Goal: Task Accomplishment & Management: Use online tool/utility

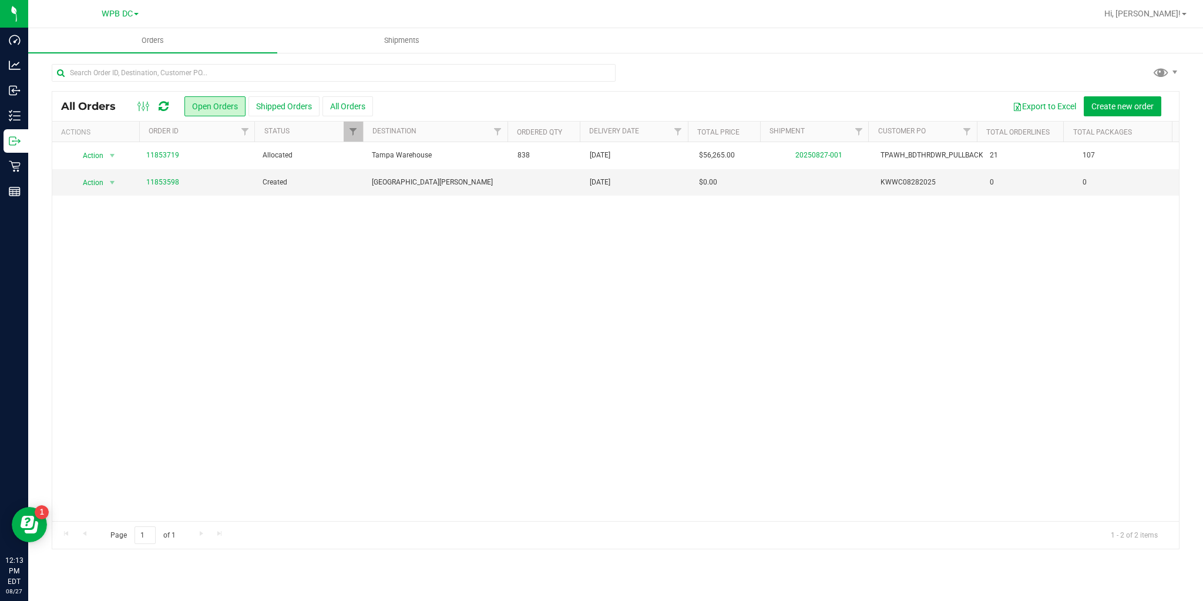
click at [160, 103] on icon at bounding box center [164, 106] width 10 height 12
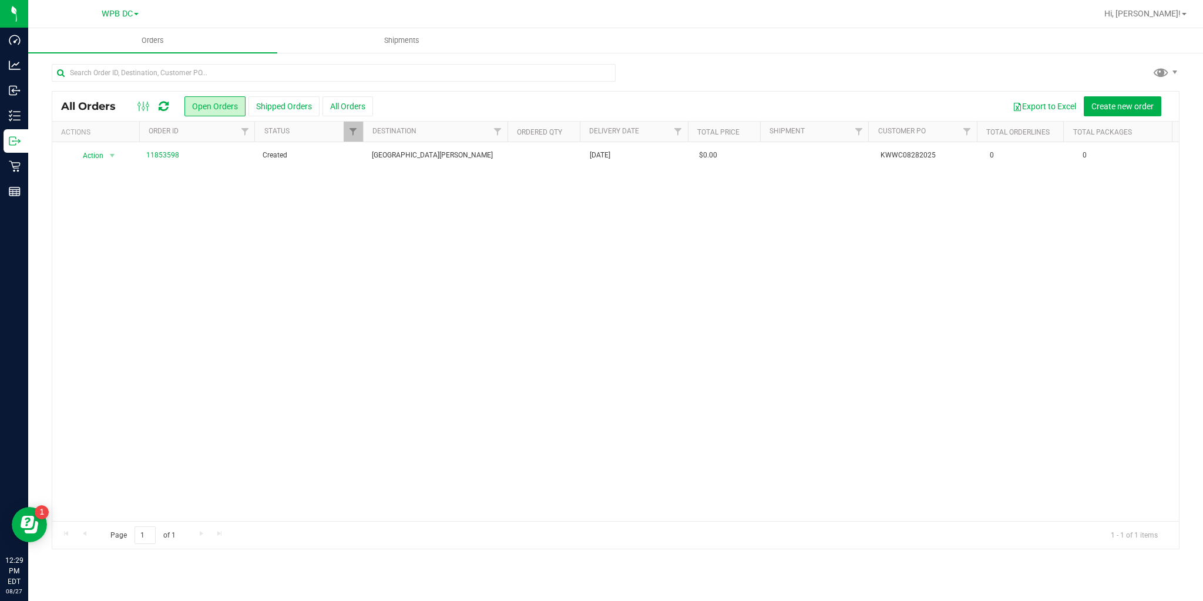
click at [160, 110] on icon at bounding box center [164, 106] width 10 height 12
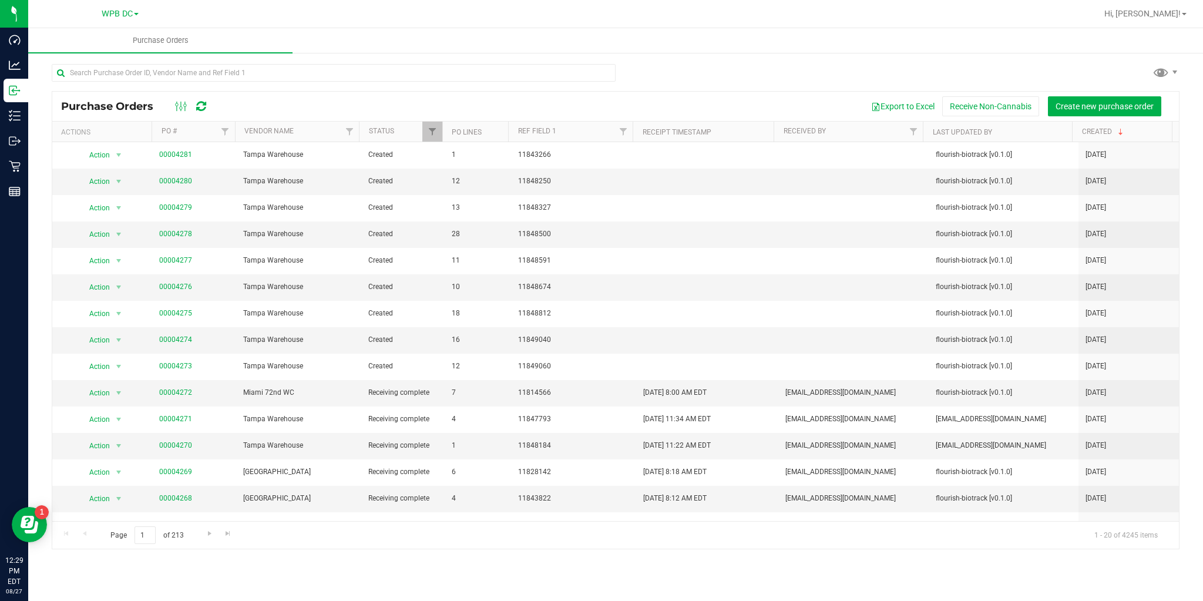
click at [201, 108] on icon at bounding box center [201, 106] width 10 height 12
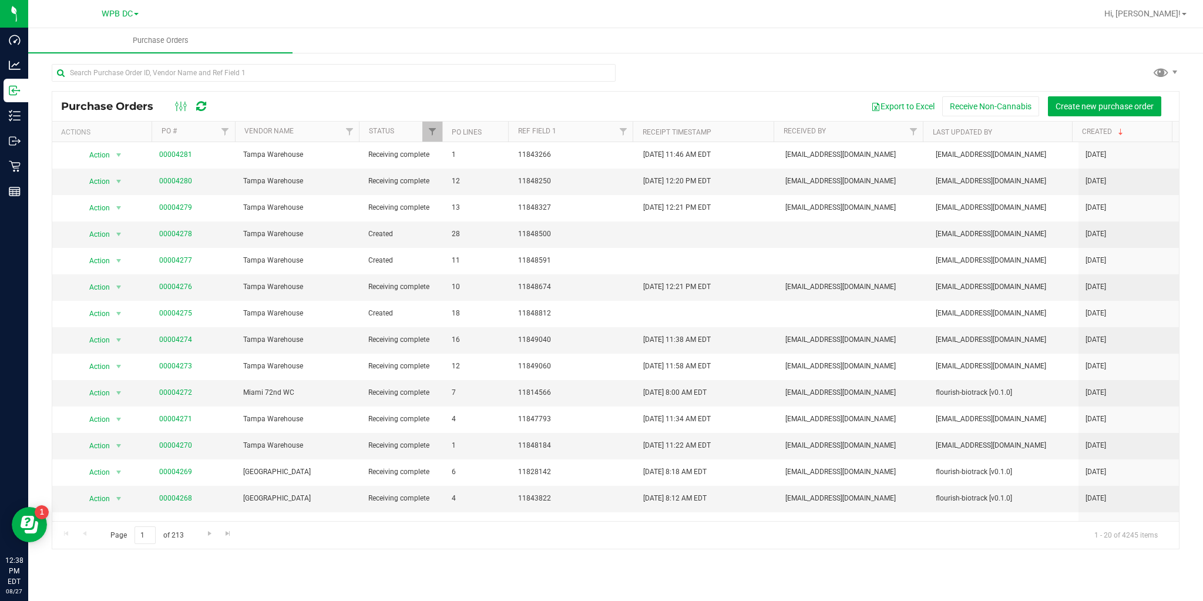
click at [197, 104] on icon at bounding box center [201, 106] width 10 height 12
click at [187, 232] on link "00004278" at bounding box center [175, 234] width 33 height 8
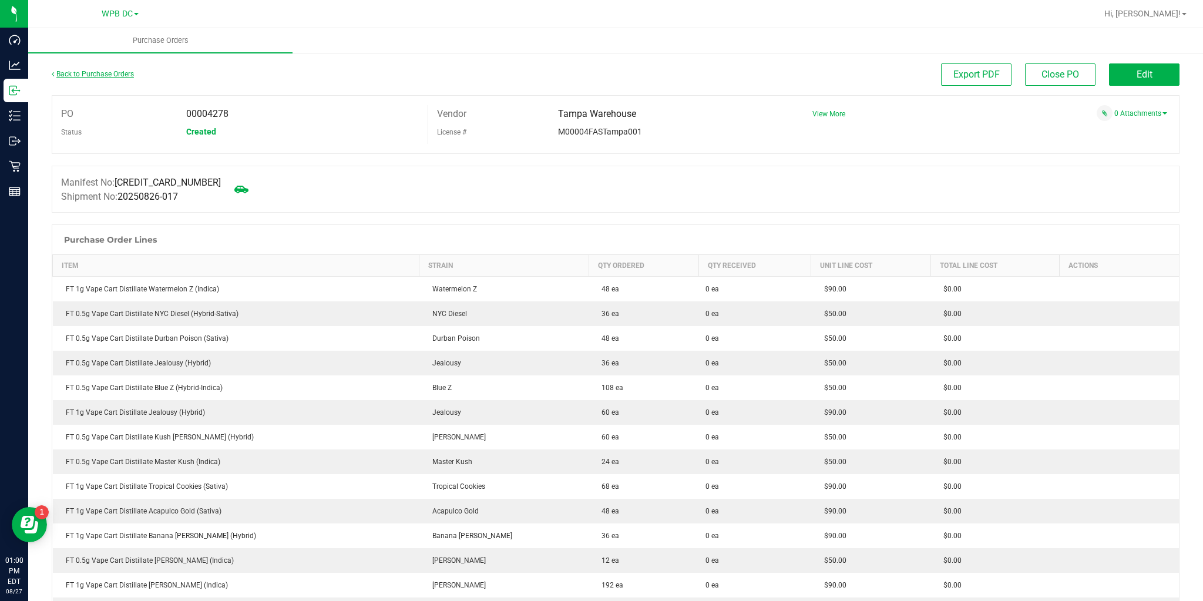
click at [100, 76] on link "Back to Purchase Orders" at bounding box center [93, 74] width 82 height 8
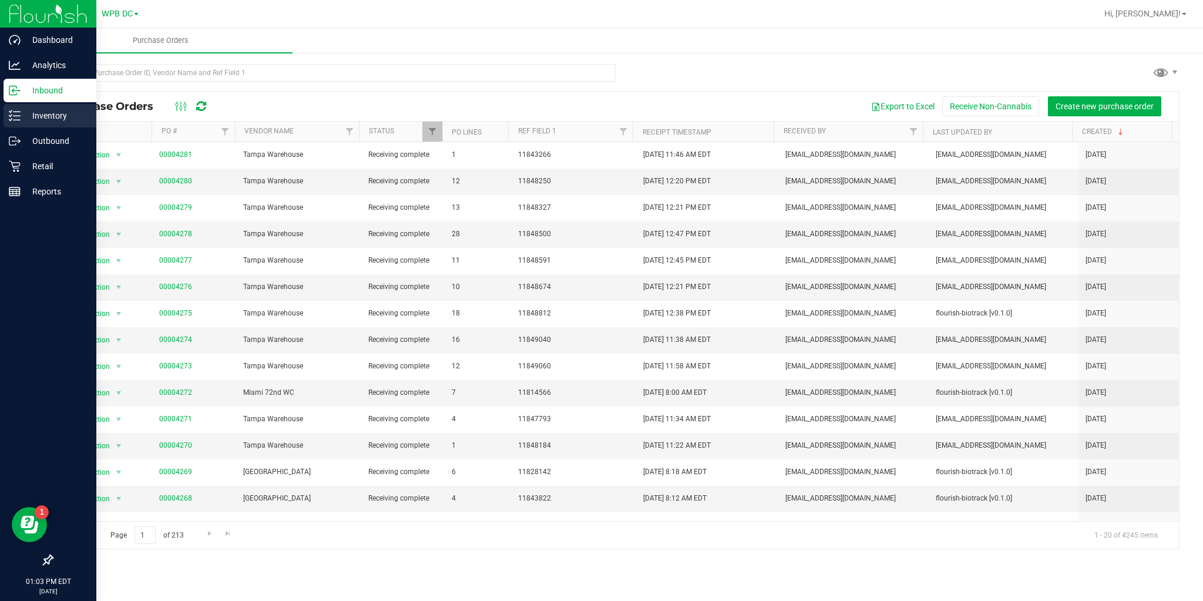
click at [24, 118] on p "Inventory" at bounding box center [56, 116] width 71 height 14
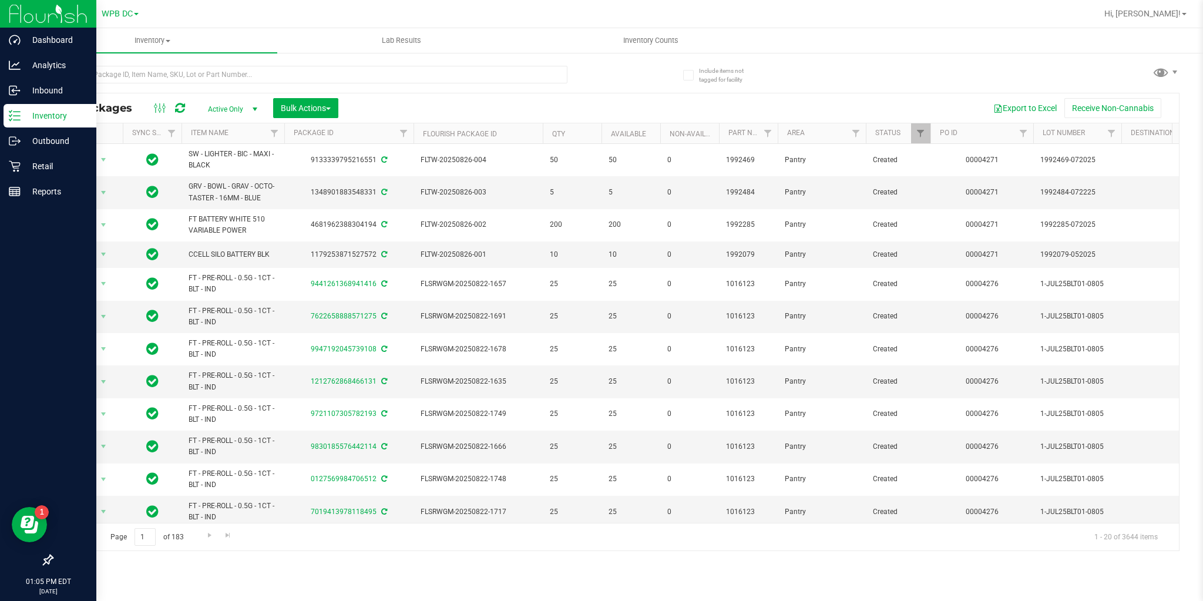
click at [179, 108] on icon at bounding box center [180, 108] width 10 height 12
click at [184, 76] on input "text" at bounding box center [310, 75] width 516 height 18
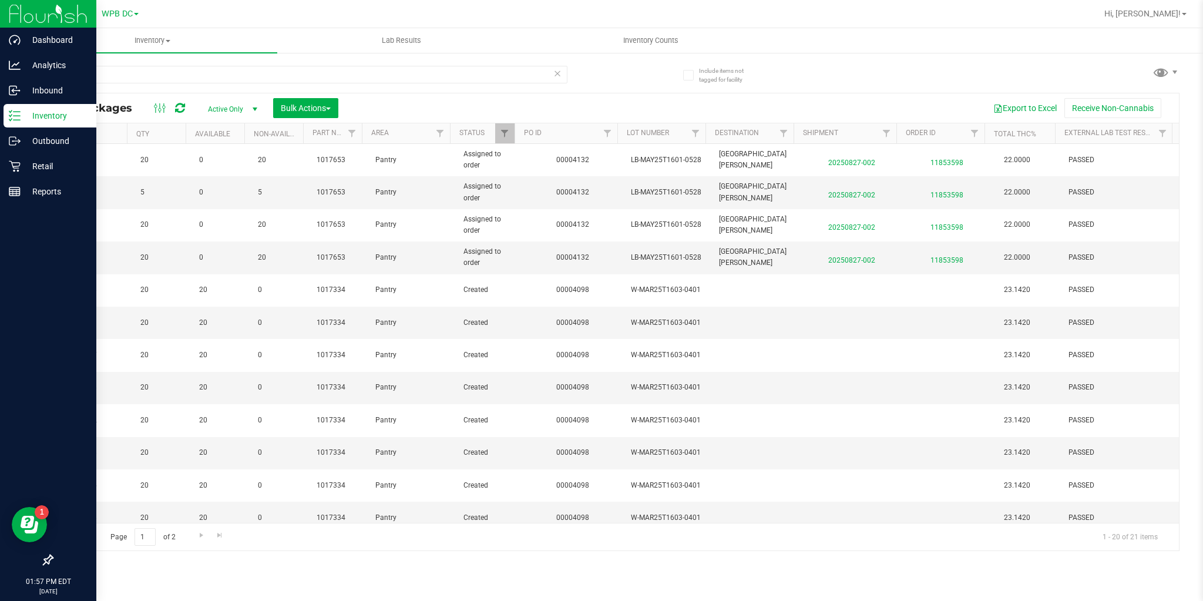
drag, startPoint x: 715, startPoint y: 533, endPoint x: 739, endPoint y: 537, distance: 24.4
click at [739, 537] on div "Page 1 of 2 1 - 20 of 21 items" at bounding box center [615, 537] width 1127 height 28
drag, startPoint x: 729, startPoint y: 538, endPoint x: 187, endPoint y: 531, distance: 541.8
click at [188, 533] on div "Page 1 of 2 1 - 20 of 21 items" at bounding box center [615, 537] width 1127 height 28
drag, startPoint x: 186, startPoint y: 531, endPoint x: 176, endPoint y: 531, distance: 9.4
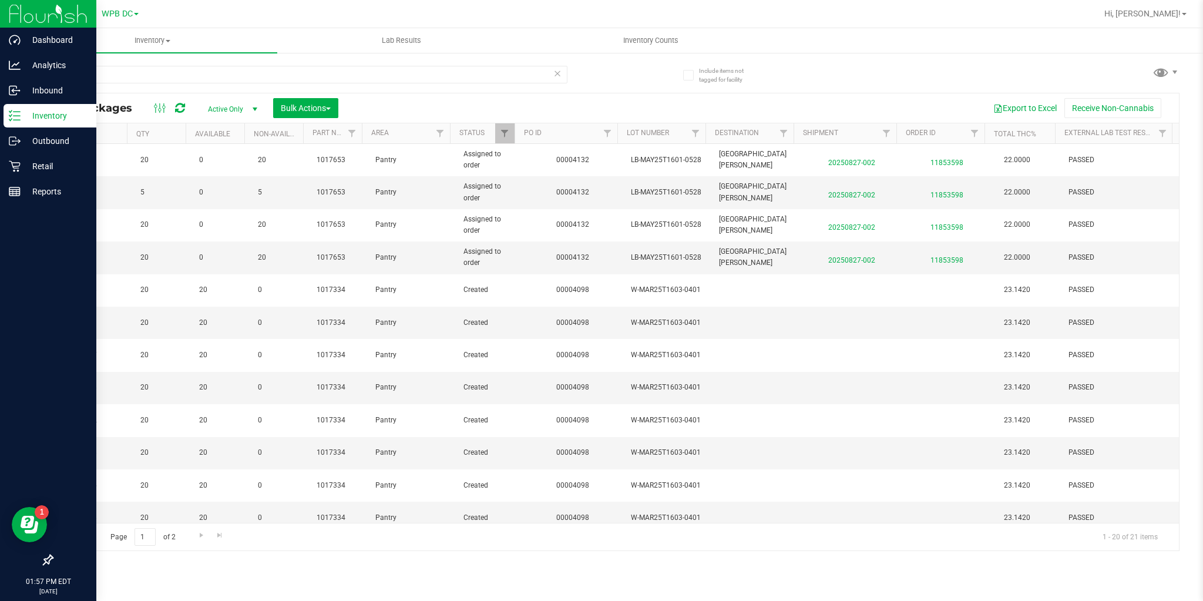
click at [176, 531] on div "Page 1 of 2 1 - 20 of 21 items" at bounding box center [615, 537] width 1127 height 28
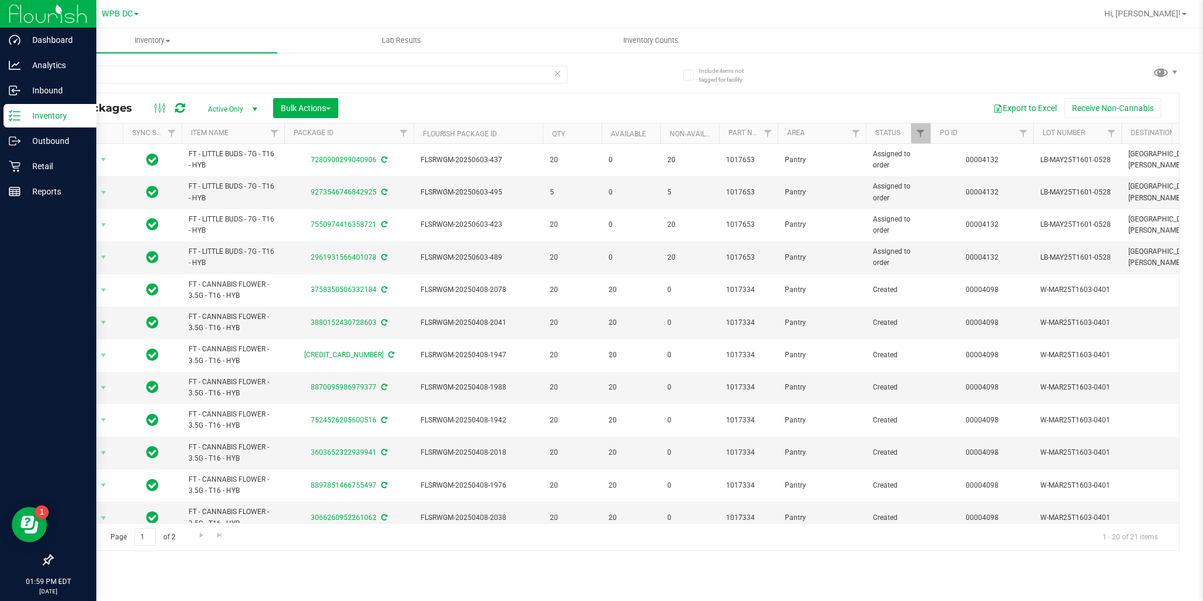
click at [179, 109] on icon at bounding box center [180, 108] width 10 height 12
drag, startPoint x: 97, startPoint y: 73, endPoint x: 61, endPoint y: 65, distance: 37.3
click at [61, 65] on div "T16" at bounding box center [334, 74] width 564 height 38
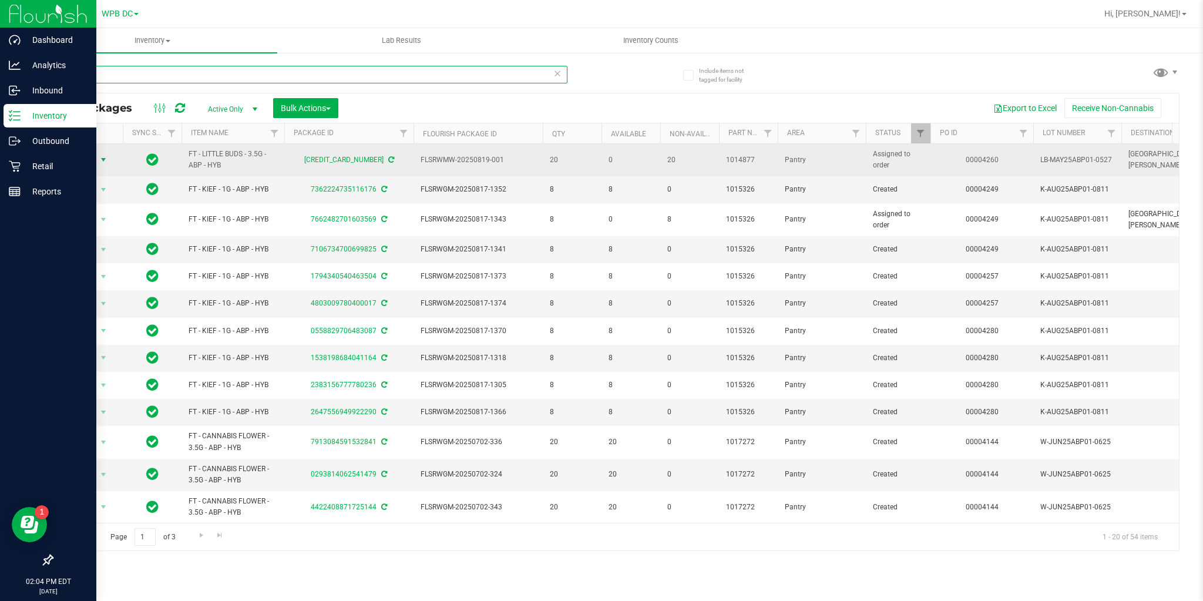
type input "ABP"
click at [94, 165] on span "Action" at bounding box center [80, 160] width 32 height 16
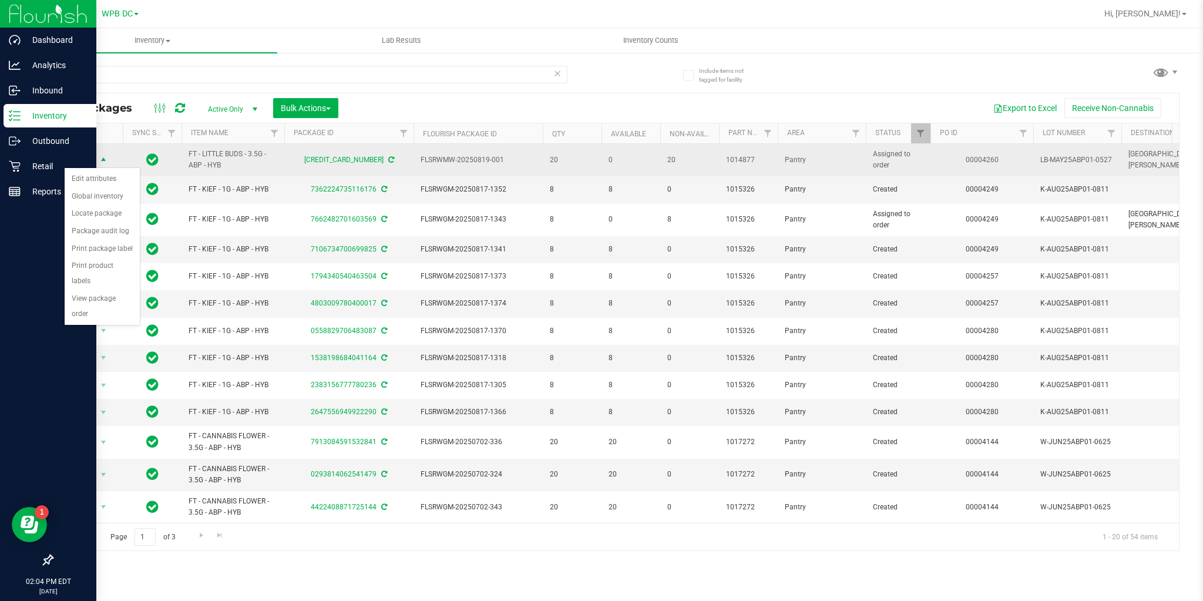
click at [90, 157] on span "Action" at bounding box center [80, 160] width 32 height 16
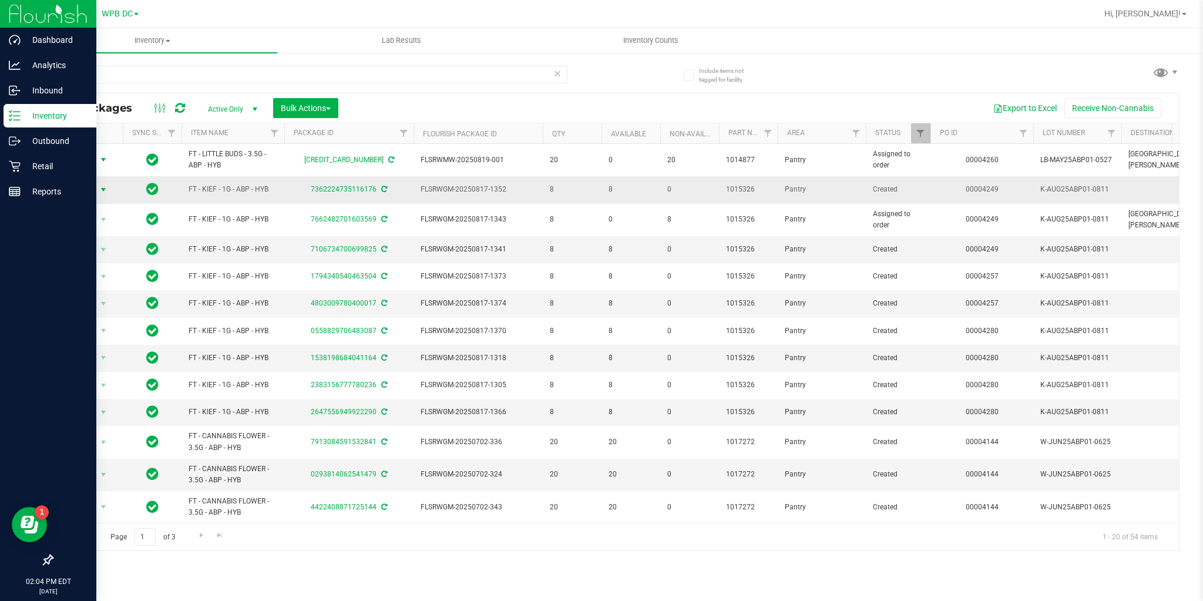
click at [105, 192] on span "select" at bounding box center [103, 189] width 9 height 9
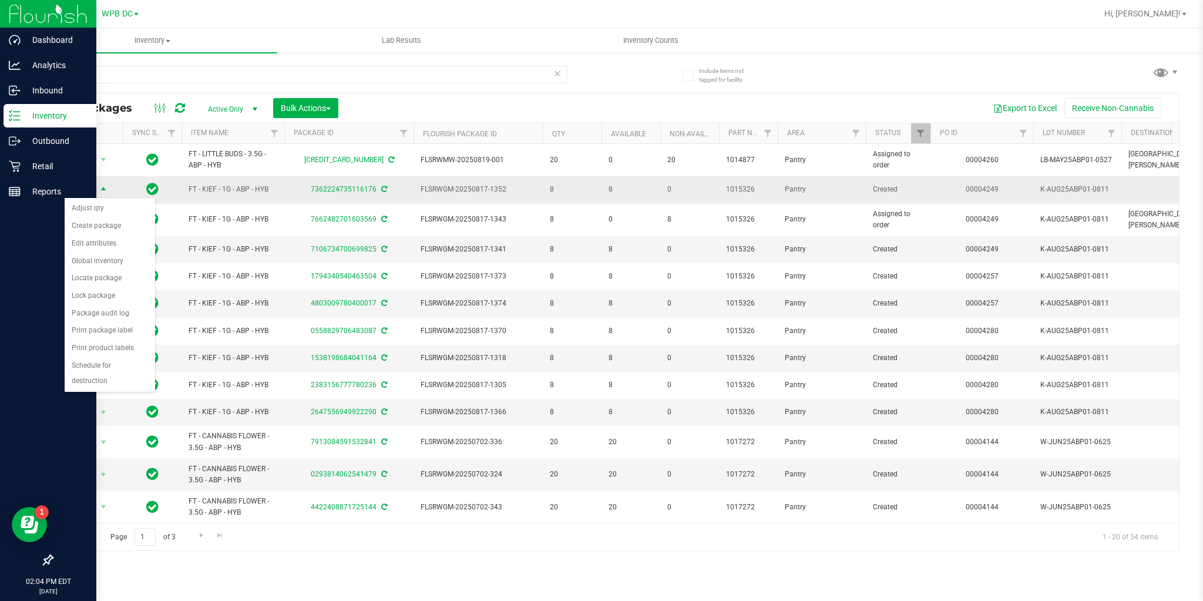
click at [105, 192] on span "select" at bounding box center [103, 189] width 9 height 9
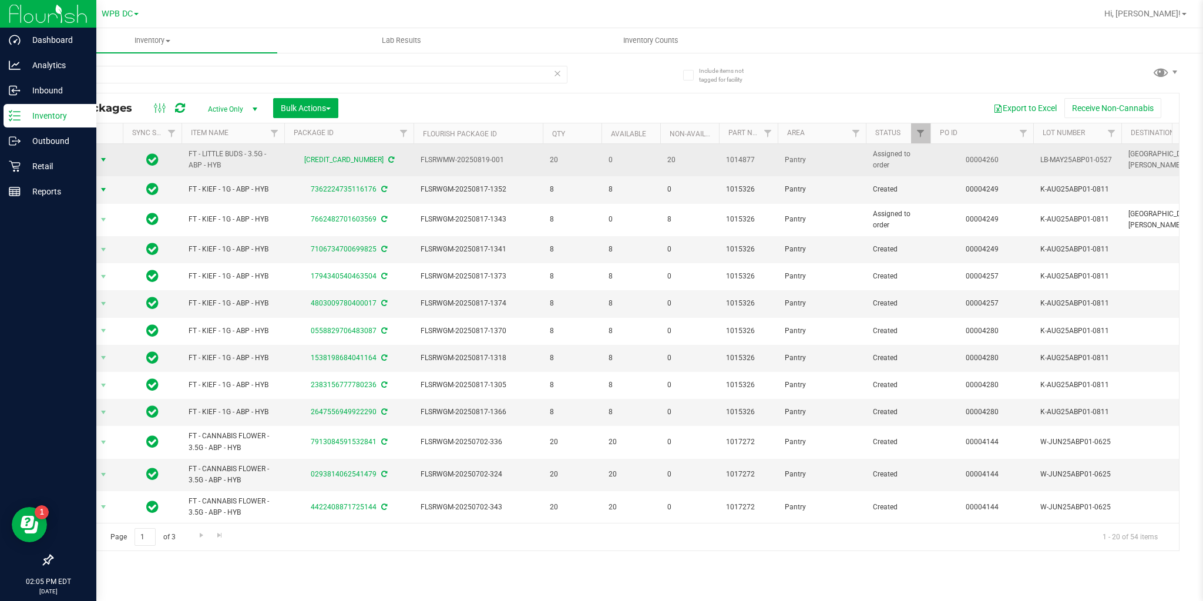
click at [97, 160] on span "select" at bounding box center [103, 160] width 15 height 16
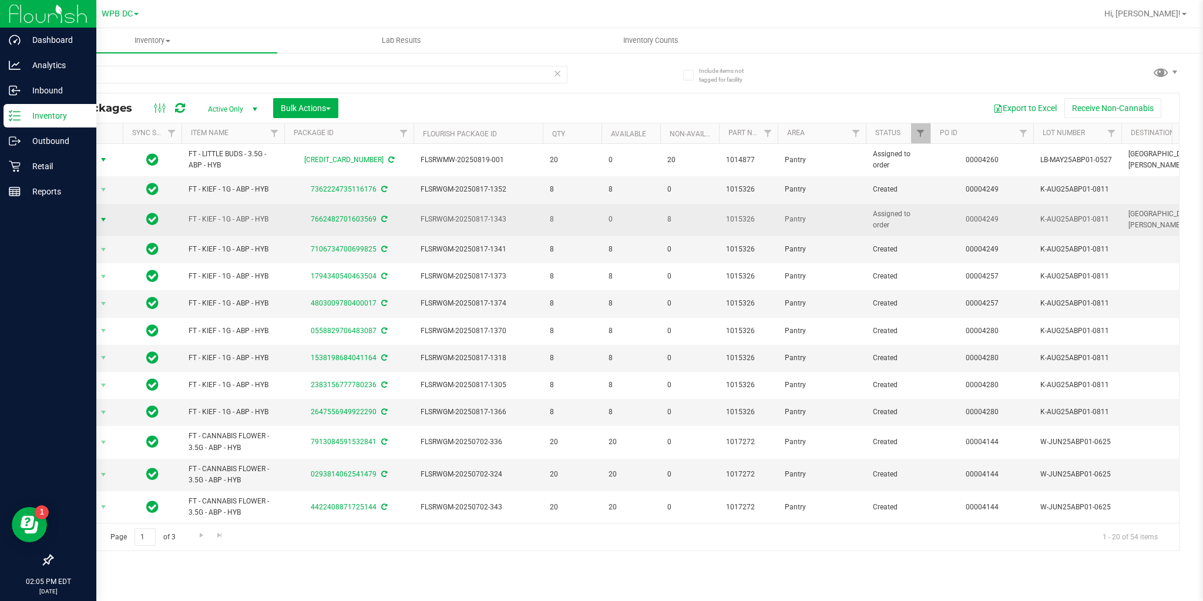
click at [95, 216] on span "Action" at bounding box center [80, 220] width 32 height 16
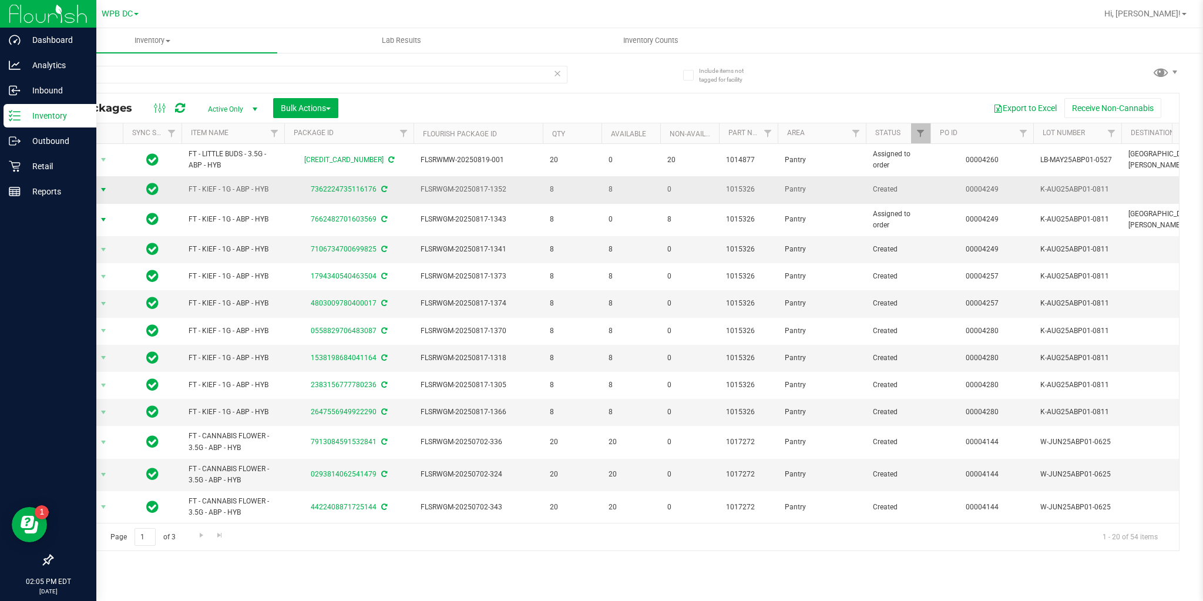
click at [93, 189] on span "Action" at bounding box center [80, 190] width 32 height 16
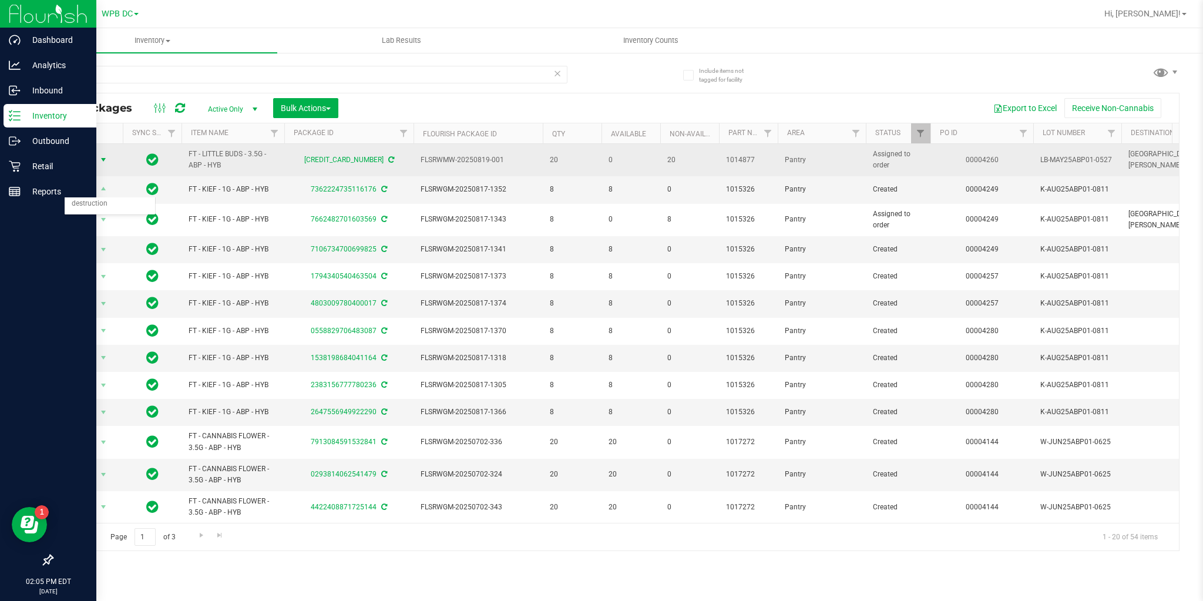
click at [100, 162] on span "select" at bounding box center [103, 159] width 9 height 9
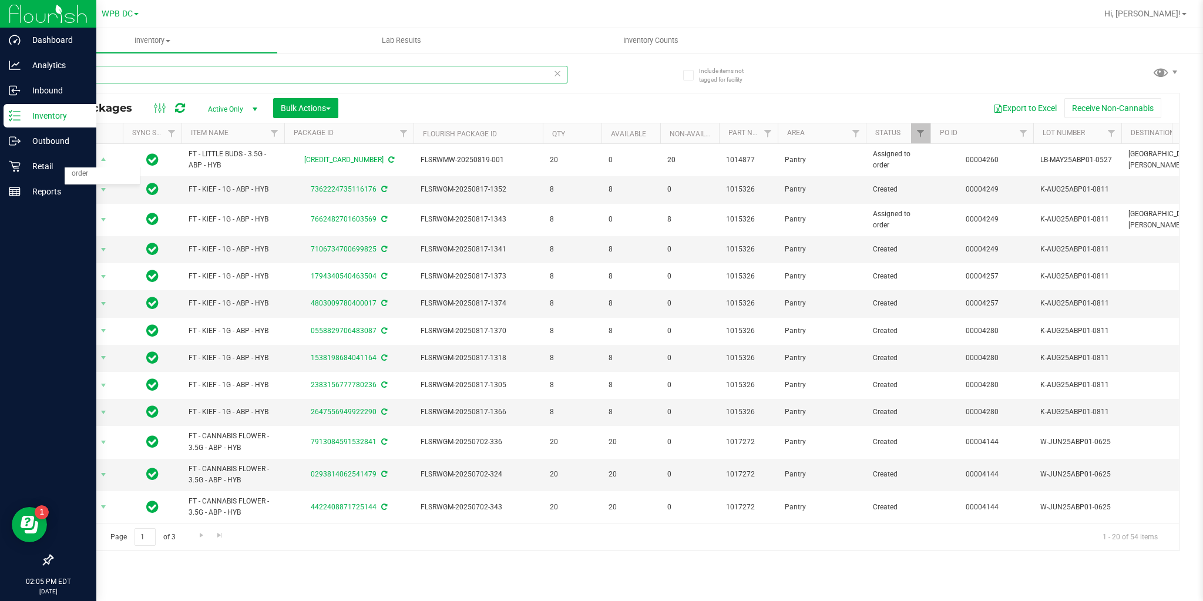
click at [180, 79] on input "ABP" at bounding box center [310, 75] width 516 height 18
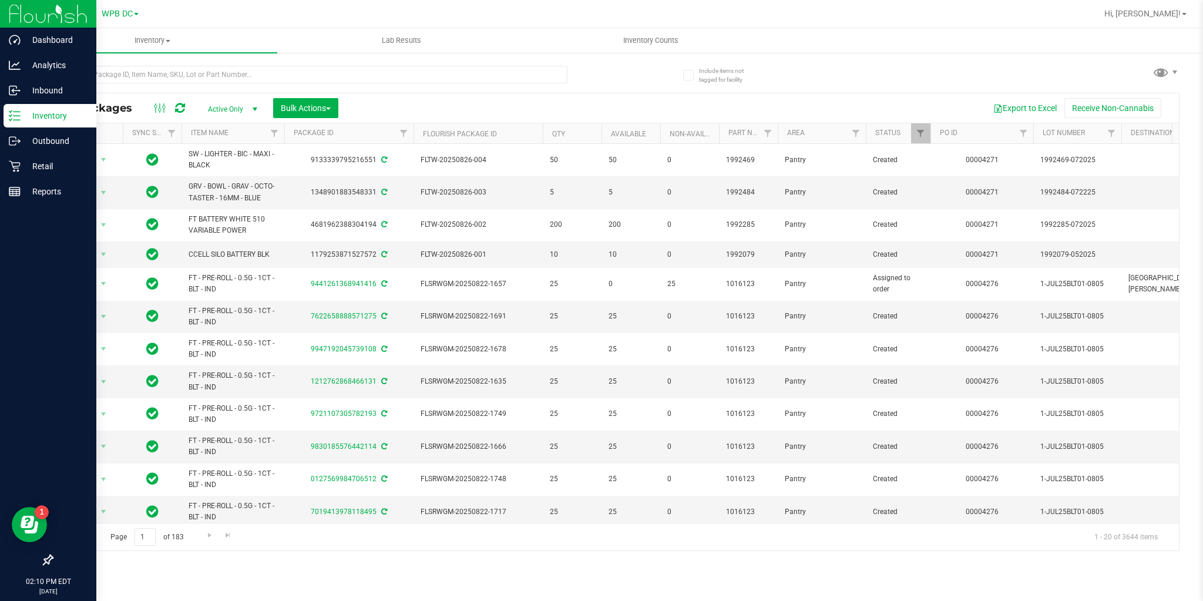
click at [178, 110] on icon at bounding box center [180, 108] width 10 height 12
click at [150, 78] on input "text" at bounding box center [310, 75] width 516 height 18
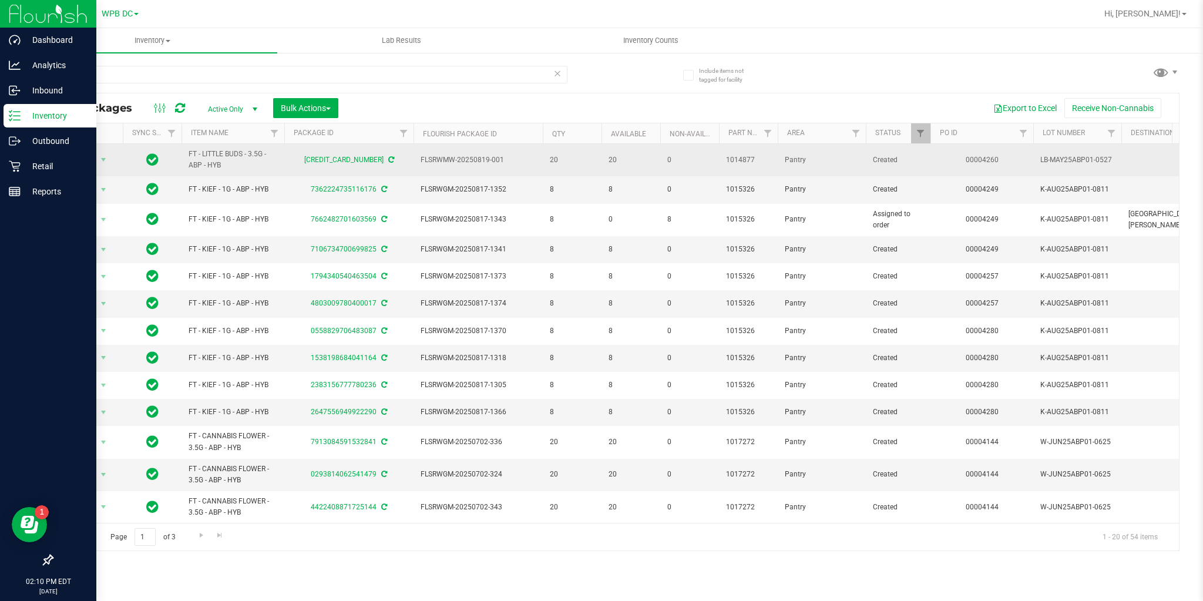
drag, startPoint x: 189, startPoint y: 153, endPoint x: 246, endPoint y: 167, distance: 58.7
click at [246, 167] on td "FT - LITTLE BUDS - 3.5G - ABP - HYB" at bounding box center [233, 160] width 103 height 32
copy span "FT - LITTLE BUDS - 3.5G - ABP - HYB"
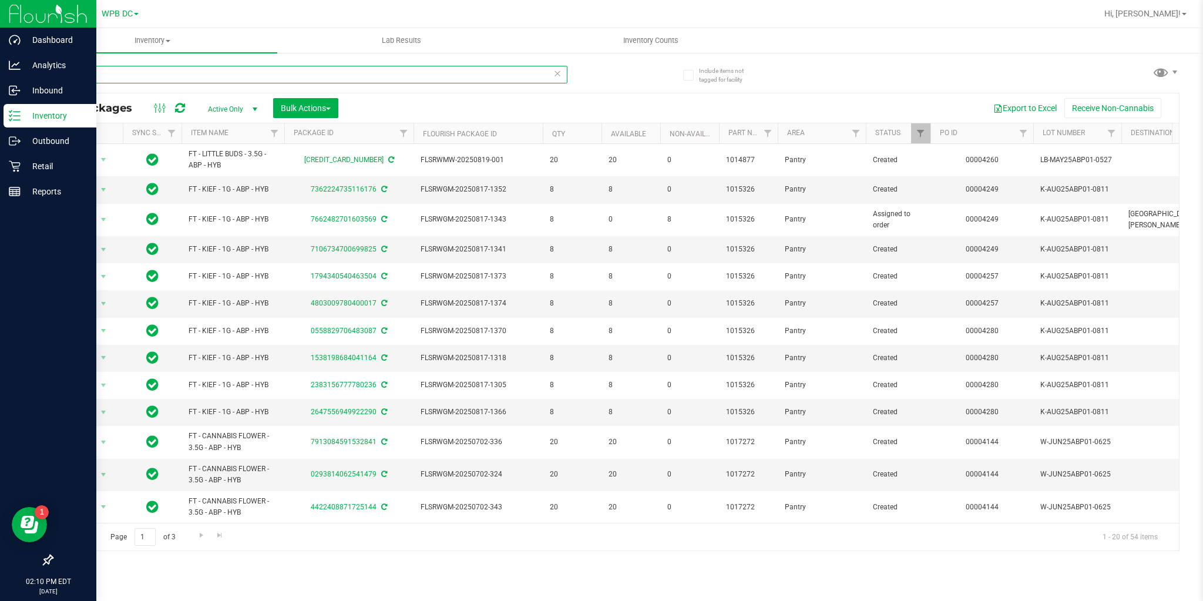
click at [126, 75] on input "ABP" at bounding box center [310, 75] width 516 height 18
paste input "FT - LITTLE BUDS - 3.5G - ABP - HYB"
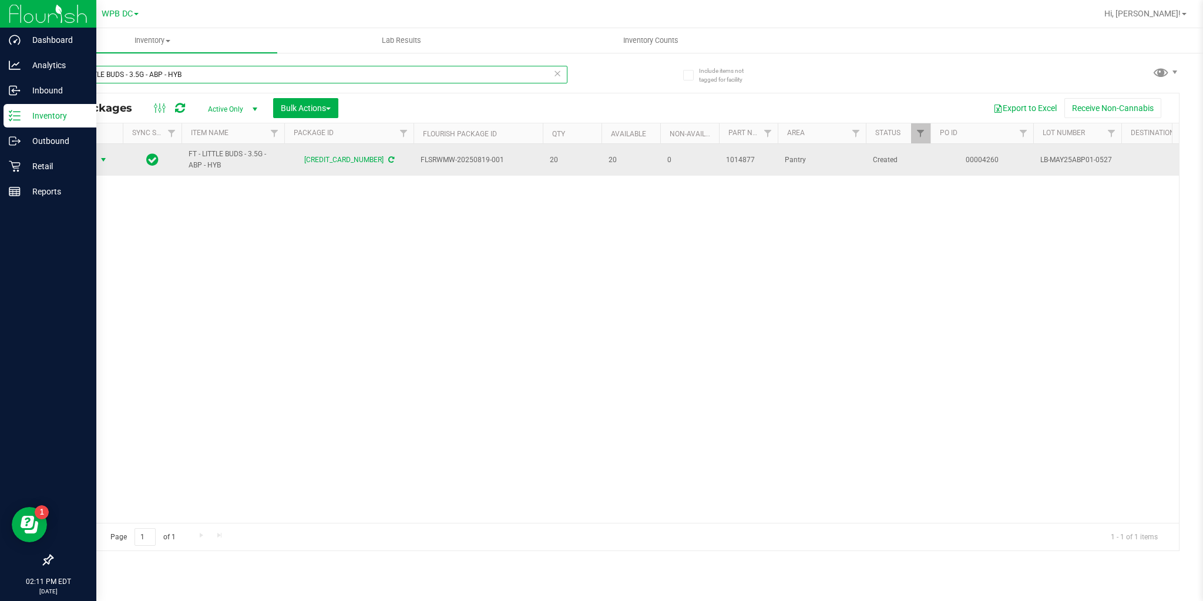
type input "FT - LITTLE BUDS - 3.5G - ABP - HYB"
click at [99, 153] on span "select" at bounding box center [103, 160] width 15 height 16
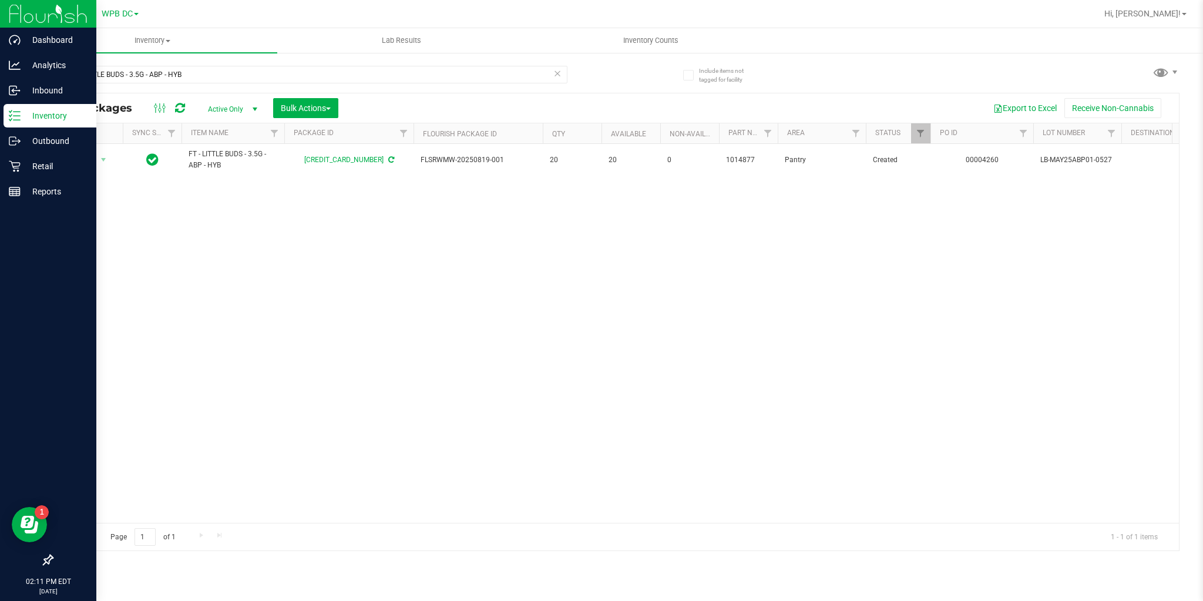
click at [230, 206] on div "Action Action Adjust qty Create package Edit attributes Global inventory Locate…" at bounding box center [615, 333] width 1127 height 378
click at [179, 112] on icon at bounding box center [180, 108] width 10 height 12
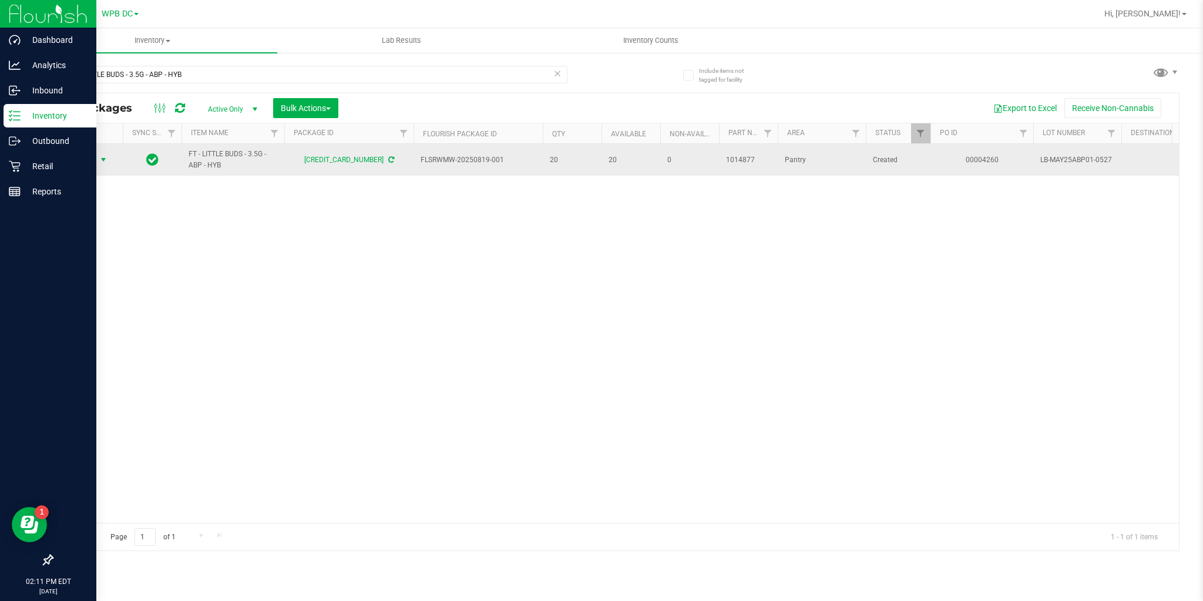
click at [82, 160] on span "Action" at bounding box center [80, 160] width 32 height 16
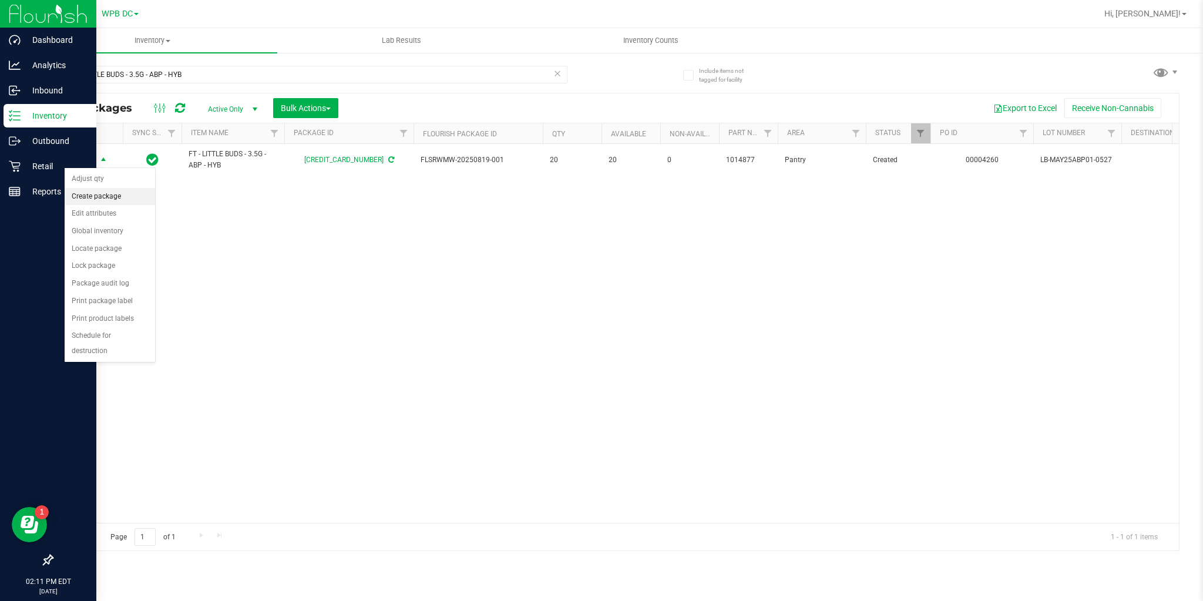
click at [103, 193] on li "Create package" at bounding box center [110, 197] width 90 height 18
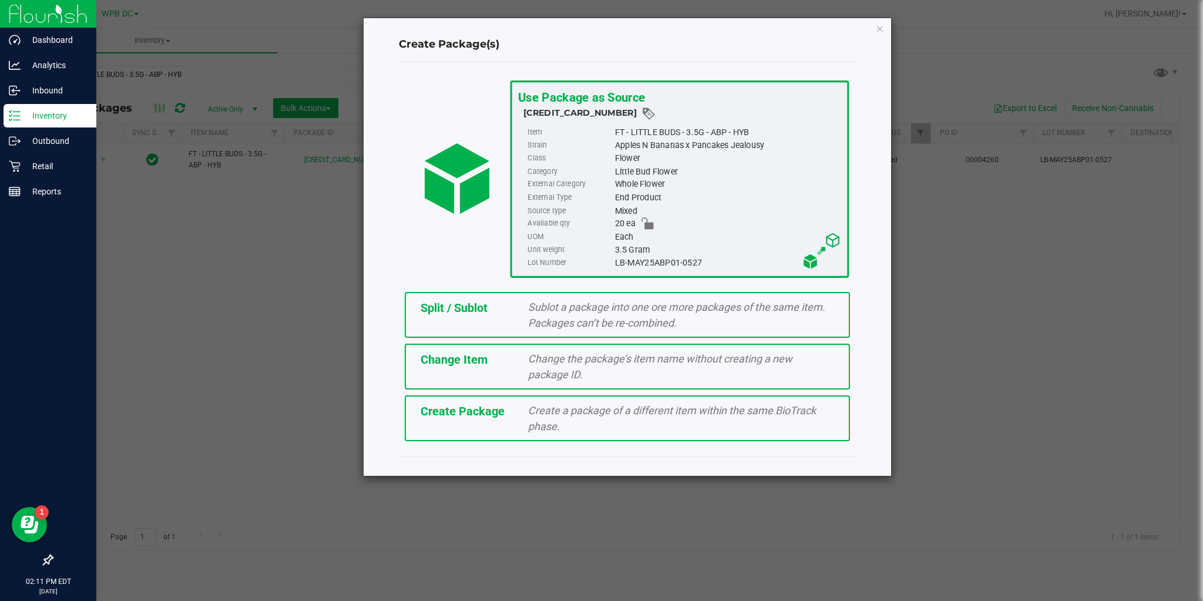
click at [508, 315] on div "Split / Sublot" at bounding box center [466, 308] width 108 height 18
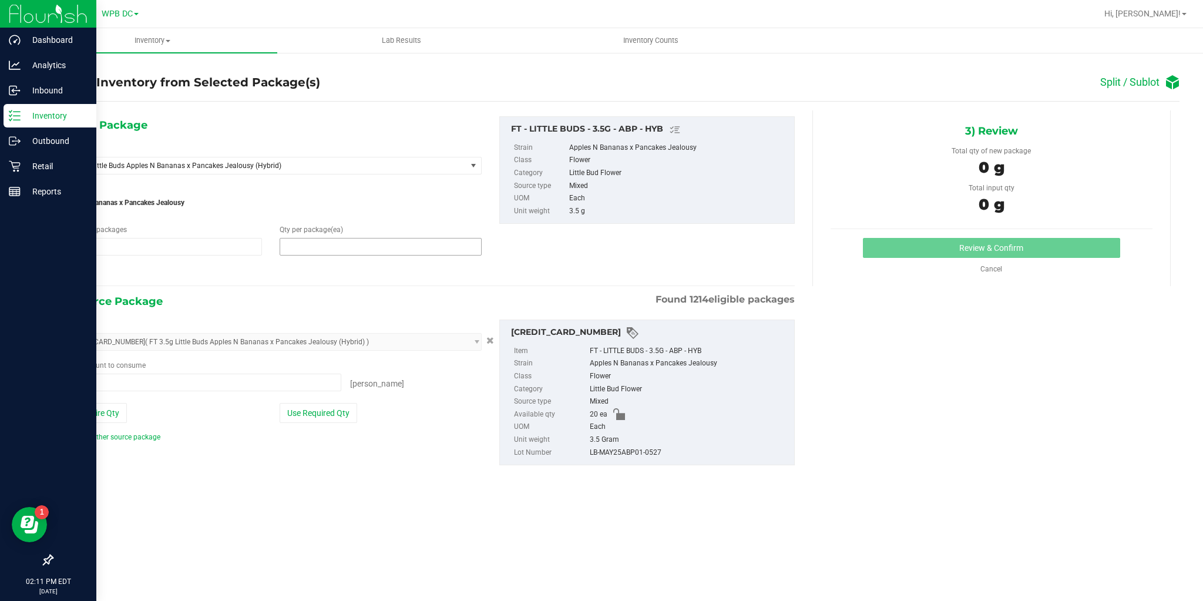
click at [315, 243] on span at bounding box center [381, 247] width 202 height 18
type input "20"
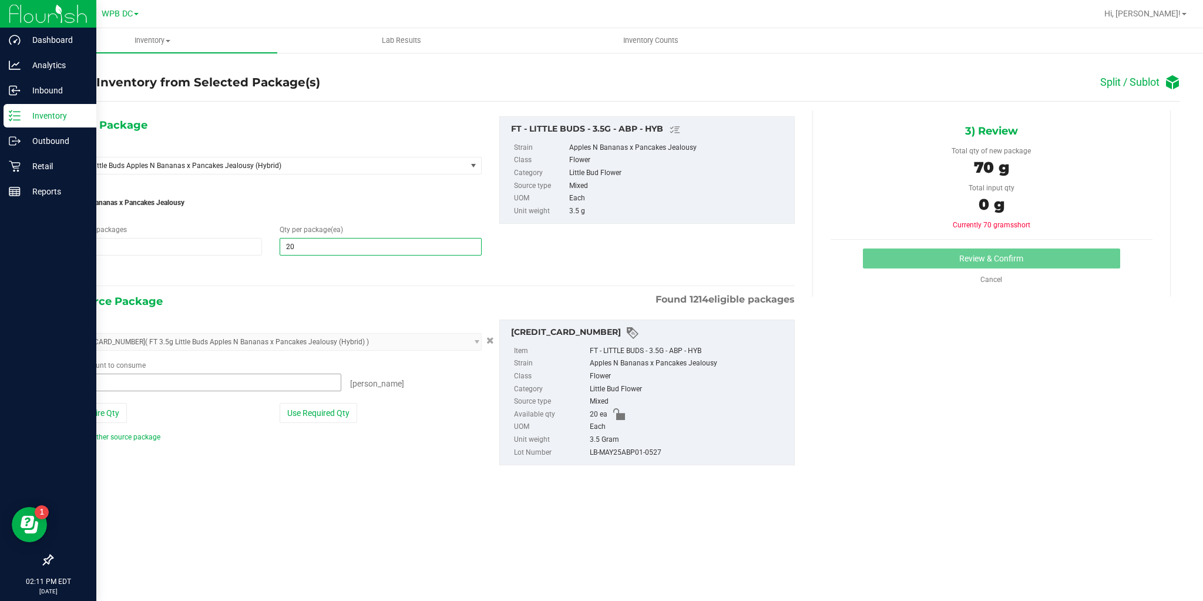
type input "20"
click at [139, 385] on span at bounding box center [201, 383] width 281 height 18
click at [270, 381] on input "text" at bounding box center [201, 382] width 280 height 16
type input "20"
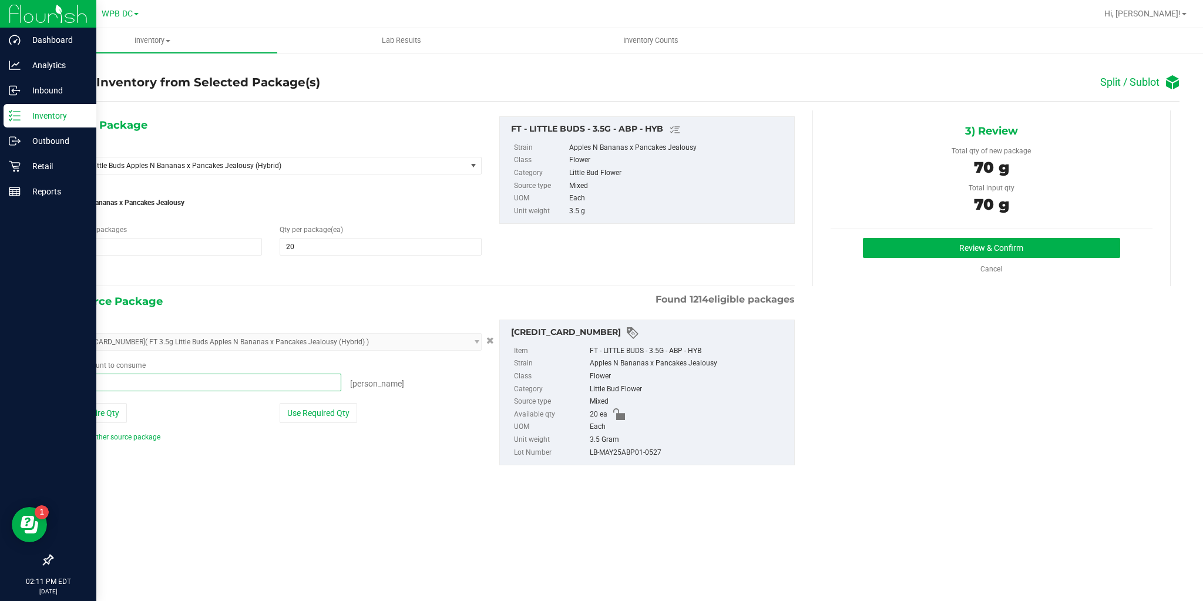
type input "20 ea"
click at [310, 492] on div "1) New Package Select Item FT 3.5g Little Buds Apples N Bananas x Pancakes Jeal…" at bounding box center [616, 300] width 1128 height 397
click at [933, 256] on button "Review & Confirm" at bounding box center [991, 248] width 257 height 20
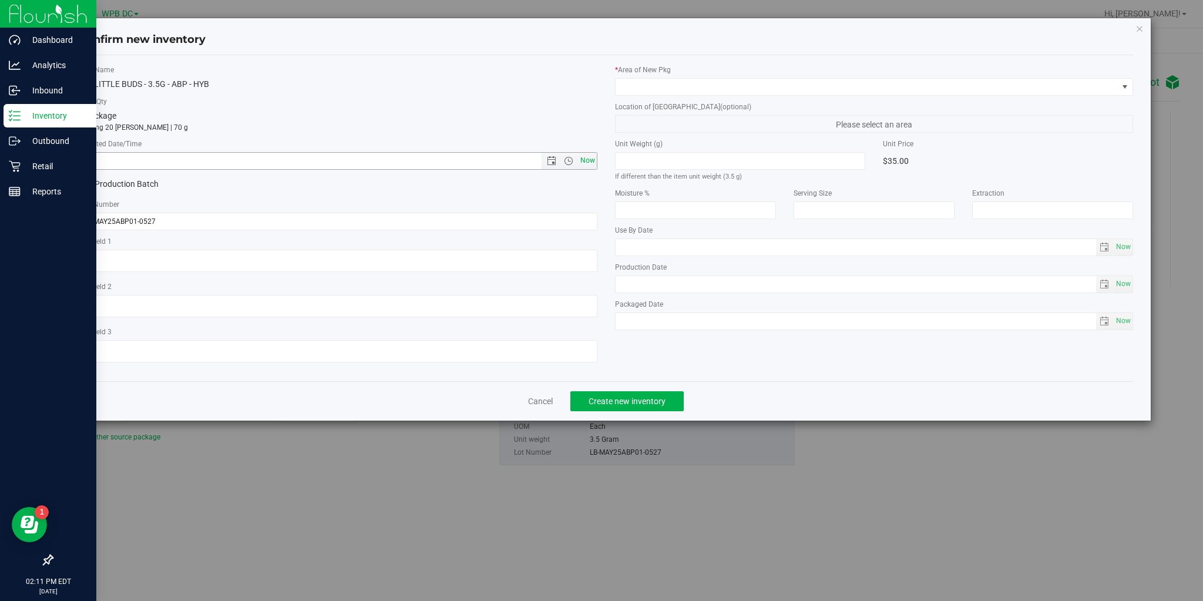
click at [593, 160] on span "Now" at bounding box center [588, 160] width 20 height 17
type input "8/27/2025 2:11 PM"
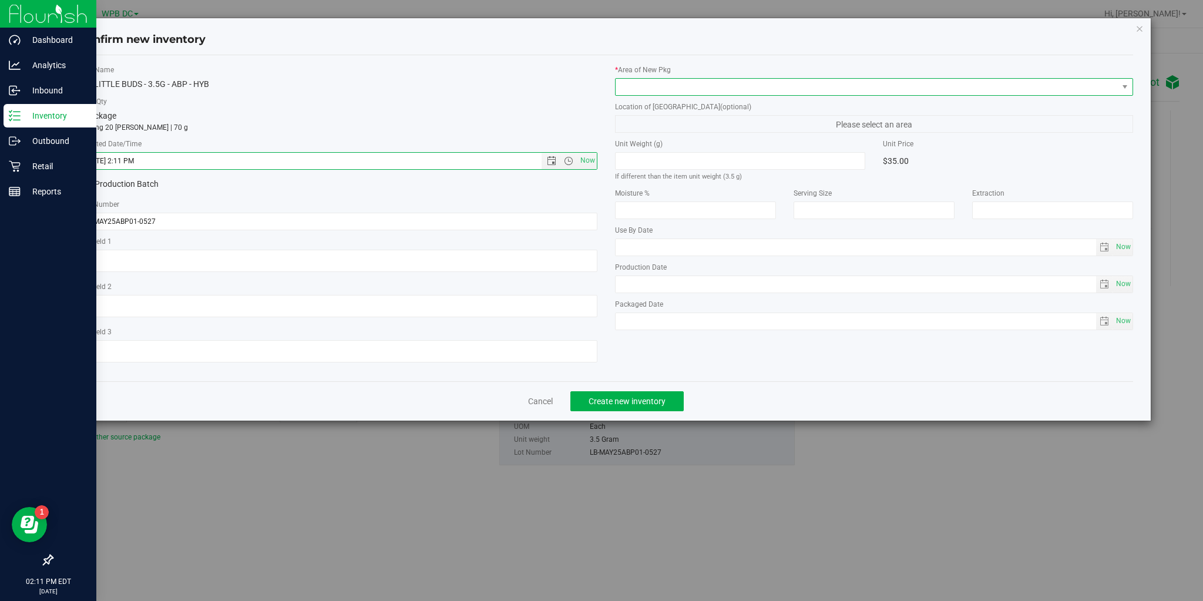
click at [675, 85] on span at bounding box center [867, 87] width 502 height 16
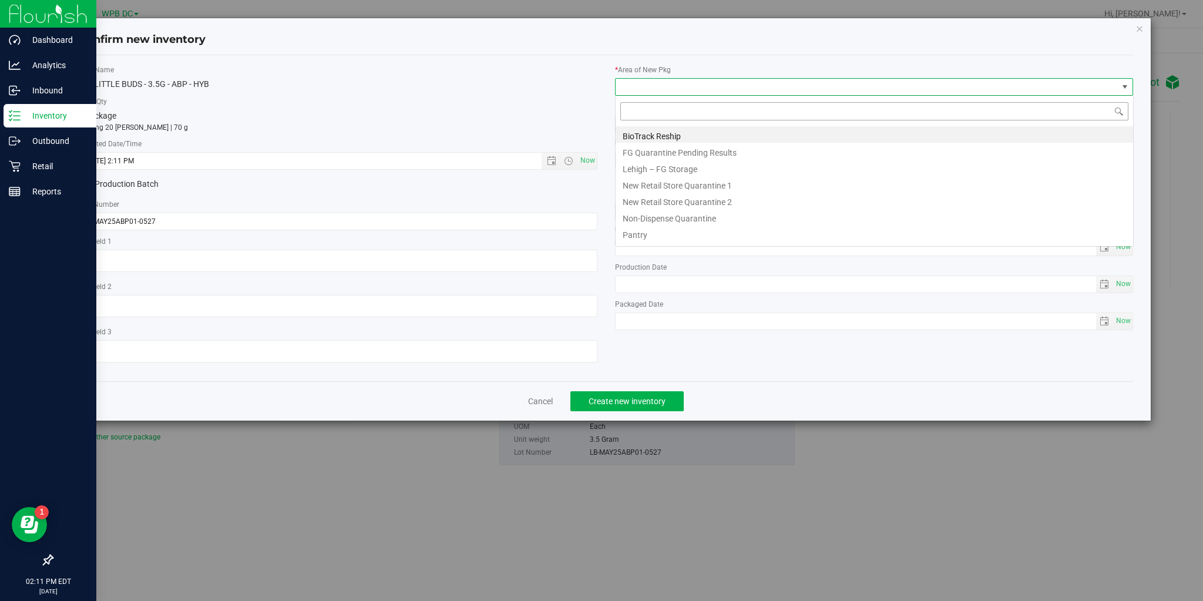
scroll to position [17, 518]
click at [655, 233] on li "Pantry" at bounding box center [875, 233] width 518 height 16
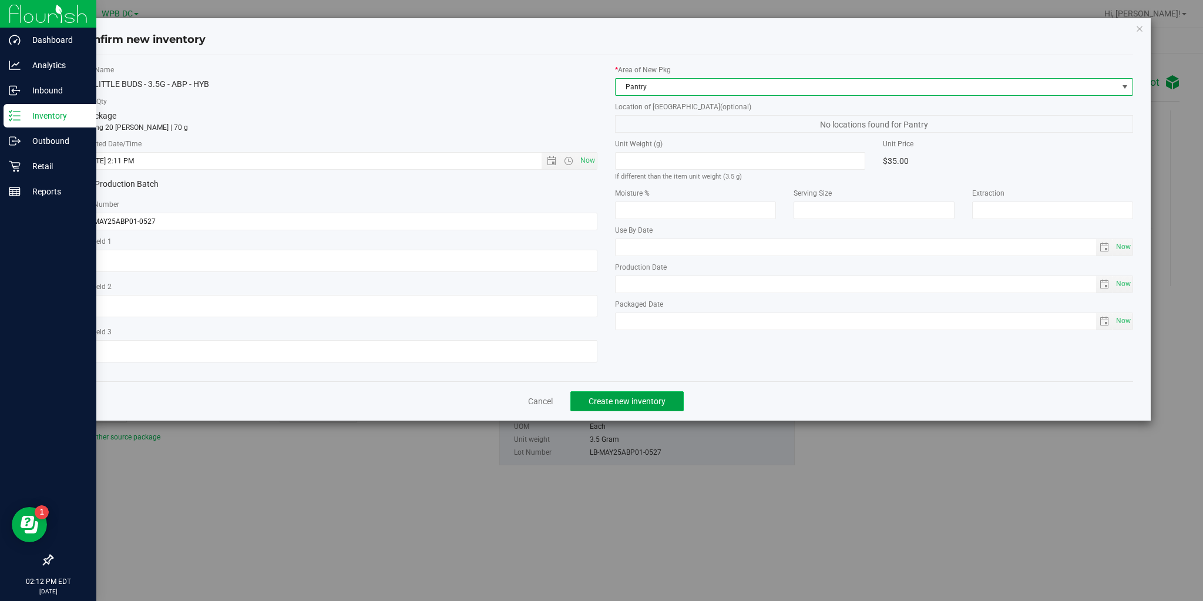
click at [623, 405] on span "Create new inventory" at bounding box center [627, 401] width 77 height 9
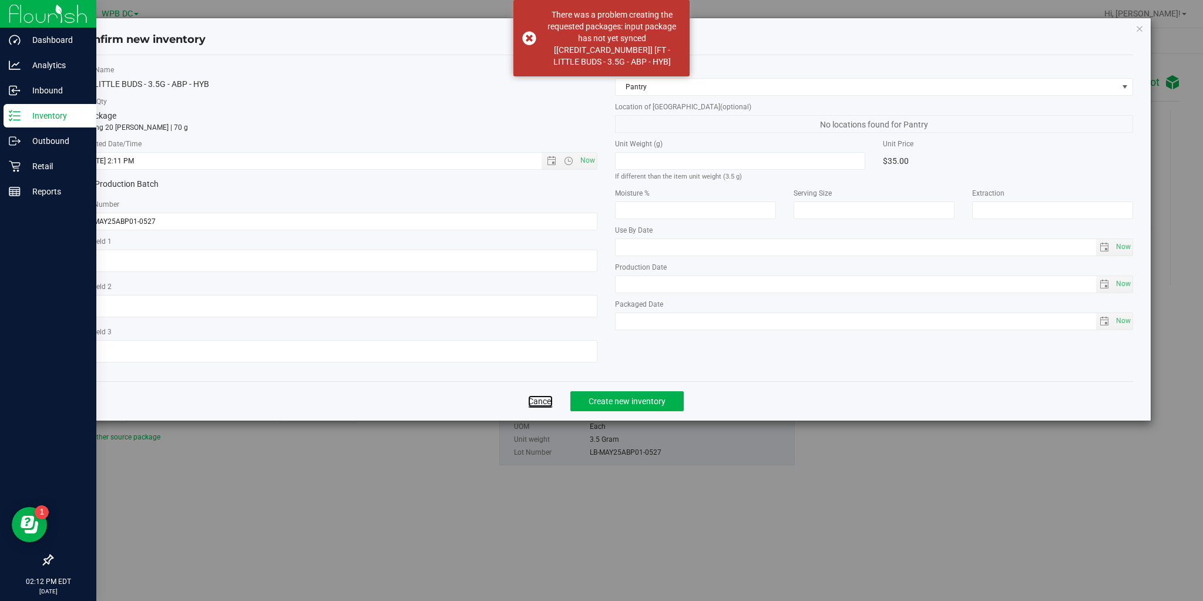
click at [534, 403] on link "Cancel" at bounding box center [540, 401] width 25 height 12
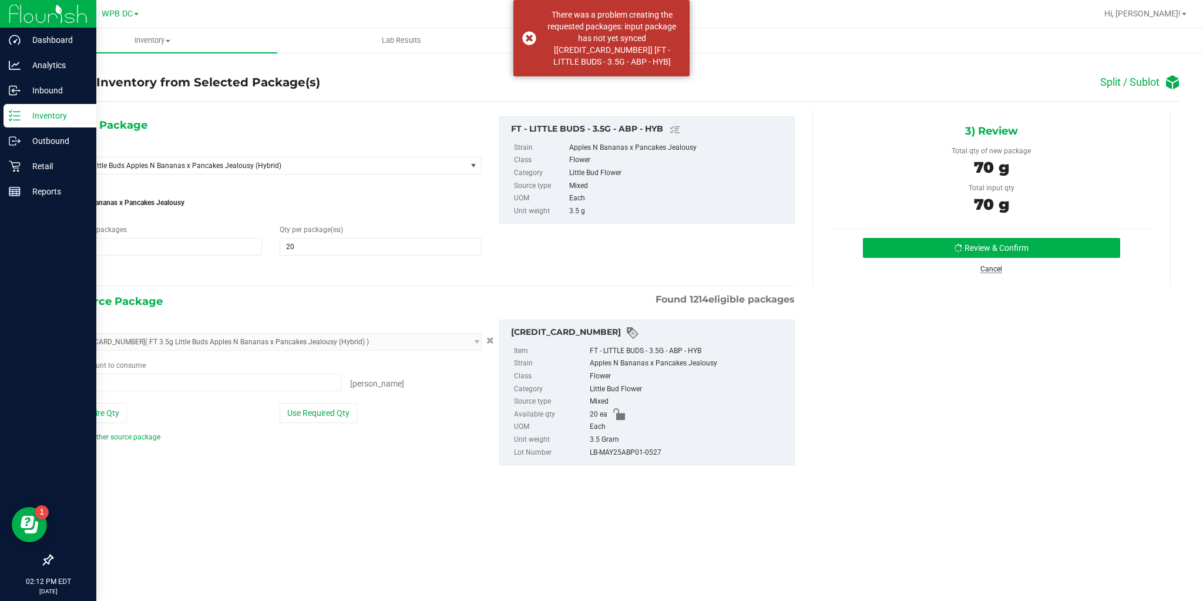
click at [990, 270] on link "Cancel" at bounding box center [992, 269] width 22 height 8
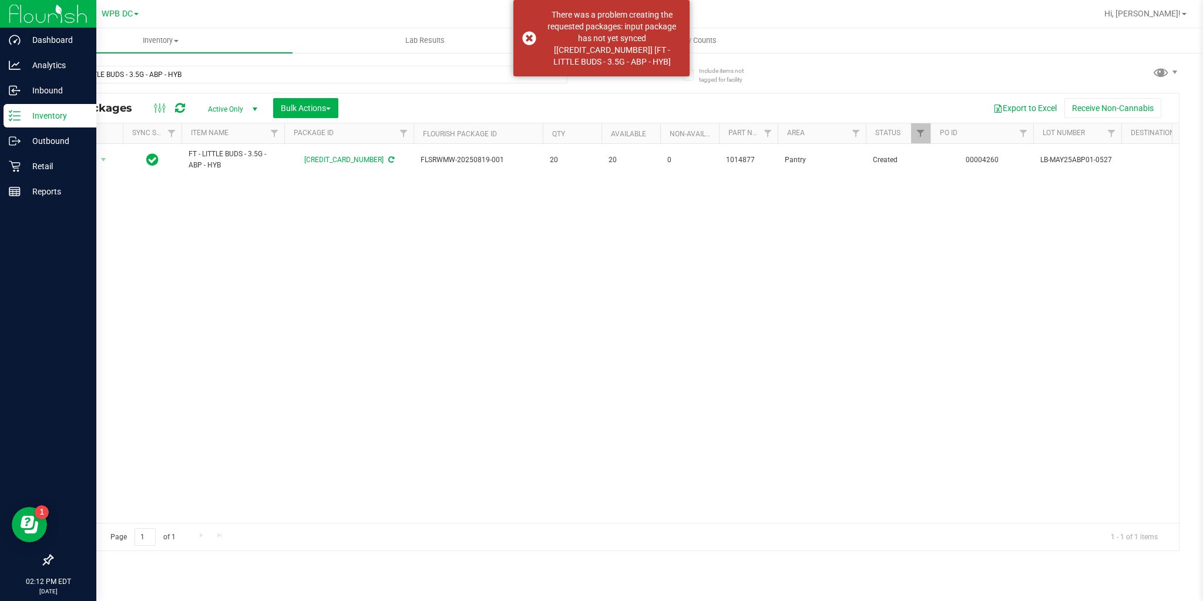
click at [179, 111] on icon at bounding box center [180, 108] width 10 height 12
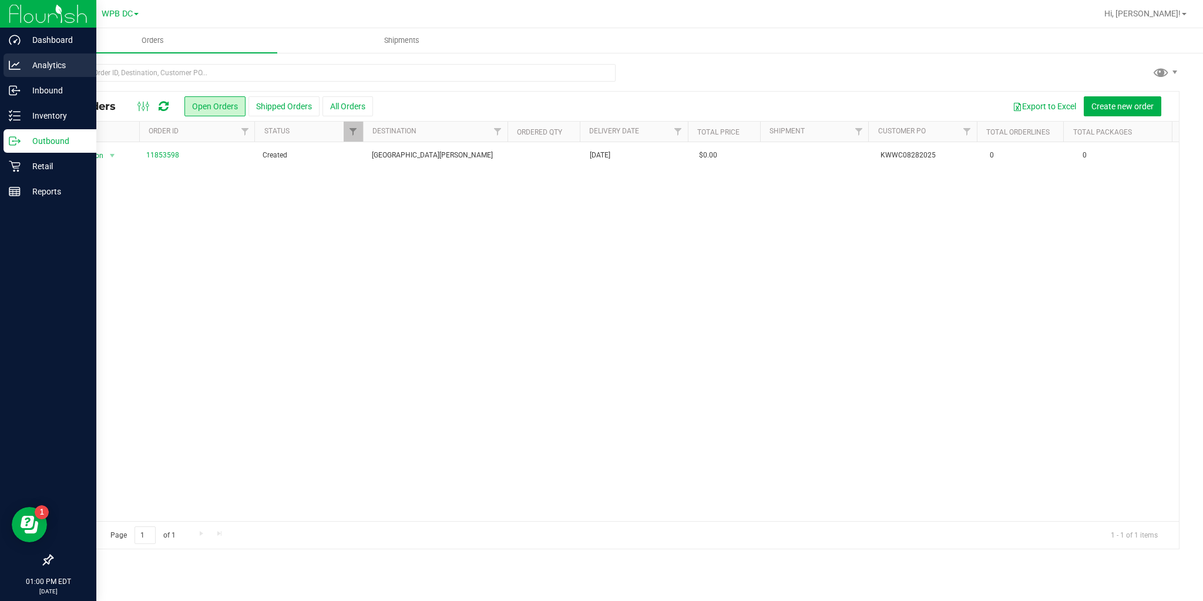
click at [14, 65] on icon at bounding box center [15, 65] width 12 height 12
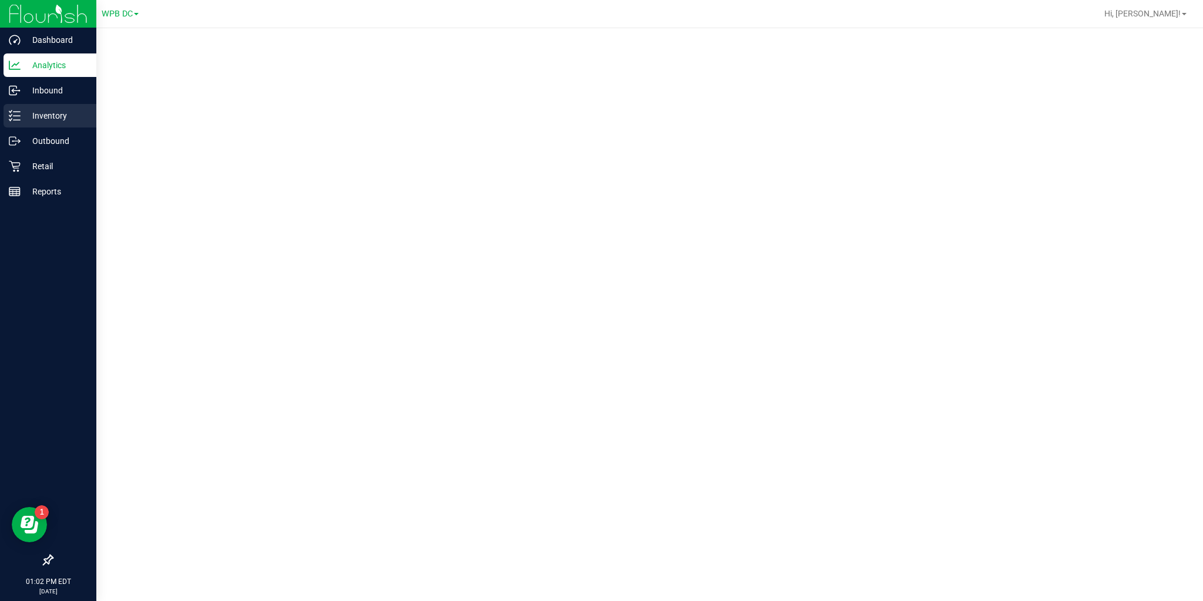
click at [2, 112] on link "Inventory" at bounding box center [48, 116] width 96 height 25
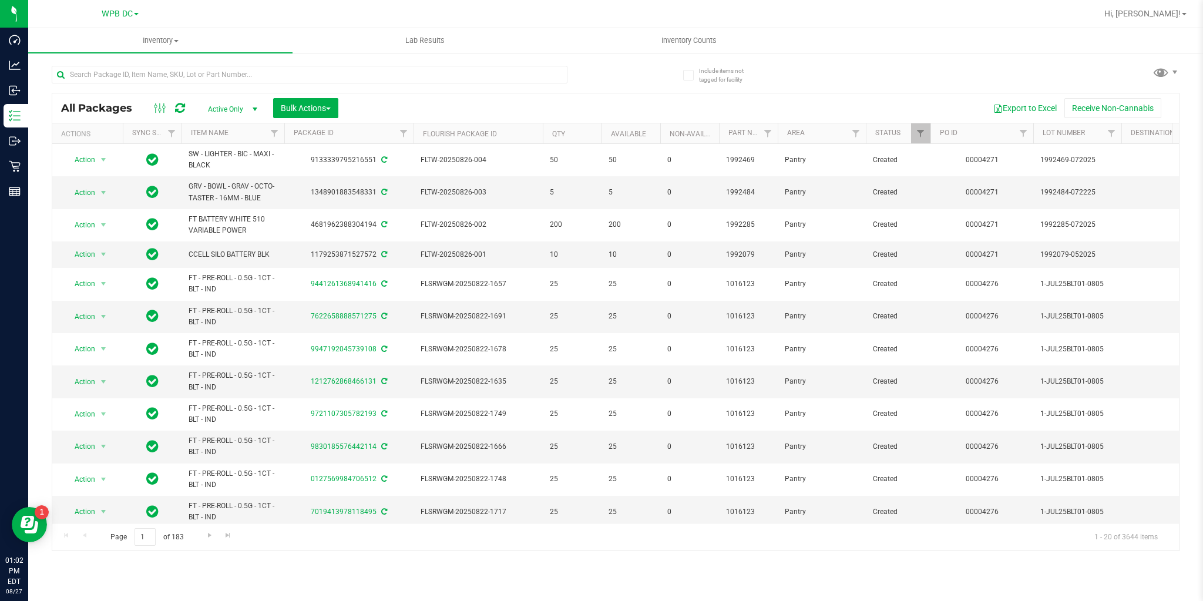
click at [175, 110] on icon at bounding box center [180, 108] width 10 height 12
click at [675, 40] on span "Inventory Counts" at bounding box center [689, 40] width 87 height 11
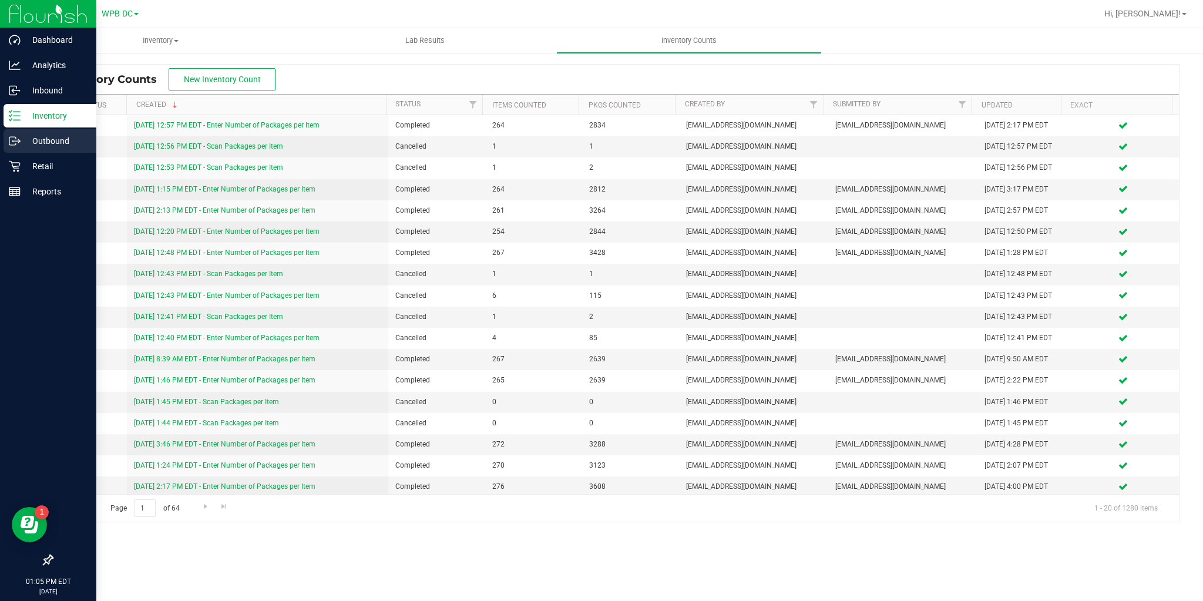
click at [28, 144] on p "Outbound" at bounding box center [56, 141] width 71 height 14
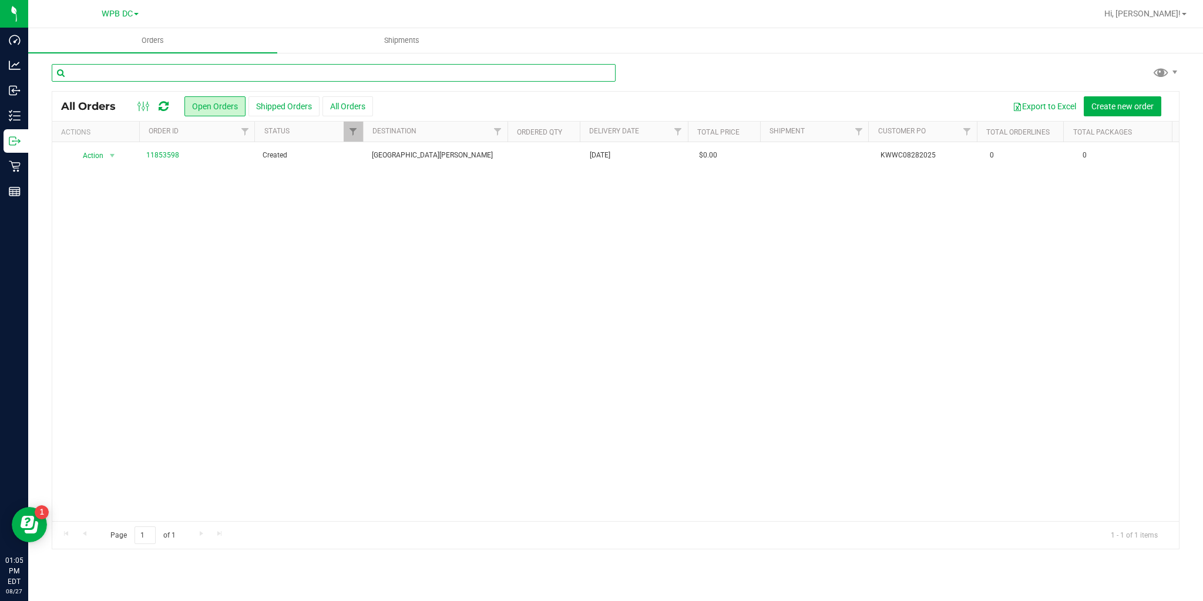
click at [213, 79] on input "text" at bounding box center [334, 73] width 564 height 18
click at [160, 109] on icon at bounding box center [164, 106] width 10 height 12
click at [164, 101] on icon at bounding box center [164, 106] width 10 height 12
click at [161, 105] on icon at bounding box center [164, 106] width 10 height 12
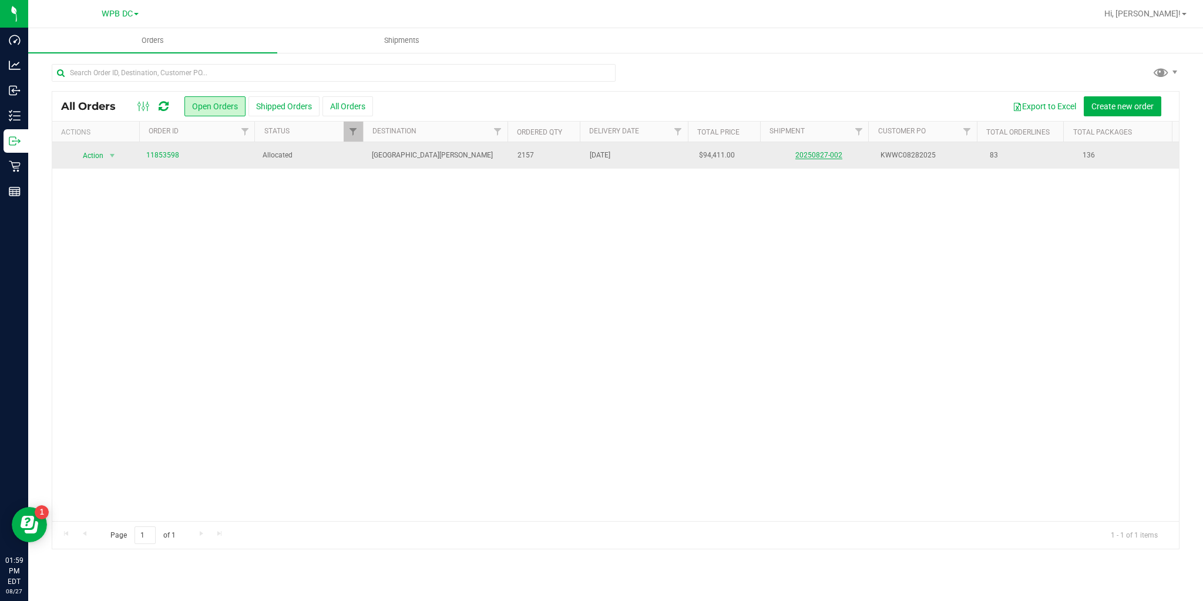
click at [804, 159] on link "20250827-002" at bounding box center [819, 155] width 47 height 8
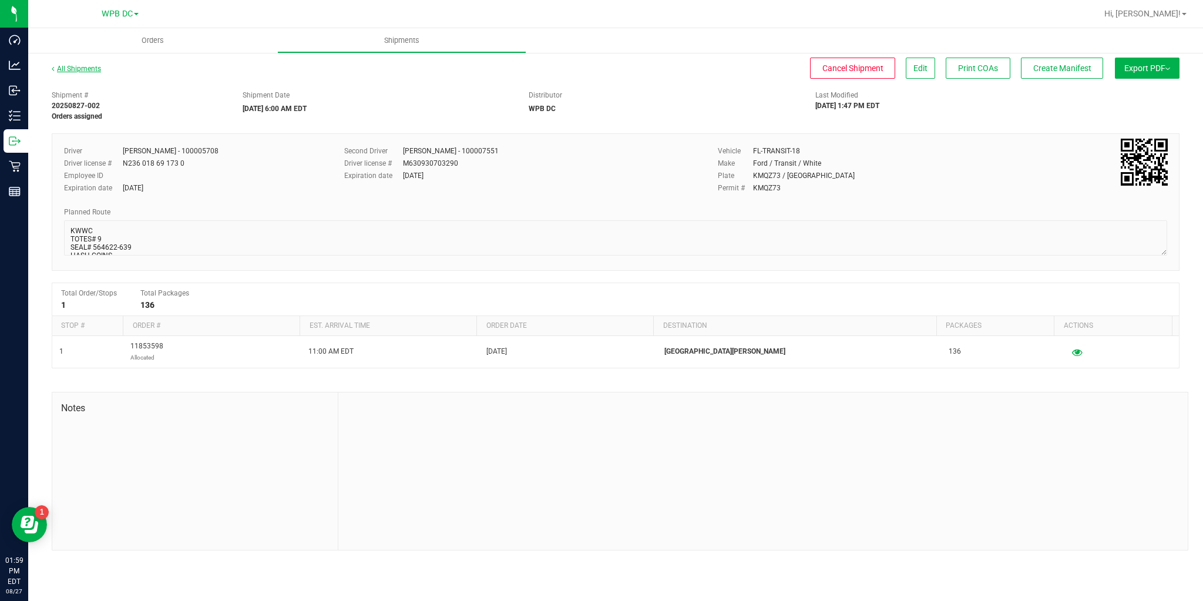
click at [76, 69] on link "All Shipments" at bounding box center [76, 69] width 49 height 8
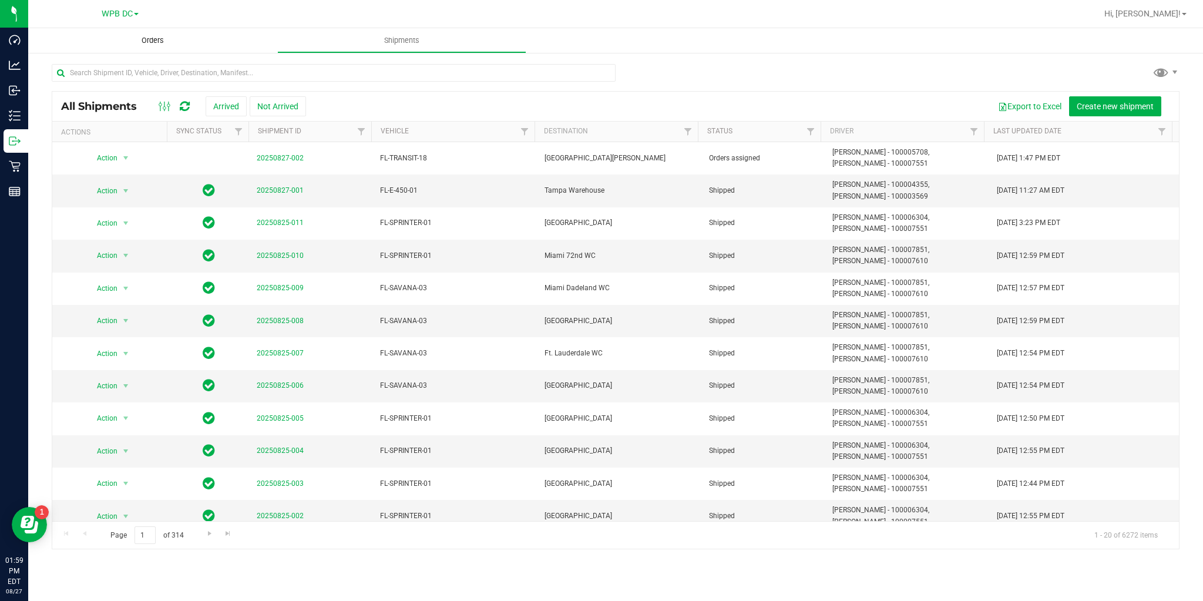
click at [150, 42] on span "Orders" at bounding box center [153, 40] width 54 height 11
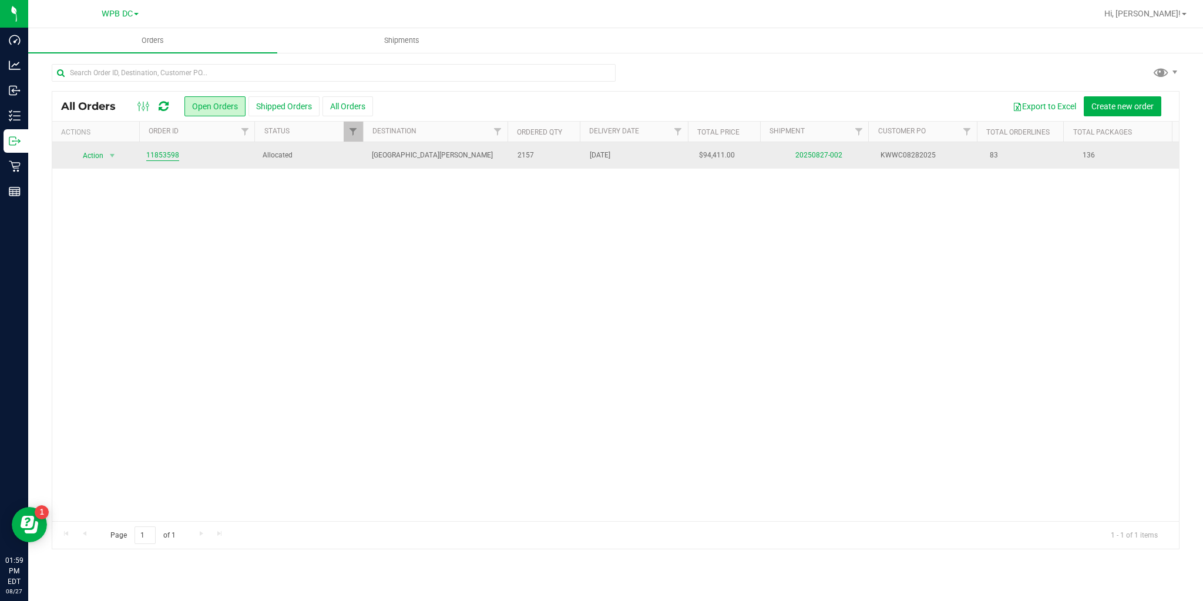
click at [167, 156] on link "11853598" at bounding box center [162, 155] width 33 height 11
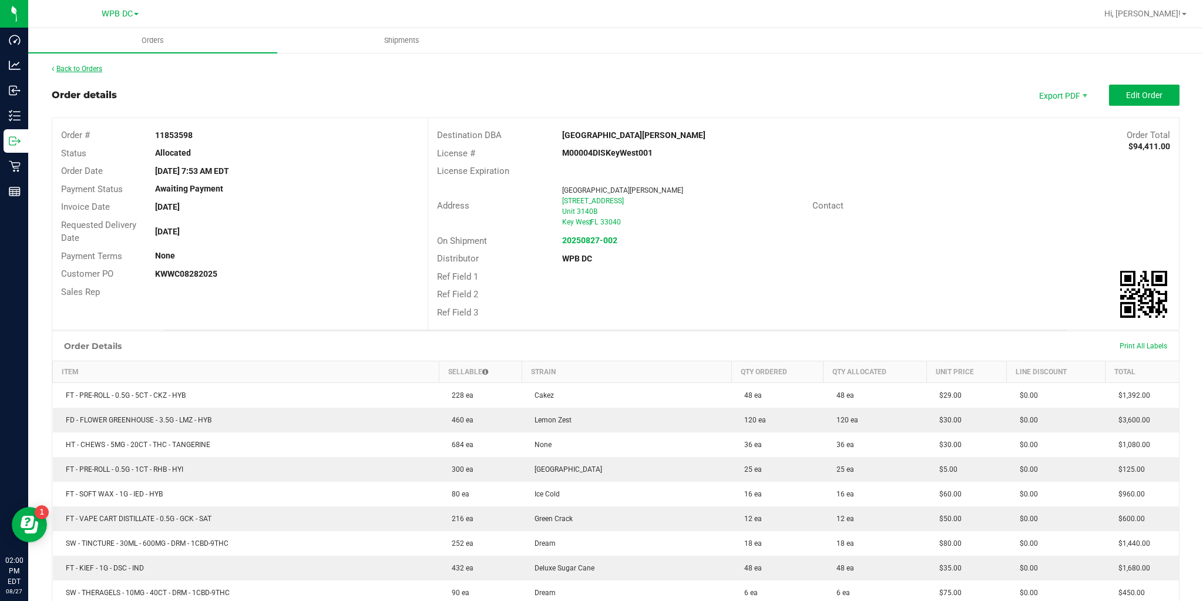
click at [94, 66] on link "Back to Orders" at bounding box center [77, 69] width 51 height 8
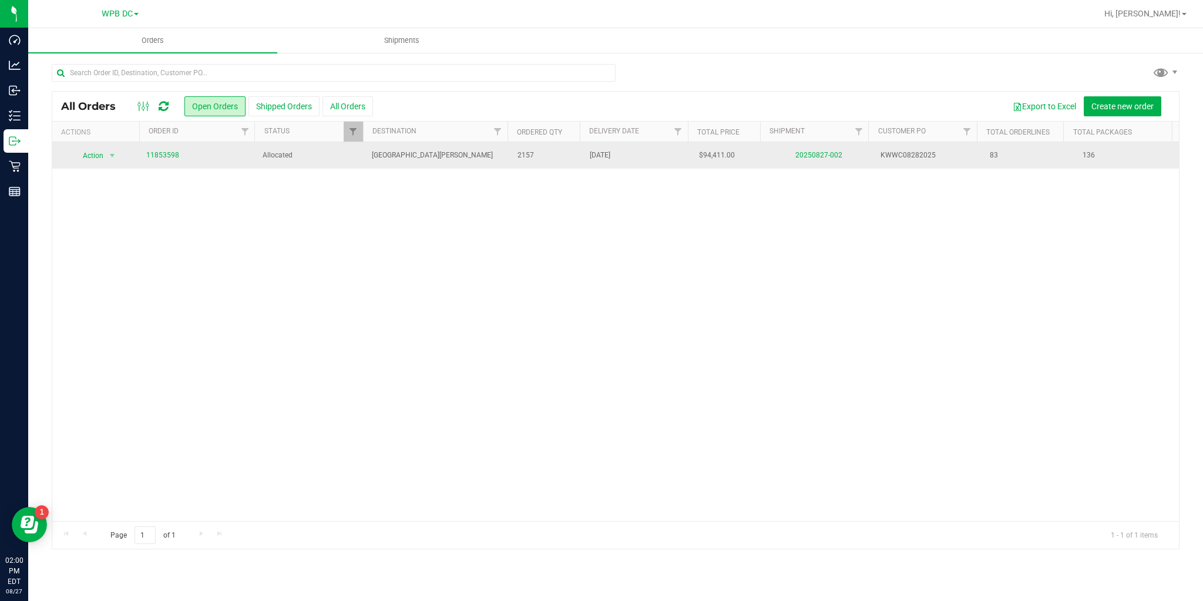
click at [813, 160] on td "20250827-002" at bounding box center [819, 155] width 109 height 26
click at [796, 157] on link "20250827-002" at bounding box center [819, 155] width 47 height 8
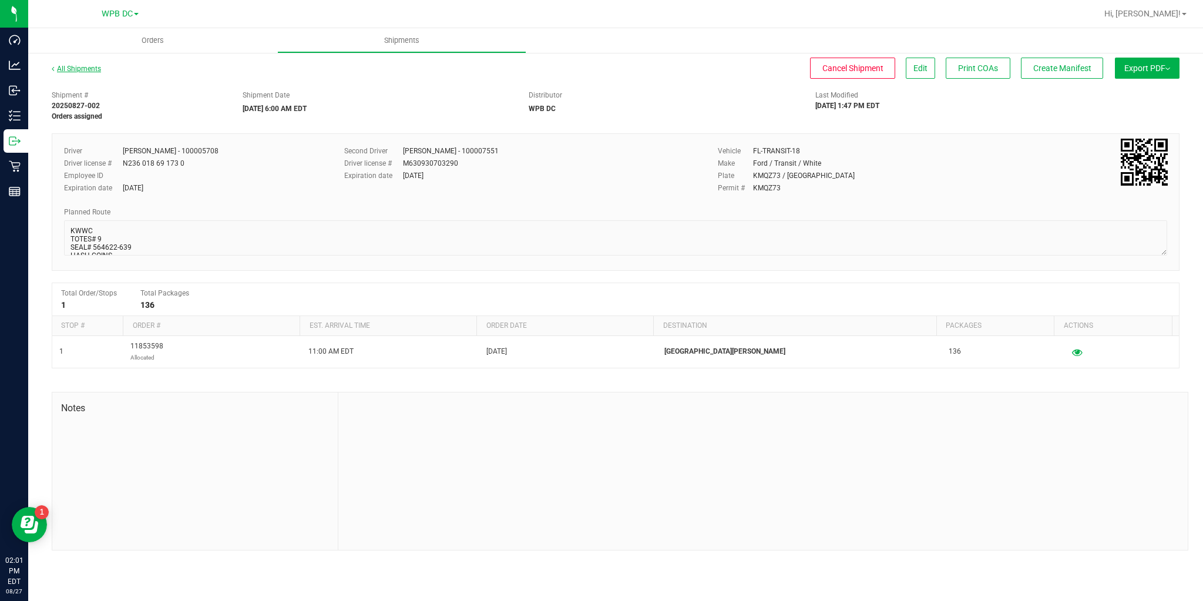
click at [88, 69] on link "All Shipments" at bounding box center [76, 69] width 49 height 8
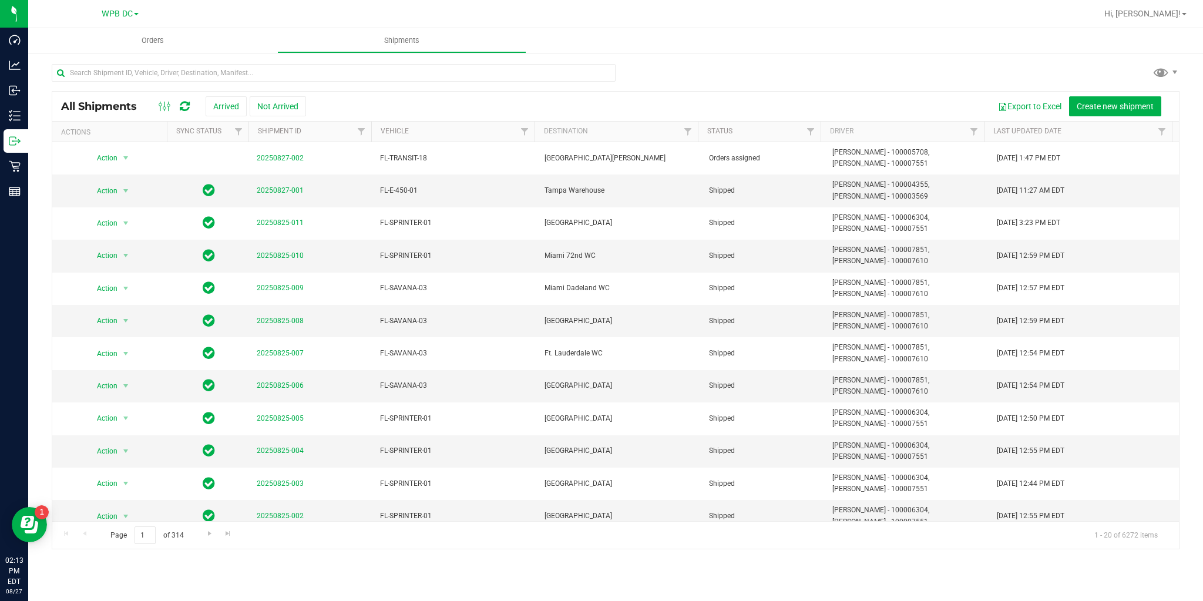
click at [180, 104] on div at bounding box center [174, 106] width 39 height 14
click at [194, 108] on div at bounding box center [174, 106] width 39 height 14
click at [189, 105] on icon at bounding box center [185, 106] width 10 height 12
click at [166, 42] on span "Orders" at bounding box center [153, 40] width 54 height 11
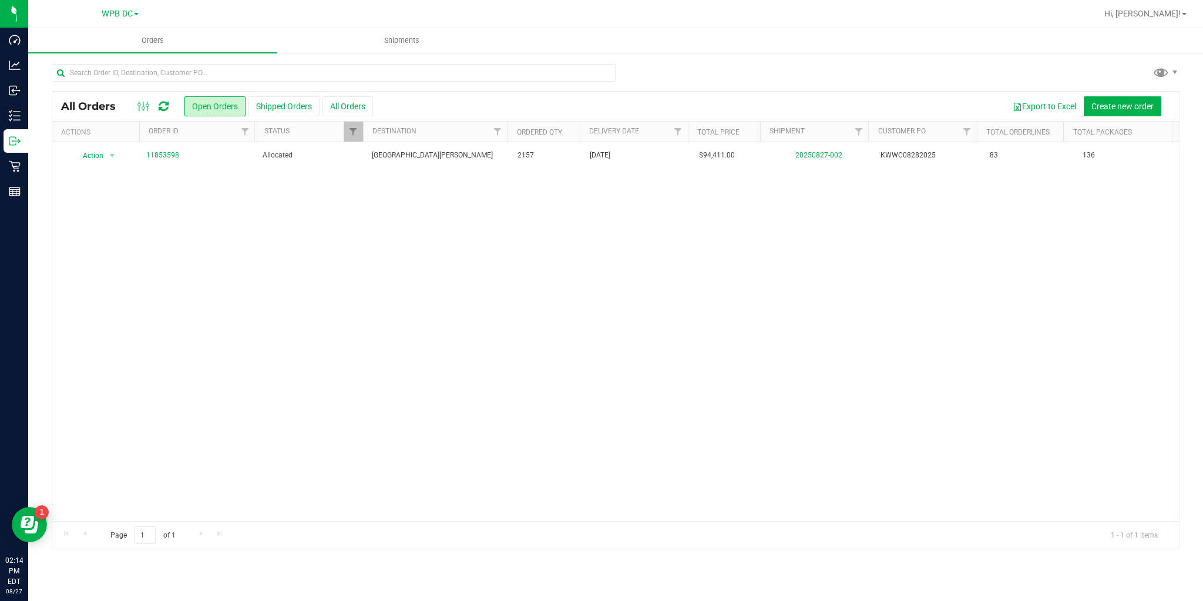
click at [159, 108] on icon at bounding box center [164, 106] width 10 height 12
click at [166, 109] on icon at bounding box center [164, 106] width 10 height 12
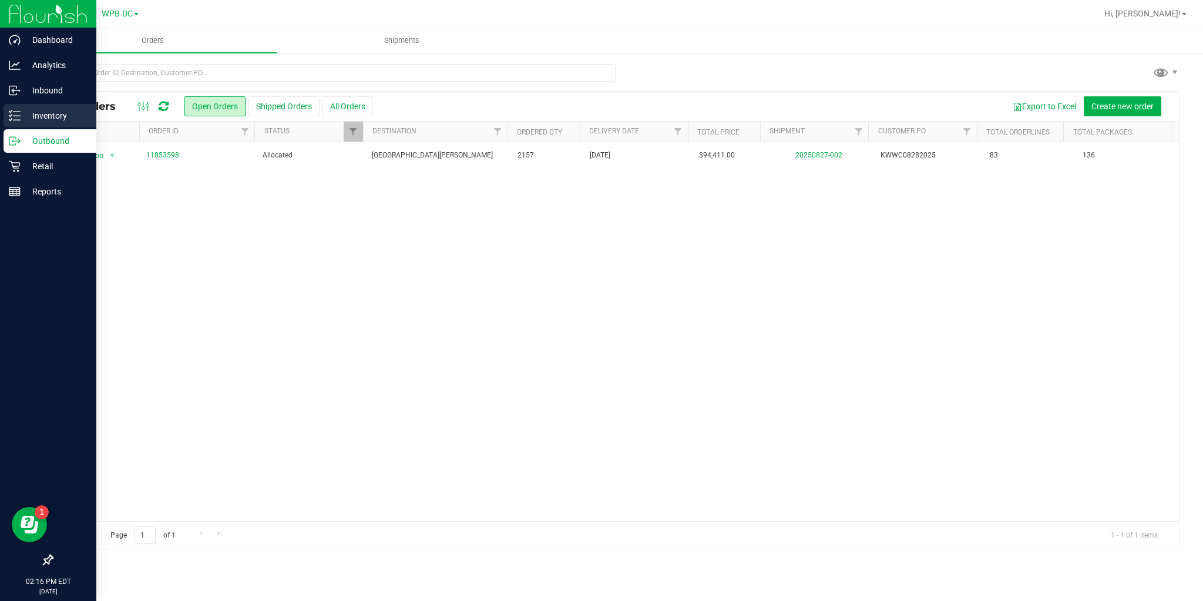
click at [37, 118] on p "Inventory" at bounding box center [56, 116] width 71 height 14
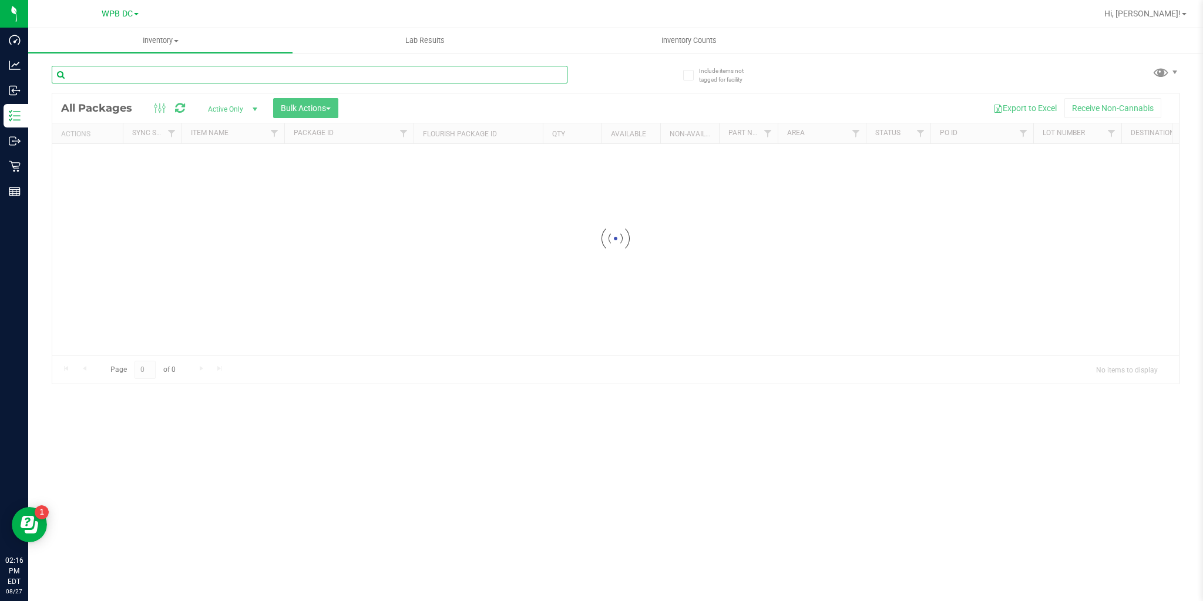
click at [132, 76] on input "text" at bounding box center [310, 75] width 516 height 18
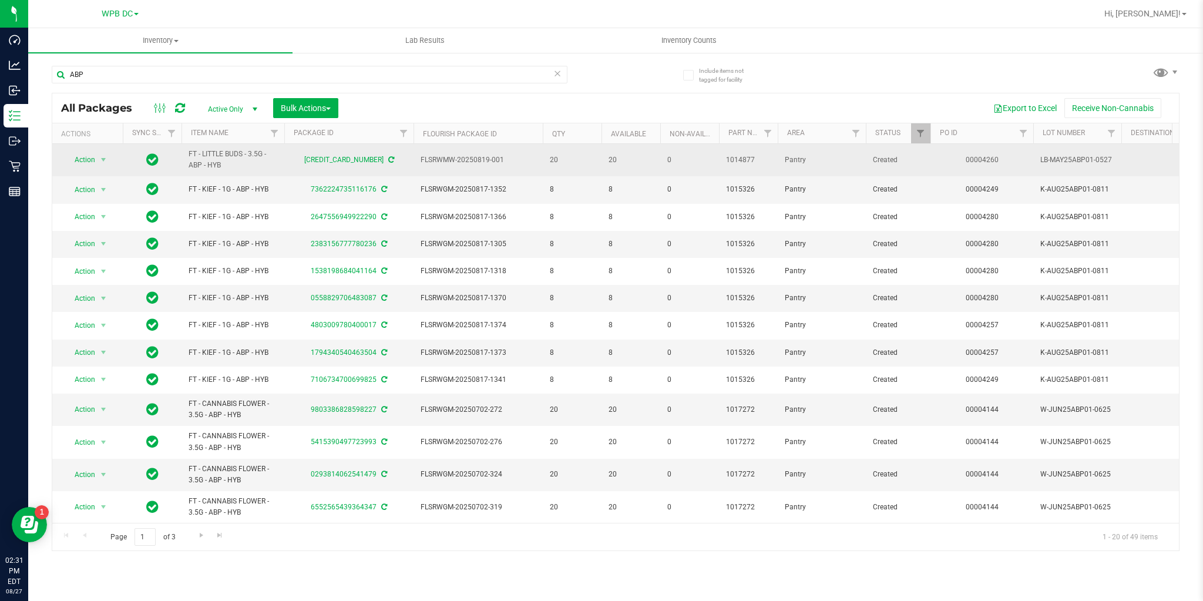
drag, startPoint x: 186, startPoint y: 153, endPoint x: 256, endPoint y: 169, distance: 72.4
click at [256, 169] on td "FT - LITTLE BUDS - 3.5G - ABP - HYB" at bounding box center [233, 160] width 103 height 32
copy span "FT - LITTLE BUDS - 3.5G - ABP - HYB"
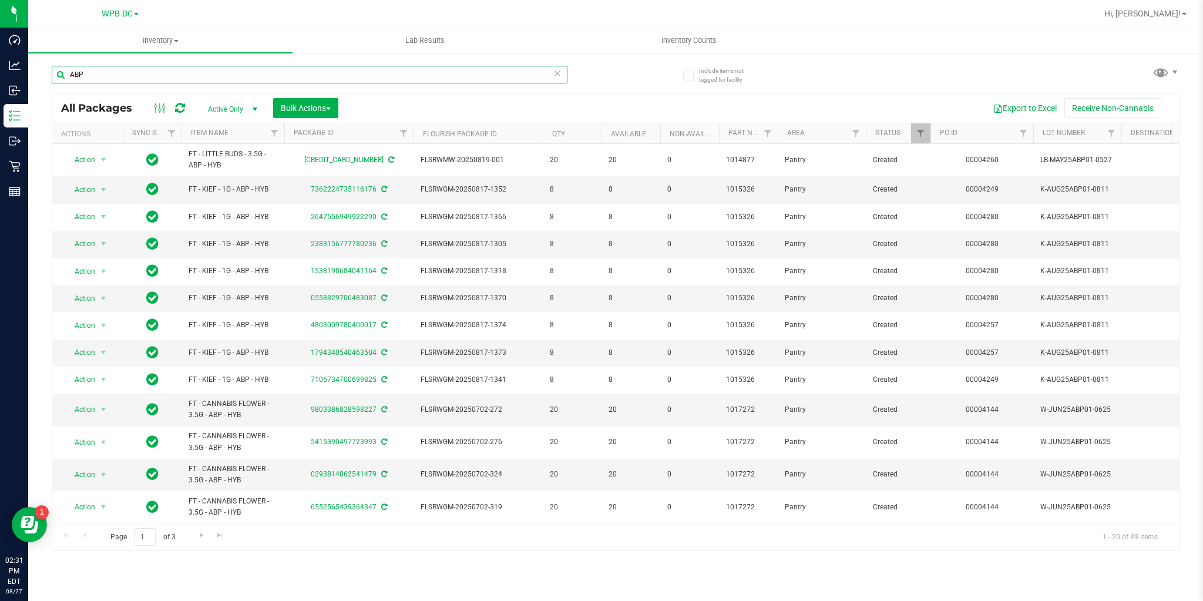
click at [119, 78] on input "ABP" at bounding box center [310, 75] width 516 height 18
paste input "FT - LITTLE BUDS - 3.5G - ABP - HYB"
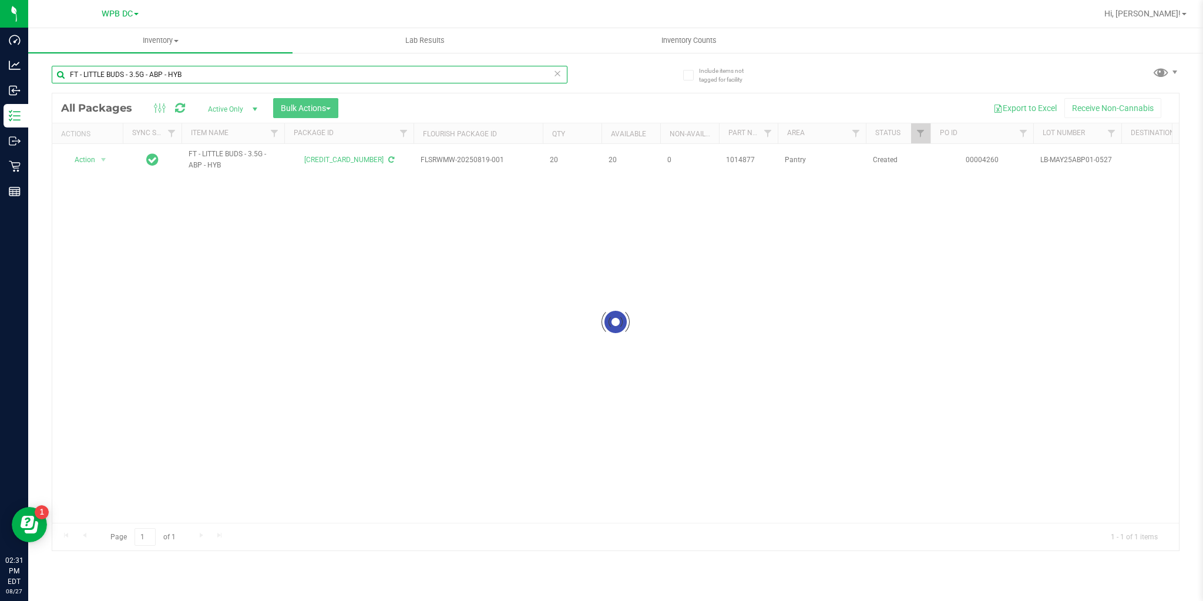
type input "FT - LITTLE BUDS - 3.5G - ABP - HYB"
click at [333, 113] on div at bounding box center [615, 321] width 1127 height 457
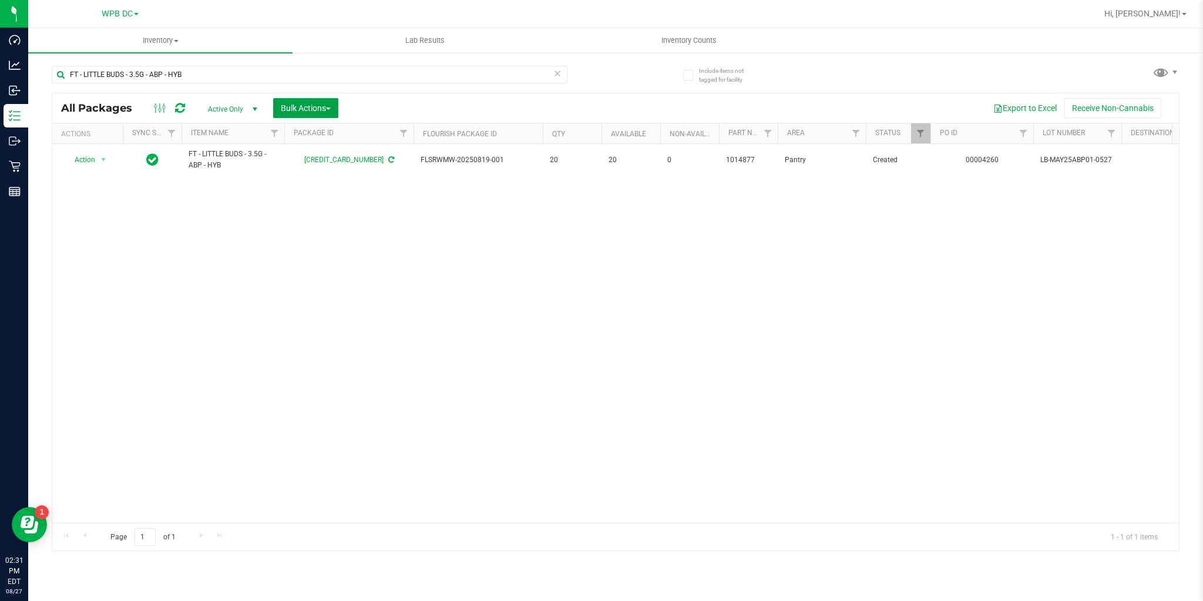
click at [333, 113] on button "Bulk Actions" at bounding box center [305, 108] width 65 height 20
click at [296, 198] on span "Locate packages" at bounding box center [309, 198] width 59 height 9
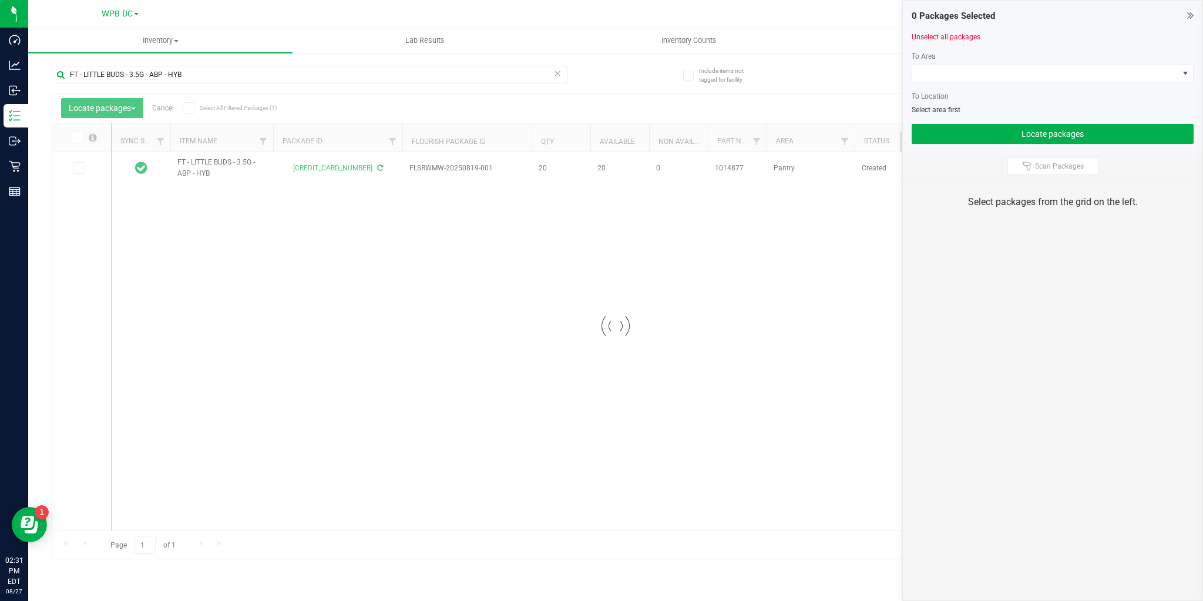
click at [191, 109] on div at bounding box center [615, 325] width 1127 height 465
click at [187, 112] on span at bounding box center [189, 108] width 12 height 12
click at [186, 108] on icon at bounding box center [189, 108] width 8 height 0
click at [0, 0] on input "Select All Filtered Packages (1)" at bounding box center [0, 0] width 0 height 0
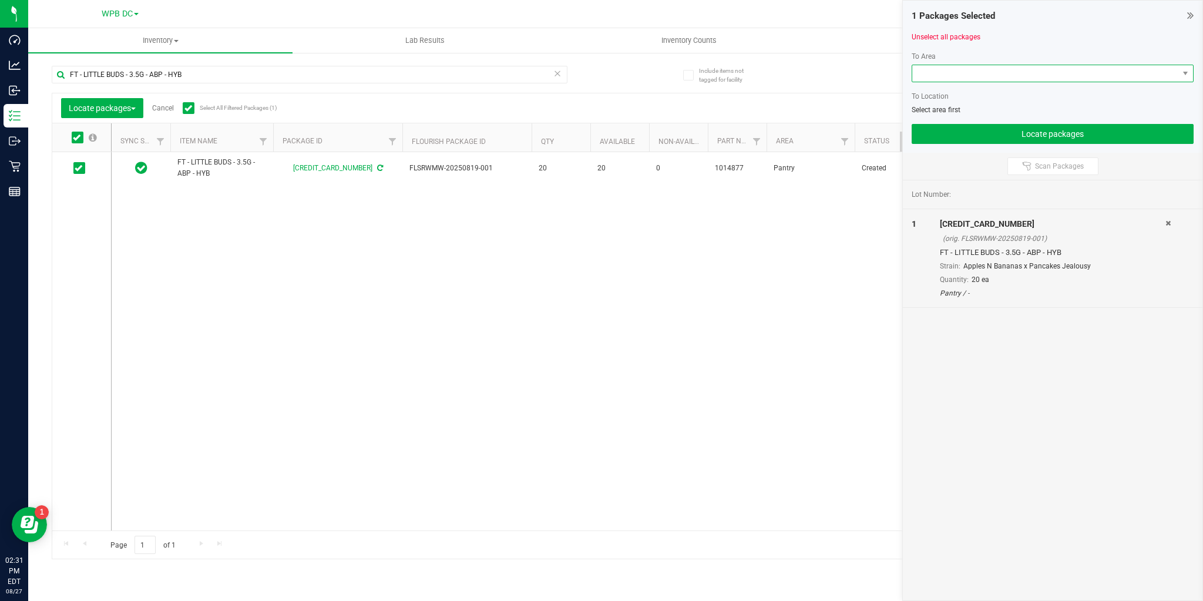
click at [952, 79] on span at bounding box center [1046, 73] width 266 height 16
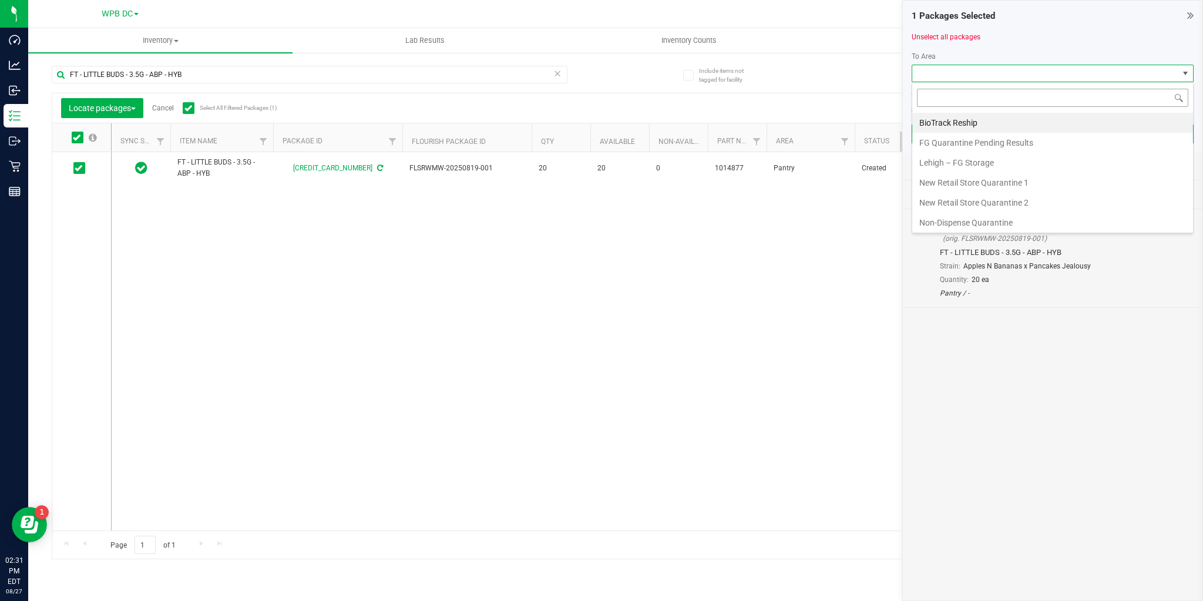
scroll to position [17, 282]
click at [938, 216] on li "Non-Dispense Quarantine" at bounding box center [1053, 223] width 281 height 20
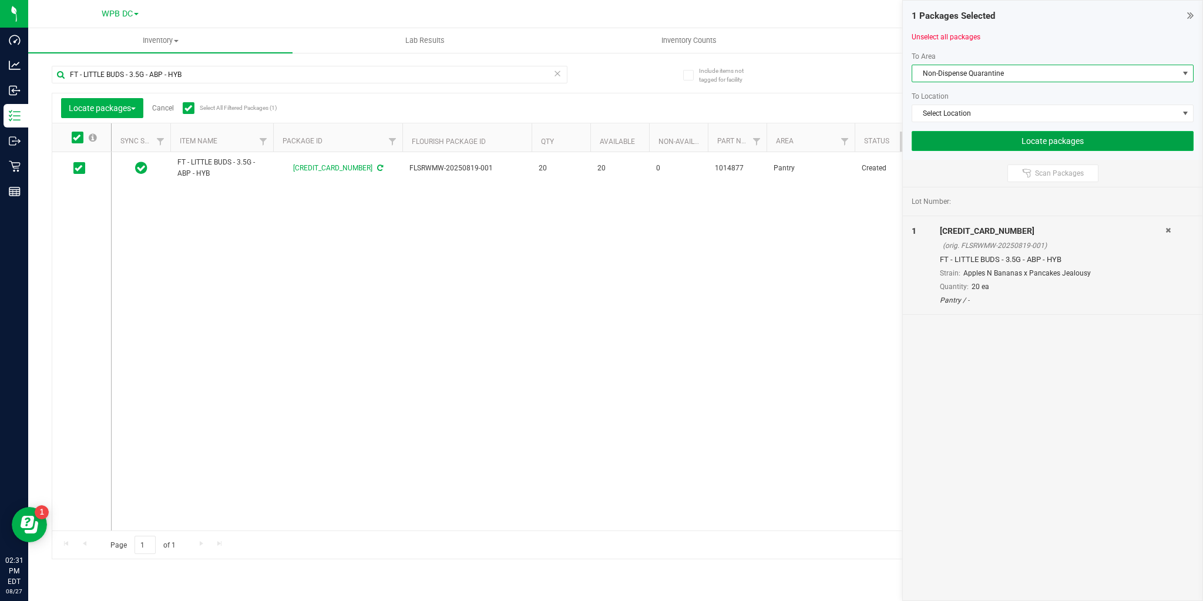
click at [937, 145] on button "Locate packages" at bounding box center [1053, 141] width 282 height 20
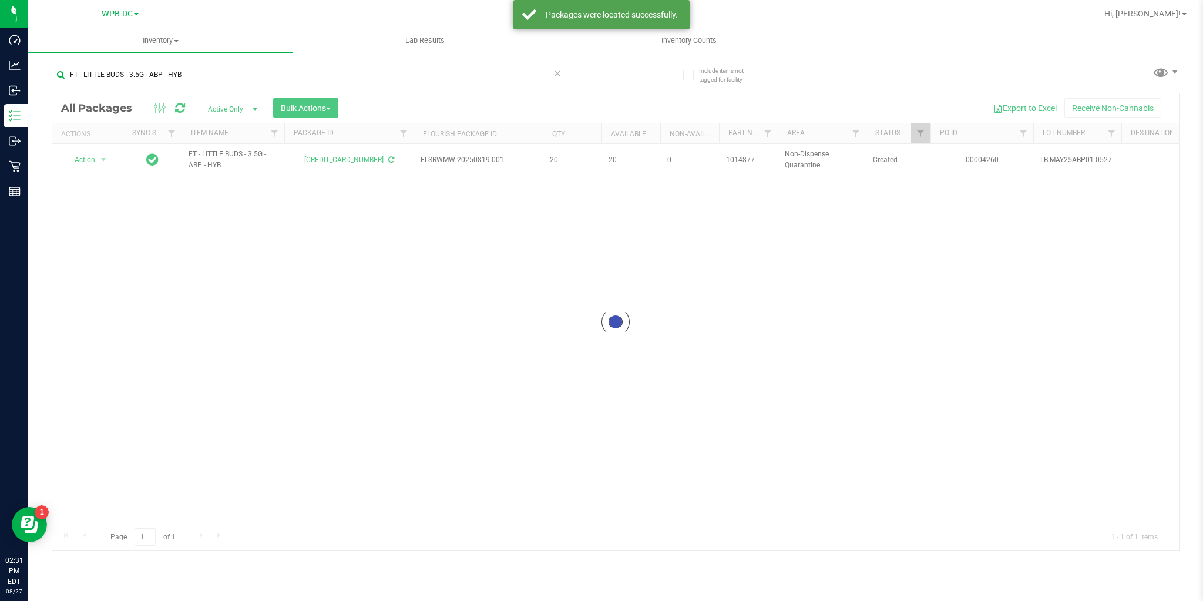
click at [326, 103] on div at bounding box center [615, 321] width 1127 height 457
click at [328, 108] on span "button" at bounding box center [328, 109] width 5 height 2
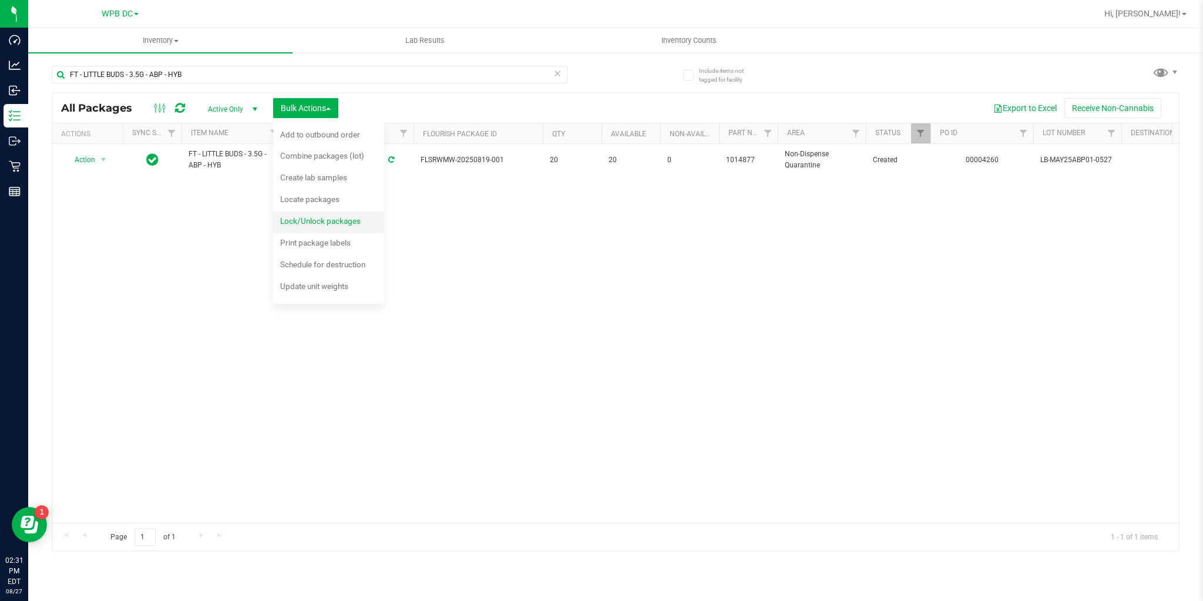
click at [313, 215] on div "Lock/Unlock packages" at bounding box center [328, 222] width 96 height 19
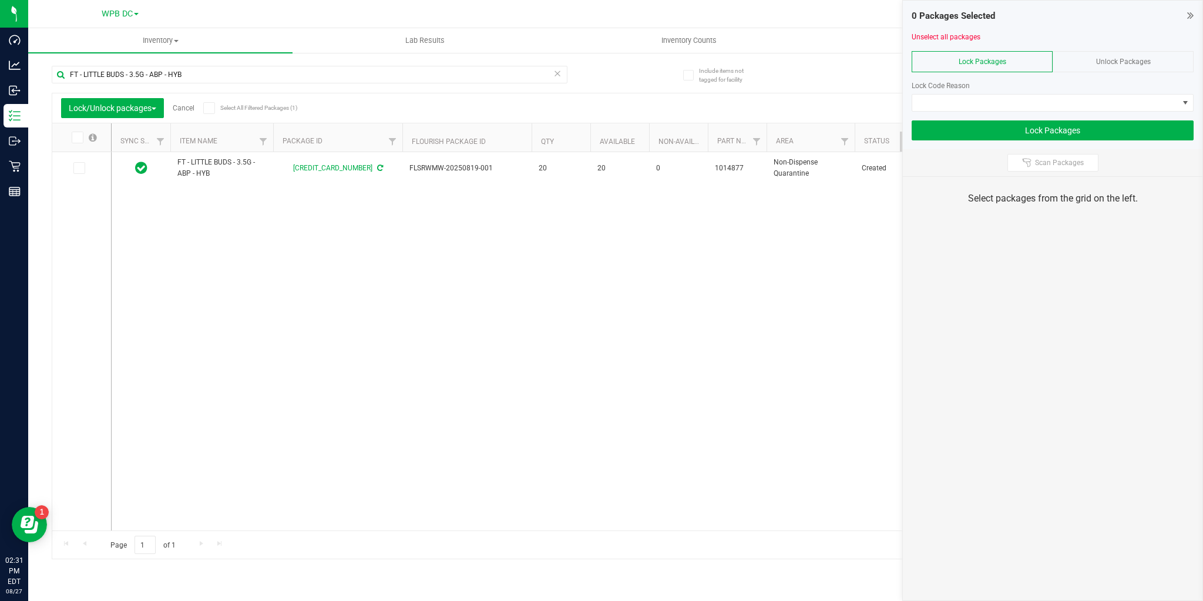
click at [209, 113] on span at bounding box center [209, 108] width 12 height 12
click at [0, 0] on input "Select All Filtered Packages (1)" at bounding box center [0, 0] width 0 height 0
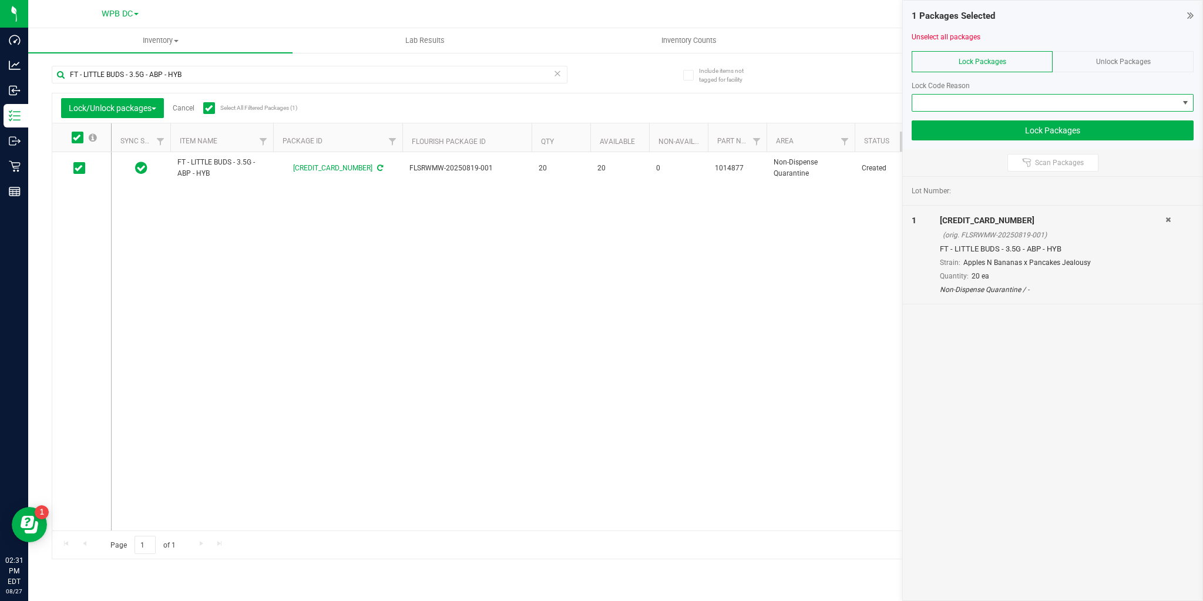
click at [1007, 104] on span at bounding box center [1046, 103] width 266 height 16
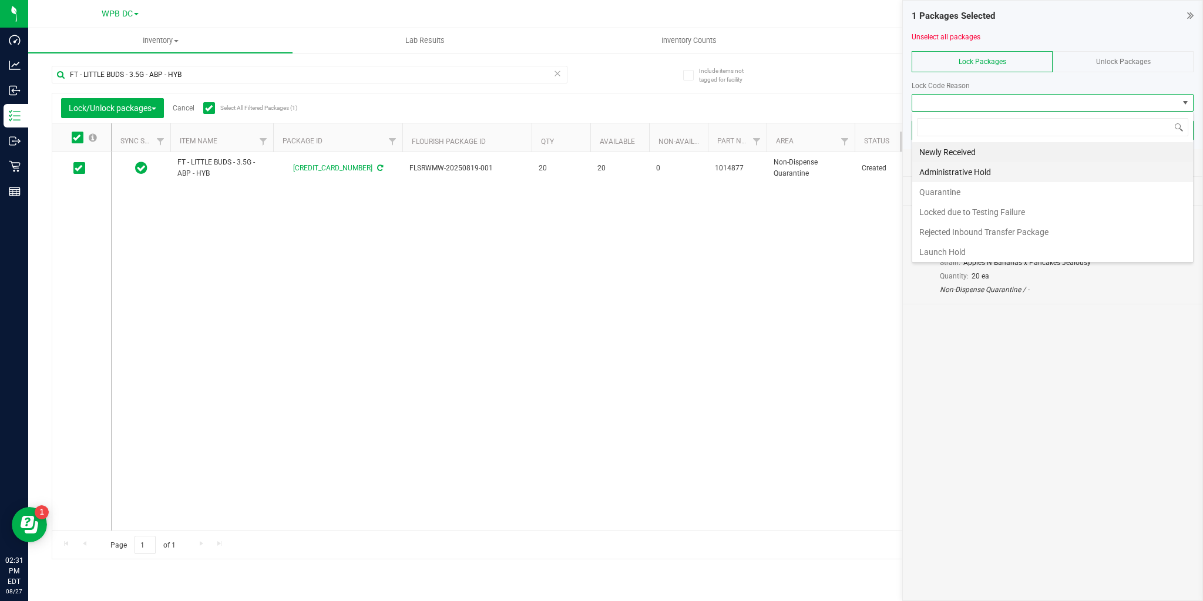
scroll to position [17, 282]
click at [945, 195] on li "Quarantine" at bounding box center [1053, 192] width 281 height 20
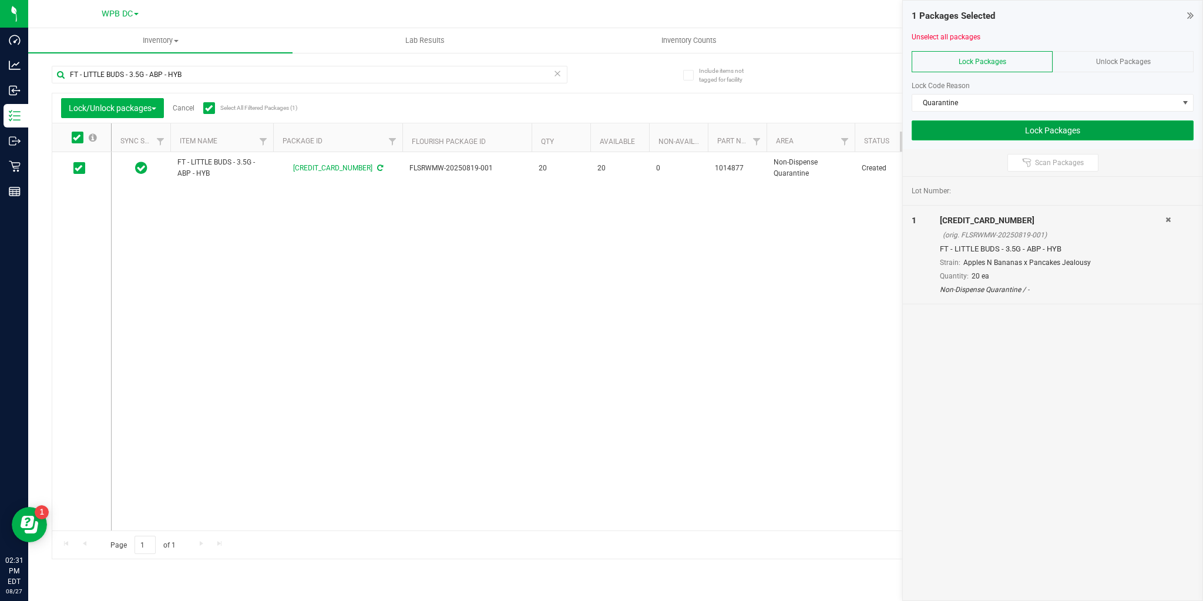
click at [947, 132] on button "Lock Packages" at bounding box center [1053, 130] width 282 height 20
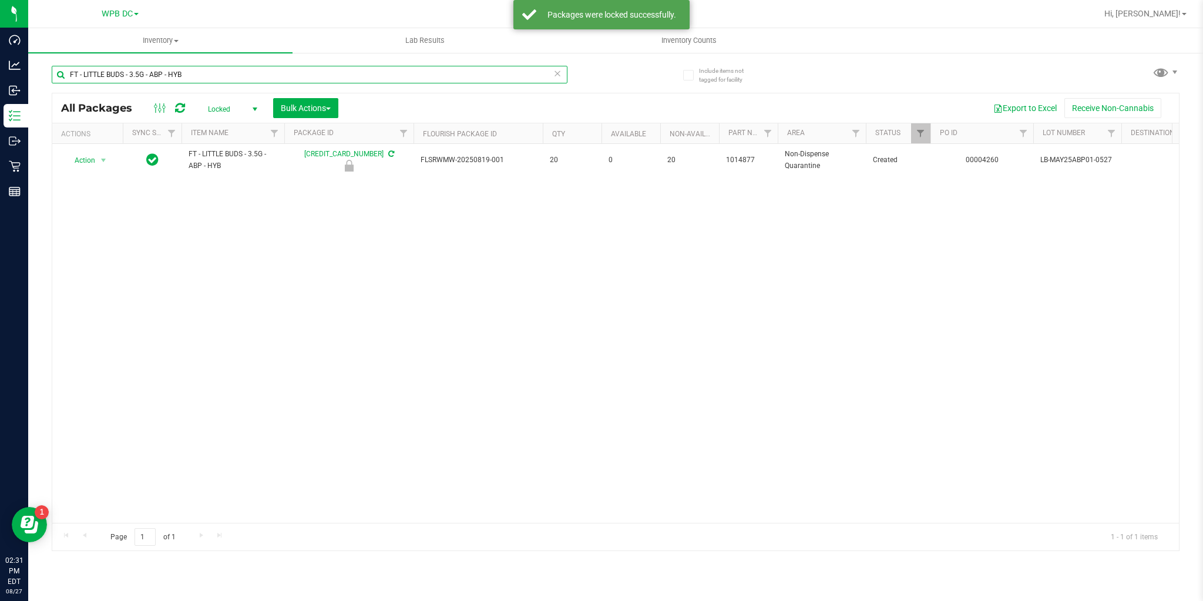
drag, startPoint x: 202, startPoint y: 73, endPoint x: 58, endPoint y: 65, distance: 144.2
click at [58, 66] on input "FT - LITTLE BUDS - 3.5G - ABP - HYB" at bounding box center [310, 75] width 516 height 18
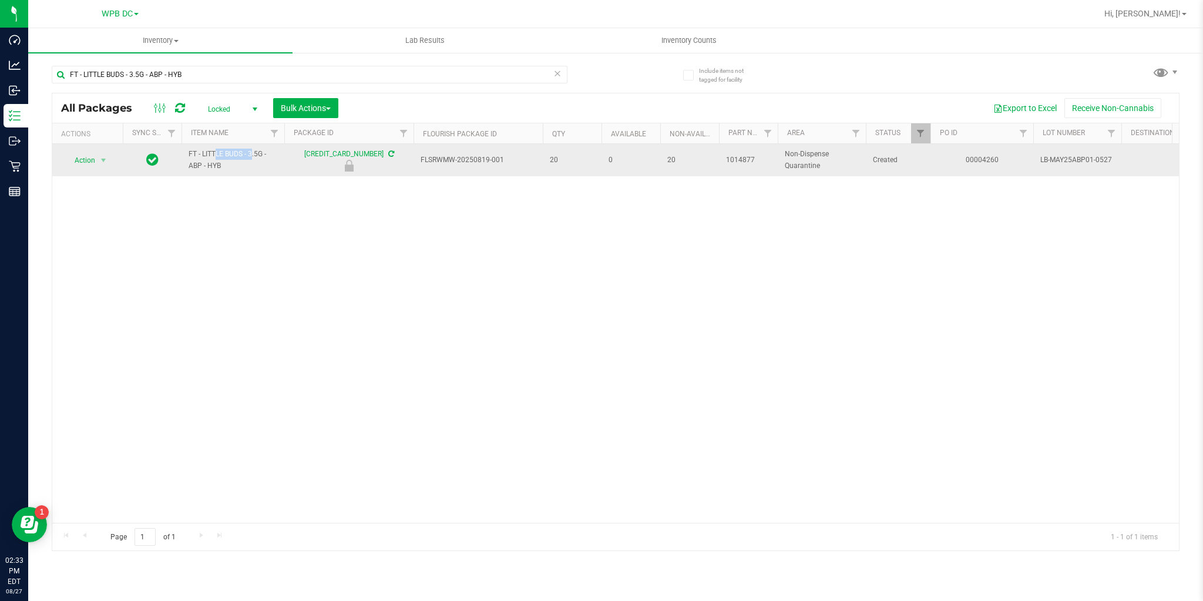
drag, startPoint x: 189, startPoint y: 155, endPoint x: 241, endPoint y: 165, distance: 53.7
click at [233, 160] on span "FT - LITTLE BUDS - 3.5G - ABP - HYB" at bounding box center [233, 160] width 89 height 22
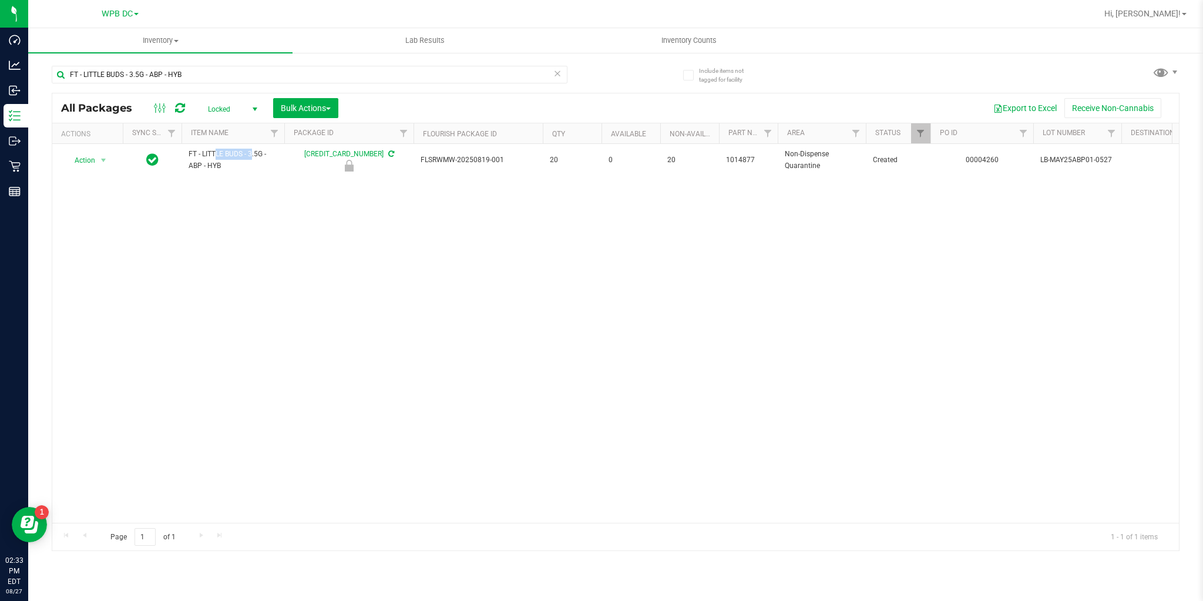
copy span "FT - LITTLE BUDS - 3.5G - ABP - HYB"
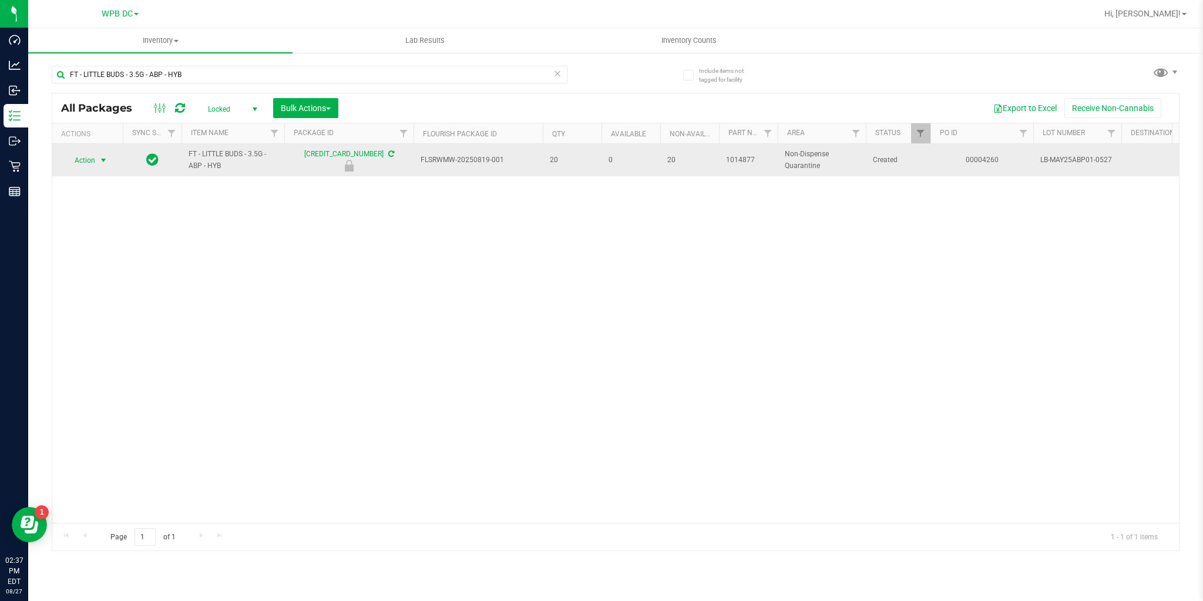
click at [80, 160] on span "Action" at bounding box center [80, 160] width 32 height 16
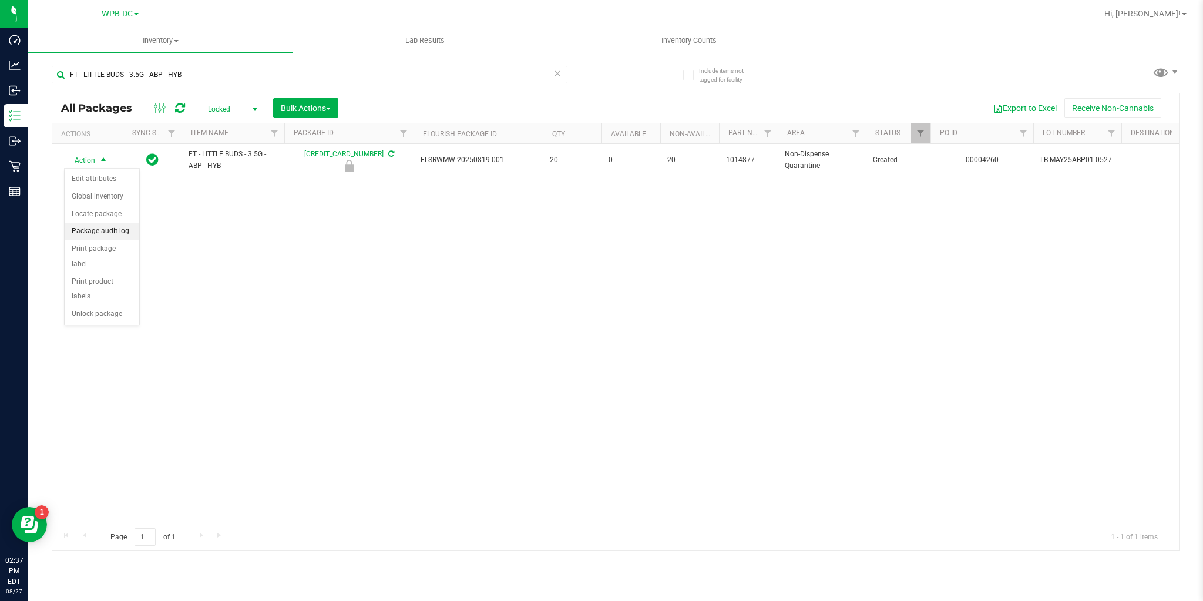
click at [85, 235] on li "Package audit log" at bounding box center [102, 232] width 75 height 18
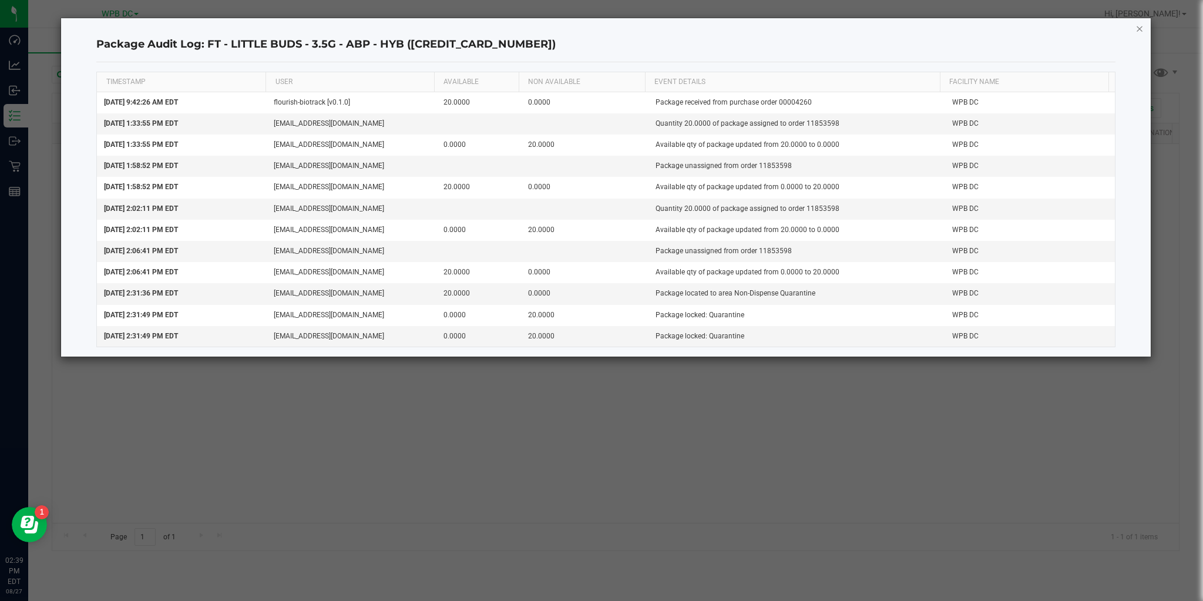
click at [1141, 30] on icon "button" at bounding box center [1140, 28] width 8 height 14
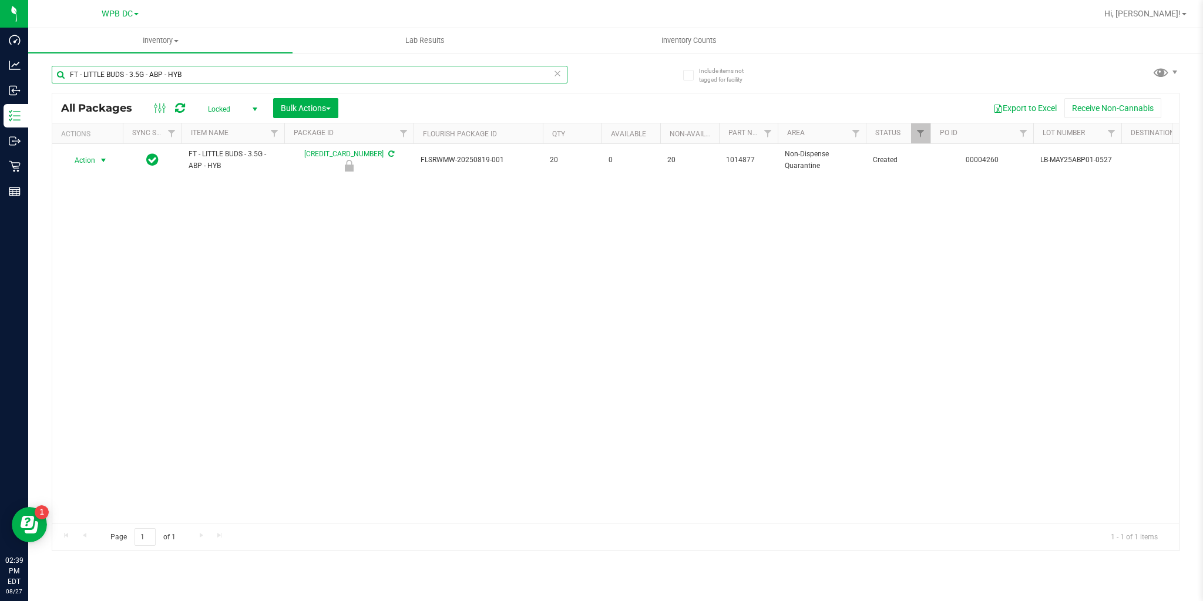
click at [198, 71] on input "FT - LITTLE BUDS - 3.5G - ABP - HYB" at bounding box center [310, 75] width 516 height 18
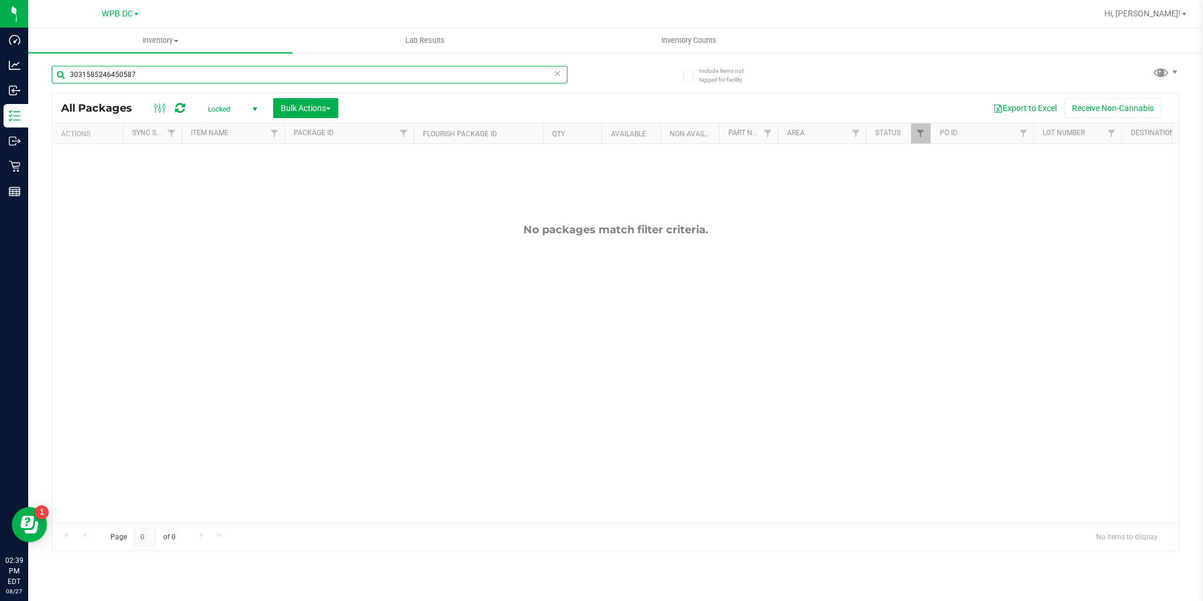
type input "3031585246450587"
click at [231, 112] on span "Locked" at bounding box center [230, 109] width 65 height 16
click at [217, 179] on li "All" at bounding box center [229, 181] width 63 height 18
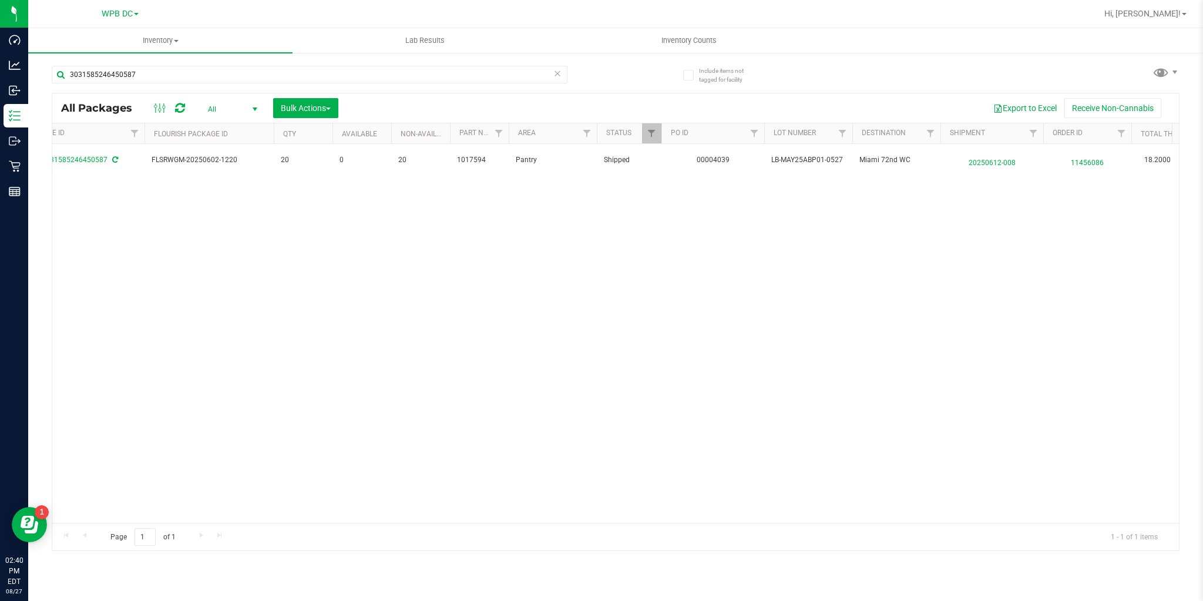
scroll to position [0, 291]
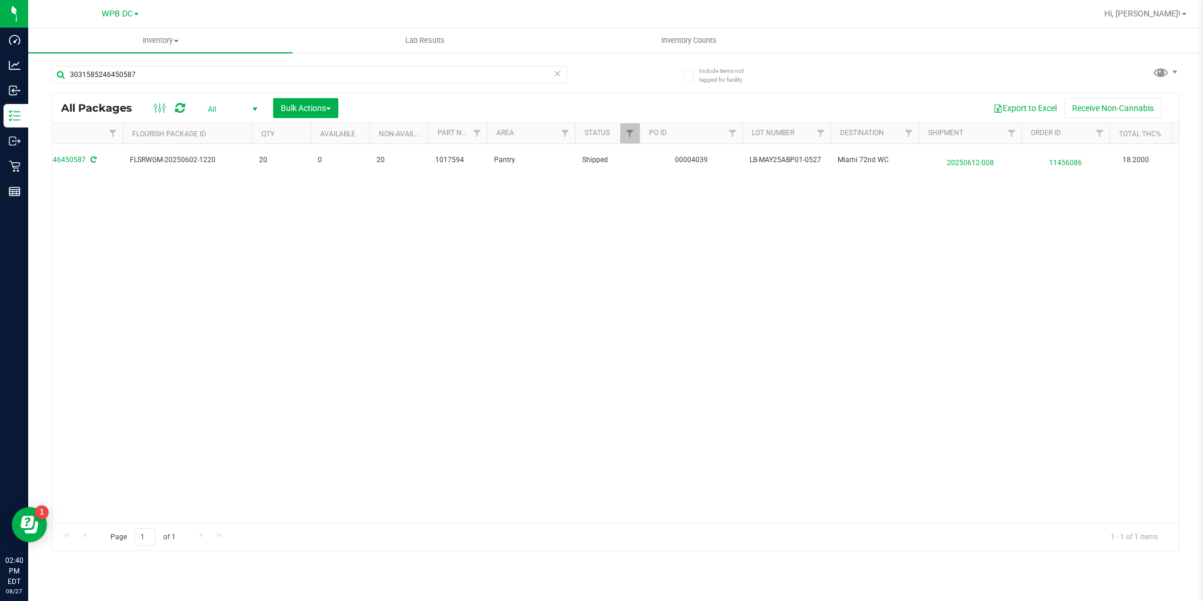
drag, startPoint x: 580, startPoint y: 503, endPoint x: 613, endPoint y: 504, distance: 33.5
click at [613, 504] on div "Action Action Edit attributes Global inventory Locate package Package audit log…" at bounding box center [615, 333] width 1127 height 378
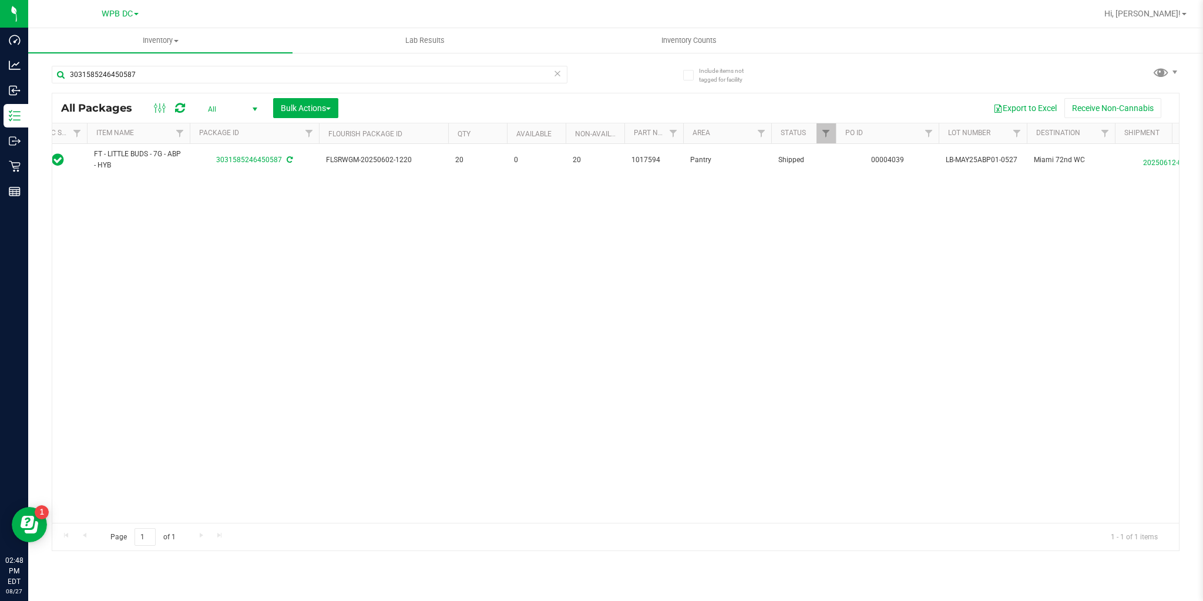
scroll to position [0, 0]
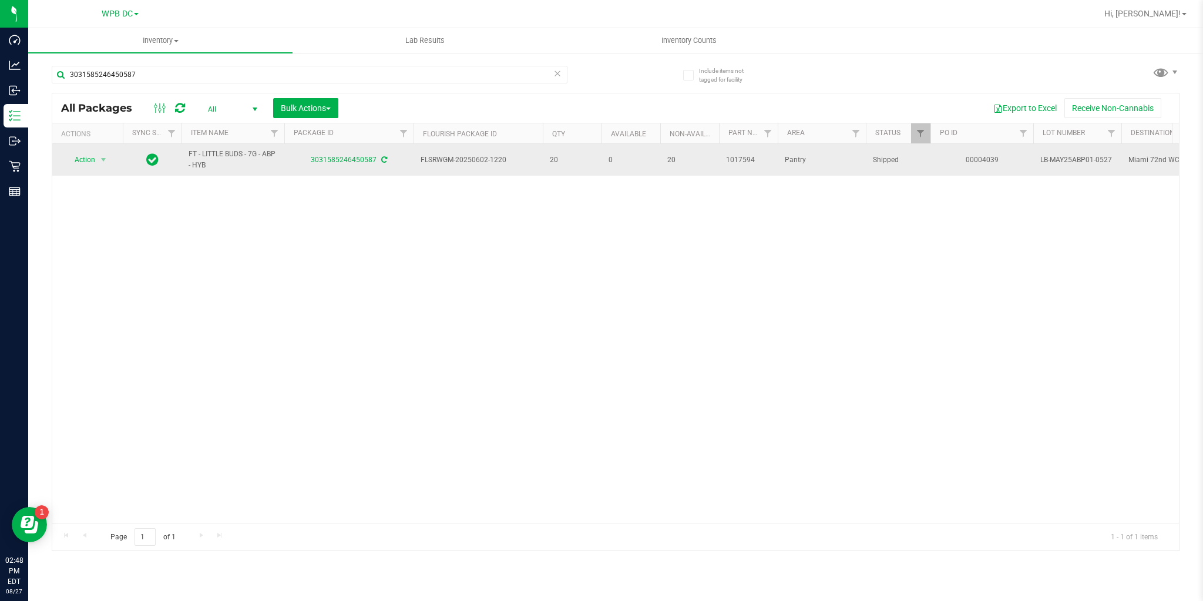
click at [189, 155] on span "FT - LITTLE BUDS - 7G - ABP - HYB" at bounding box center [233, 160] width 89 height 22
drag, startPoint x: 208, startPoint y: 155, endPoint x: 230, endPoint y: 161, distance: 23.1
click at [217, 156] on span "FT - LITTLE BUDS - 7G - ABP - HYB" at bounding box center [233, 160] width 89 height 22
drag, startPoint x: 230, startPoint y: 161, endPoint x: 239, endPoint y: 169, distance: 12.1
click at [239, 169] on span "FT - LITTLE BUDS - 7G - ABP - HYB" at bounding box center [233, 160] width 89 height 22
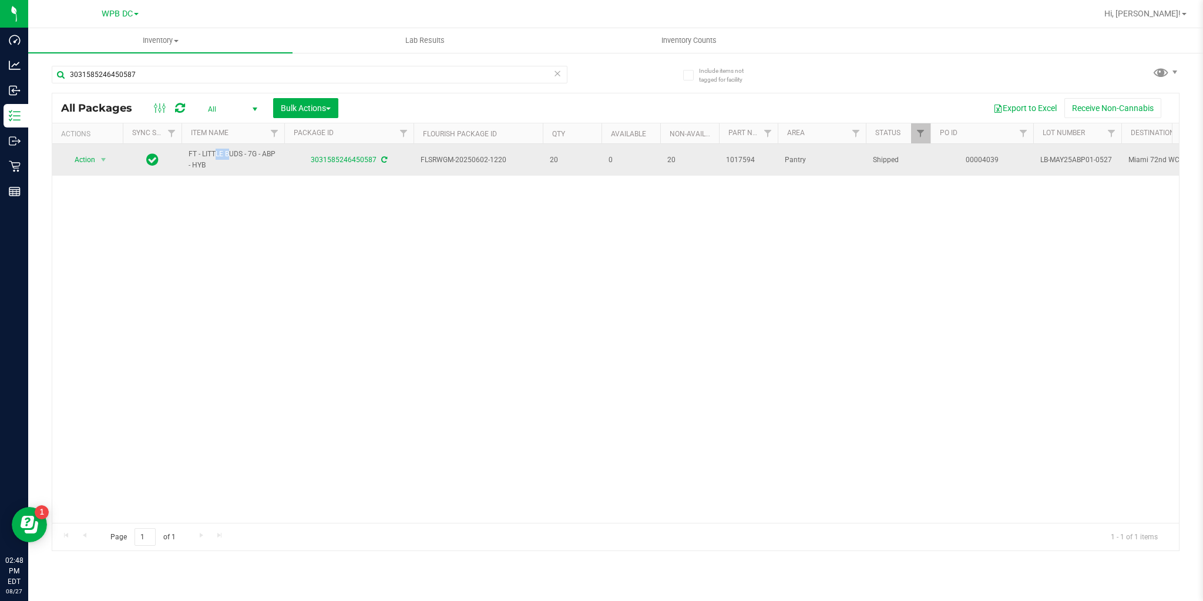
drag, startPoint x: 188, startPoint y: 152, endPoint x: 205, endPoint y: 155, distance: 17.3
click at [202, 154] on td "FT - LITTLE BUDS - 7G - ABP - HYB" at bounding box center [233, 160] width 103 height 32
drag, startPoint x: 214, startPoint y: 157, endPoint x: 227, endPoint y: 169, distance: 17.5
click at [230, 170] on span "FT - LITTLE BUDS - 7G - ABP - HYB" at bounding box center [233, 160] width 89 height 22
drag, startPoint x: 189, startPoint y: 152, endPoint x: 223, endPoint y: 166, distance: 36.9
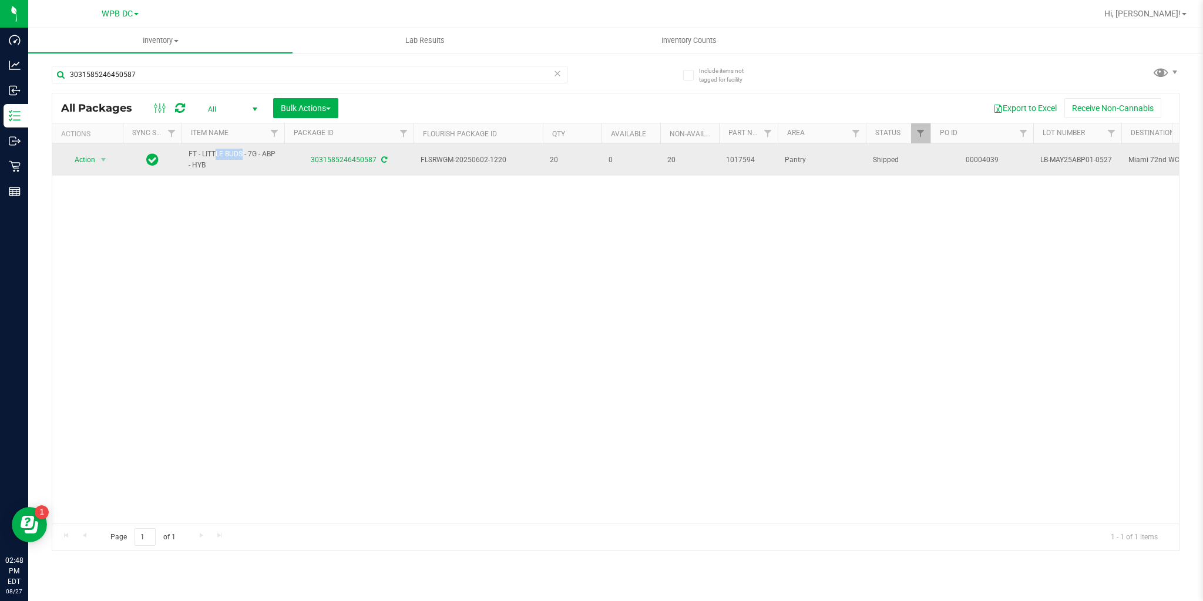
click at [223, 166] on span "FT - LITTLE BUDS - 7G - ABP - HYB" at bounding box center [233, 160] width 89 height 22
copy span "FT - LITTLE BUDS - 7G - ABP - HYB"
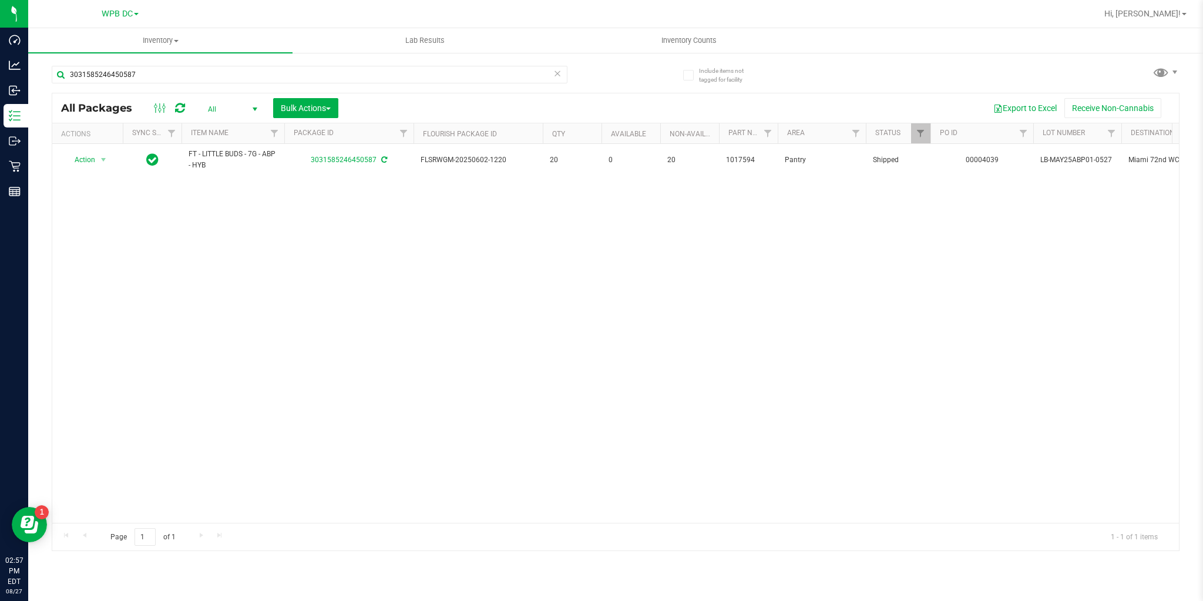
click at [198, 210] on div "Action Action Edit attributes Global inventory Locate package Package audit log…" at bounding box center [615, 333] width 1127 height 378
click at [185, 105] on div at bounding box center [169, 108] width 39 height 14
drag, startPoint x: 185, startPoint y: 105, endPoint x: 190, endPoint y: 96, distance: 9.8
click at [190, 96] on div "All Packages All Active Only Lab Samples Locked All External Internal Bulk Acti…" at bounding box center [615, 107] width 1127 height 29
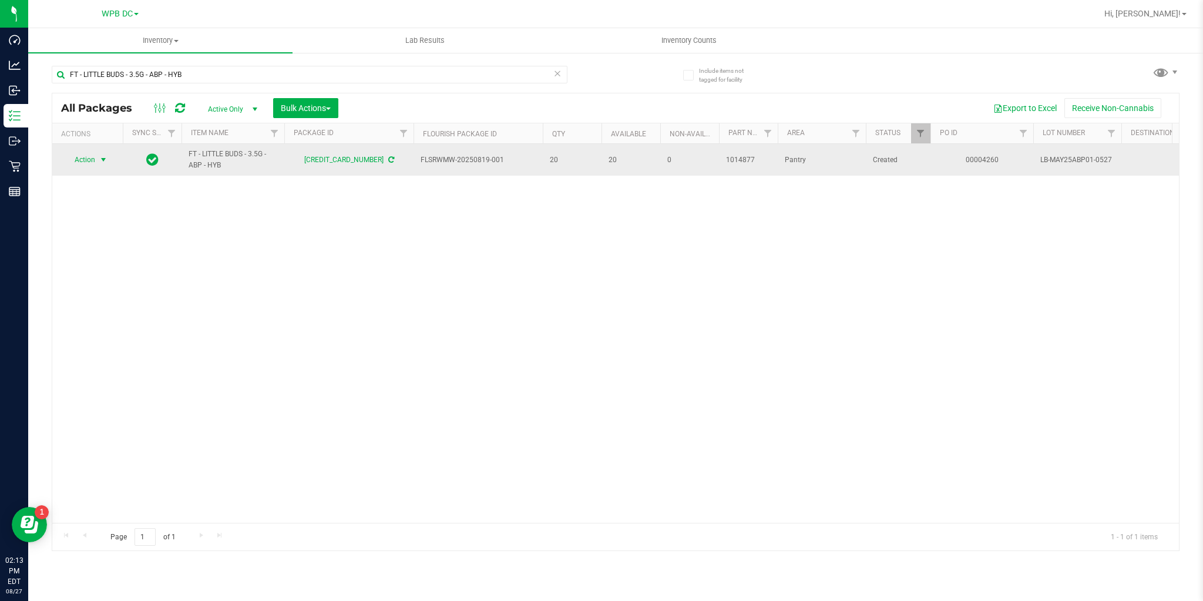
click at [100, 158] on span "select" at bounding box center [103, 159] width 9 height 9
click at [358, 157] on link "6758866430424205" at bounding box center [343, 160] width 79 height 8
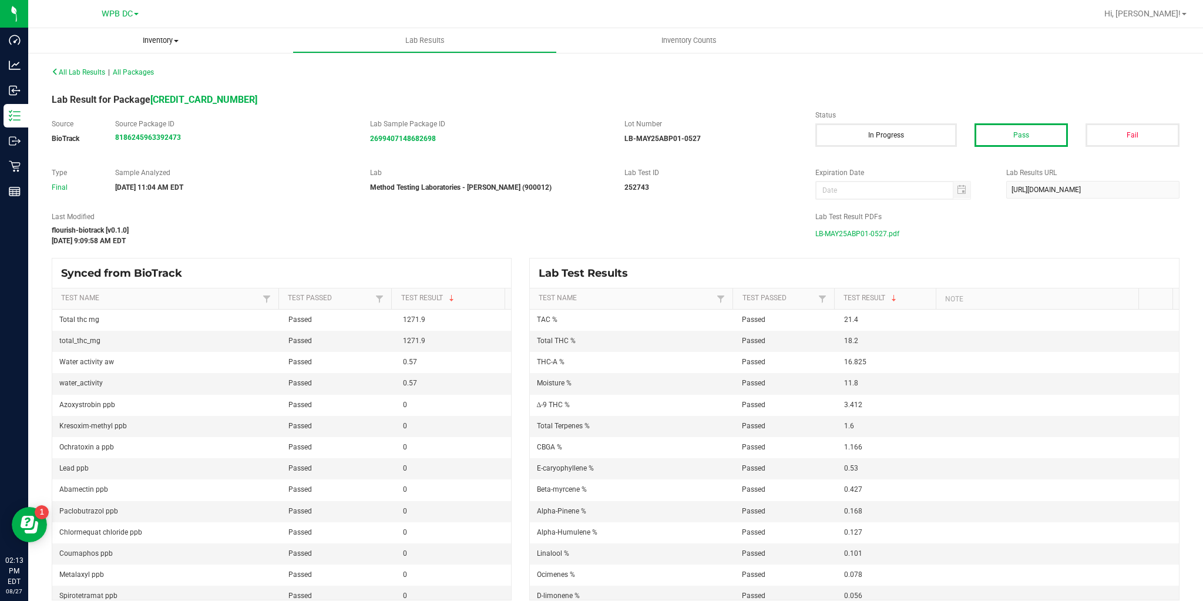
click at [148, 38] on span "Inventory" at bounding box center [160, 40] width 264 height 11
click at [109, 67] on li "All packages" at bounding box center [160, 71] width 264 height 14
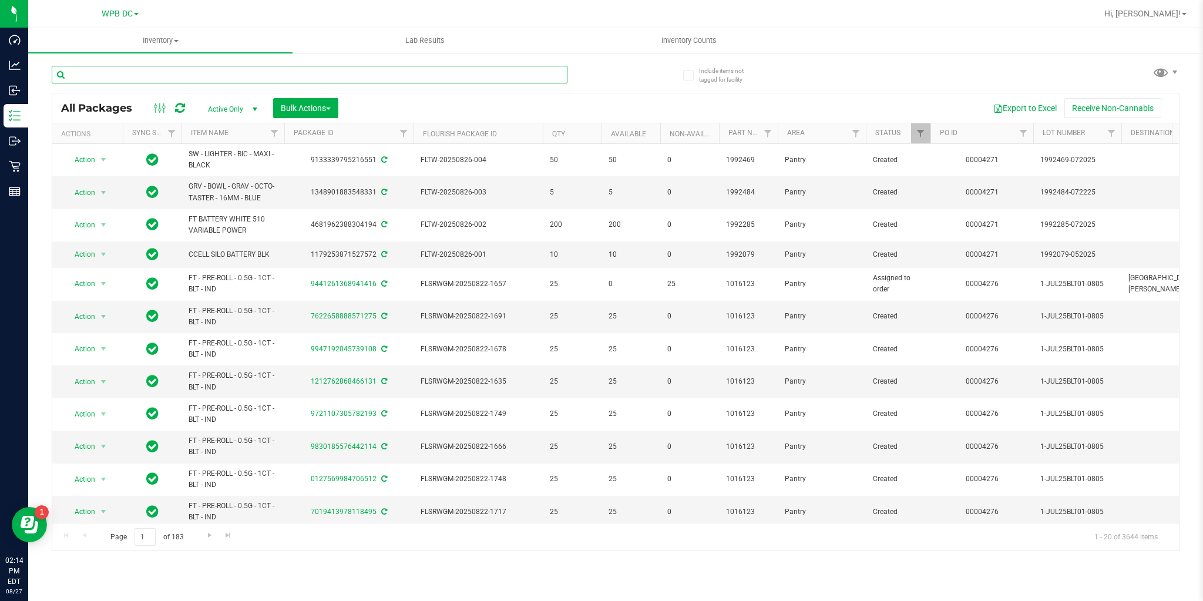
click at [143, 73] on input "text" at bounding box center [310, 75] width 516 height 18
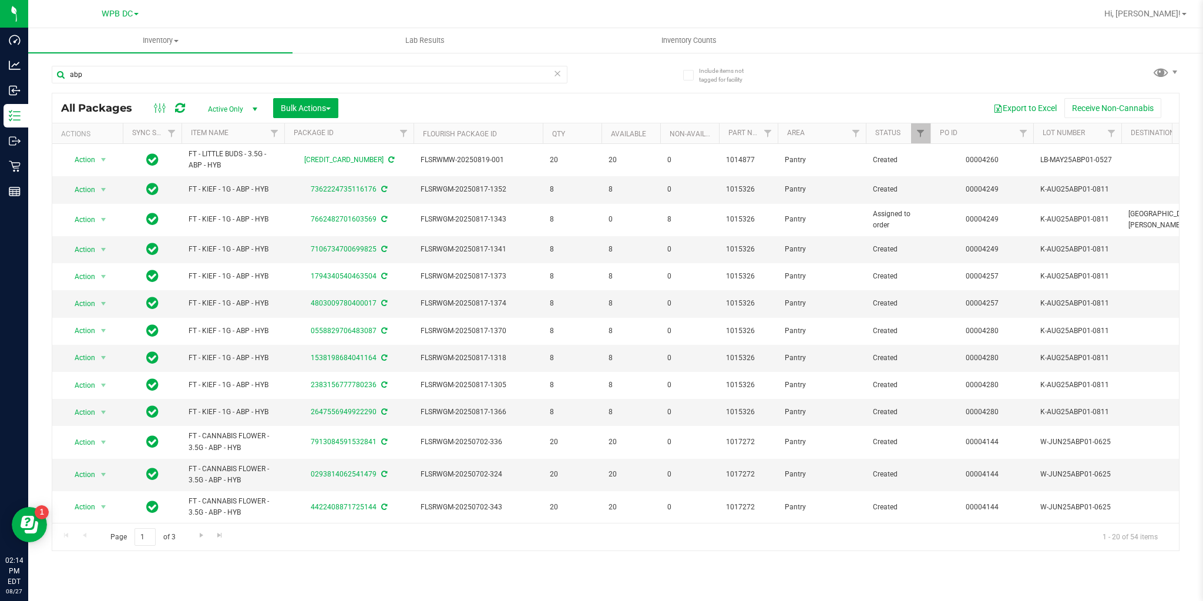
click at [180, 152] on td at bounding box center [152, 160] width 59 height 32
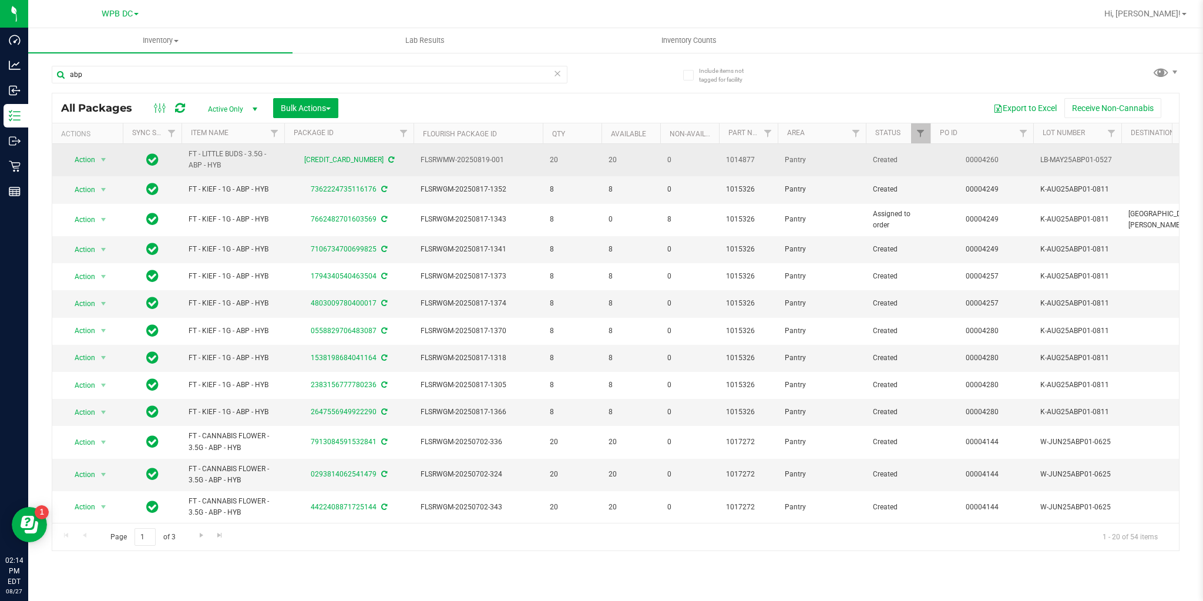
click at [187, 152] on td "FT - LITTLE BUDS - 3.5G - ABP - HYB" at bounding box center [233, 160] width 103 height 32
click at [207, 153] on span "FT - LITTLE BUDS - 3.5G - ABP - HYB" at bounding box center [233, 160] width 89 height 22
click at [223, 157] on span "FT - LITTLE BUDS - 3.5G - ABP - HYB" at bounding box center [233, 160] width 89 height 22
drag, startPoint x: 244, startPoint y: 162, endPoint x: 259, endPoint y: 167, distance: 14.9
click at [259, 167] on span "FT - LITTLE BUDS - 3.5G - ABP - HYB" at bounding box center [233, 160] width 89 height 22
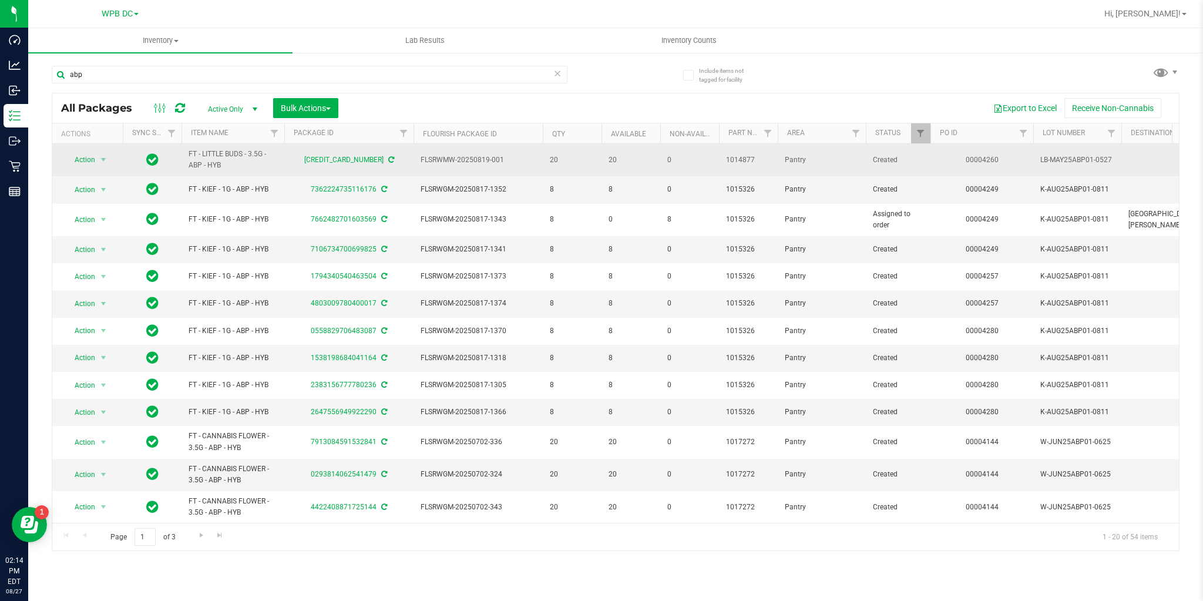
click at [188, 150] on td "FT - LITTLE BUDS - 3.5G - ABP - HYB" at bounding box center [233, 160] width 103 height 32
drag, startPoint x: 212, startPoint y: 155, endPoint x: 253, endPoint y: 167, distance: 43.7
click at [253, 167] on span "FT - LITTLE BUDS - 3.5G - ABP - HYB" at bounding box center [233, 160] width 89 height 22
copy span "FT - LITTLE BUDS - 3.5G - ABP - HYB"
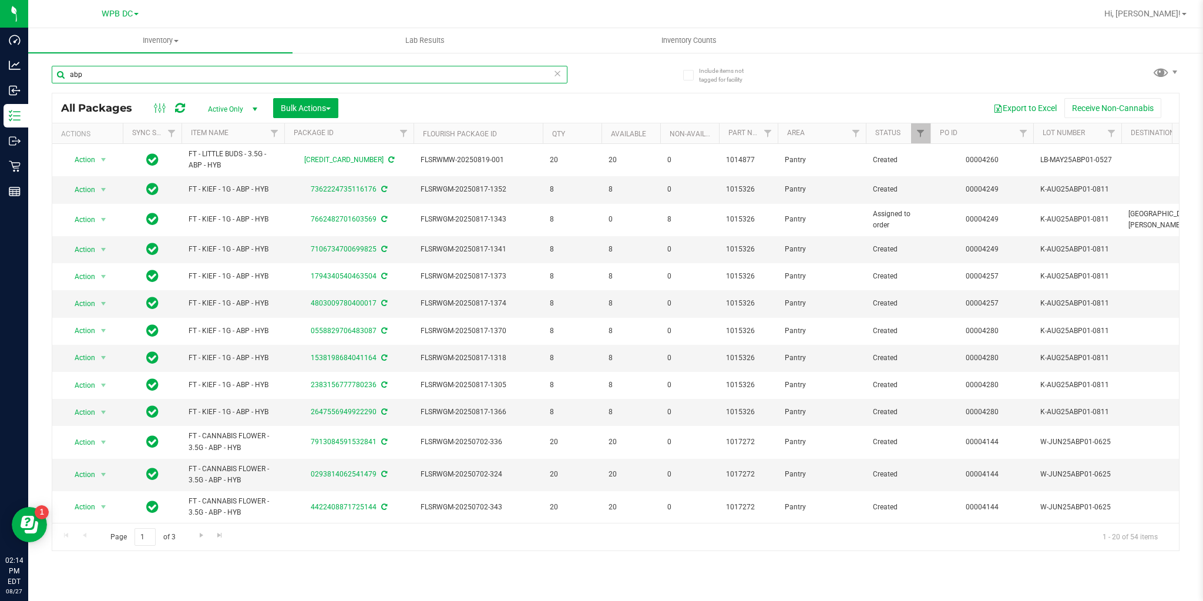
click at [120, 77] on input "abp" at bounding box center [310, 75] width 516 height 18
click at [120, 76] on input "abp" at bounding box center [310, 75] width 516 height 18
paste input "FT - LITTLE BUDS - 3.5G - ABP - HYB"
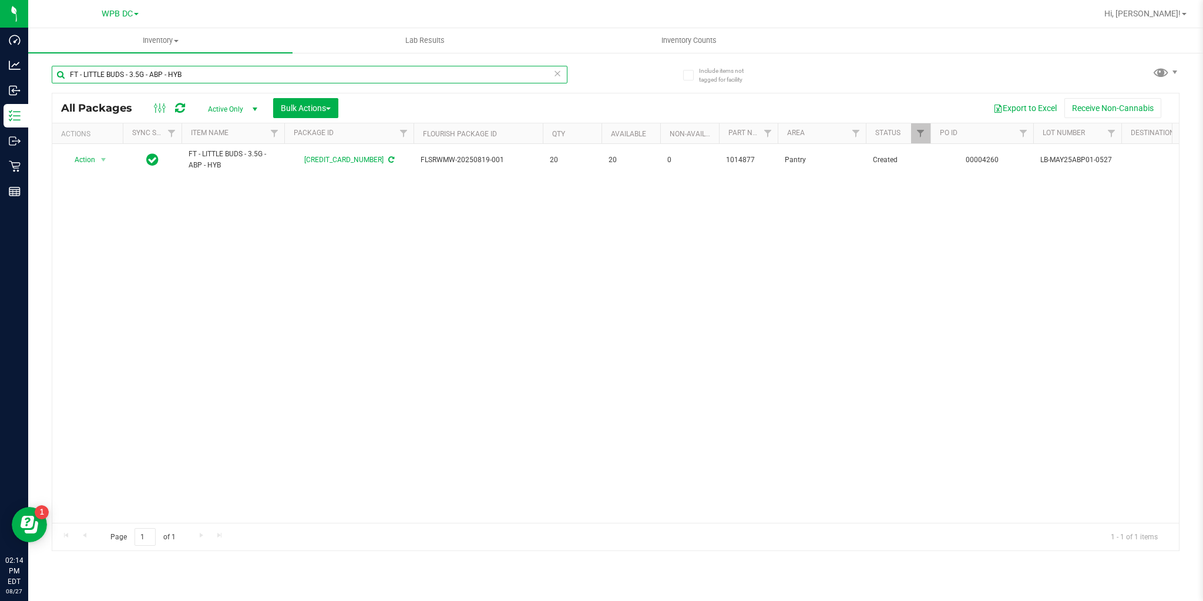
click at [163, 72] on input "FT - LITTLE BUDS - 3.5G - ABP - HYB" at bounding box center [310, 75] width 516 height 18
drag, startPoint x: 163, startPoint y: 72, endPoint x: 200, endPoint y: 68, distance: 37.2
click at [199, 68] on input "FT - LITTLE BUDS - 3.5G - ABP - HYB" at bounding box center [310, 75] width 516 height 18
click at [31, 71] on div "Inventory All packages All inventory Waste log Create inventory Lab Results Inv…" at bounding box center [615, 314] width 1175 height 573
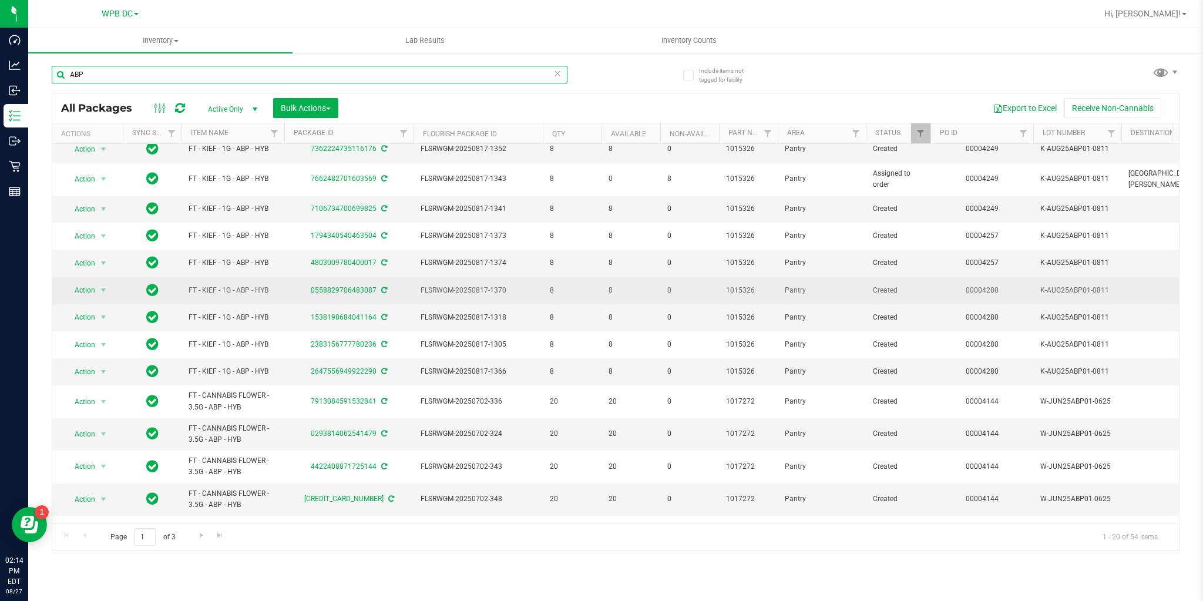
scroll to position [233, 0]
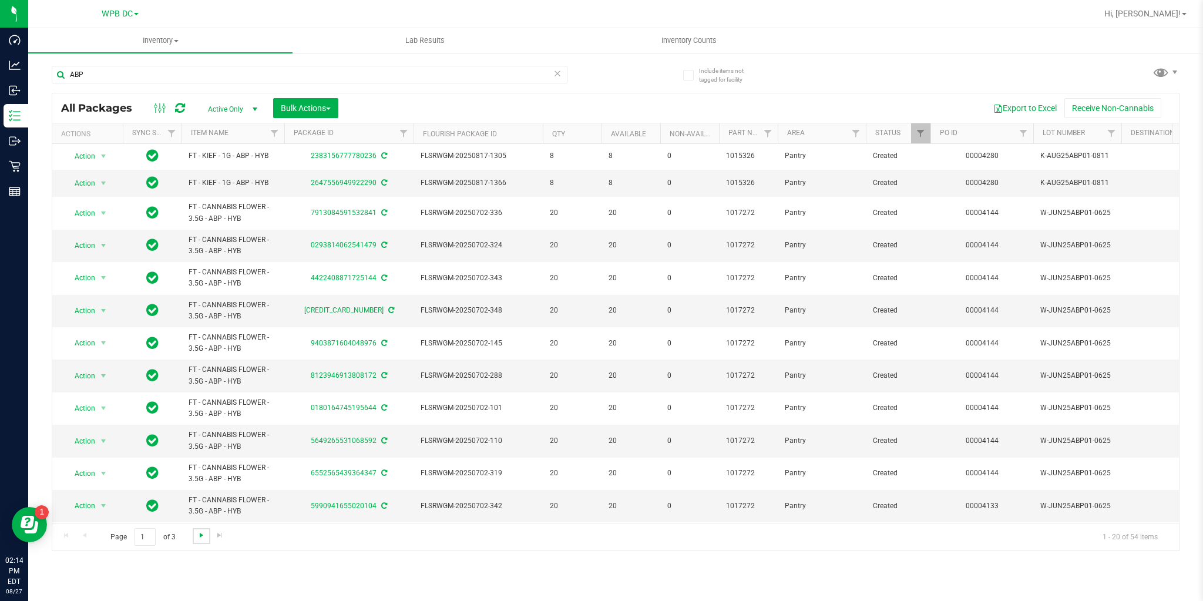
click at [198, 538] on span "Go to the next page" at bounding box center [201, 535] width 9 height 9
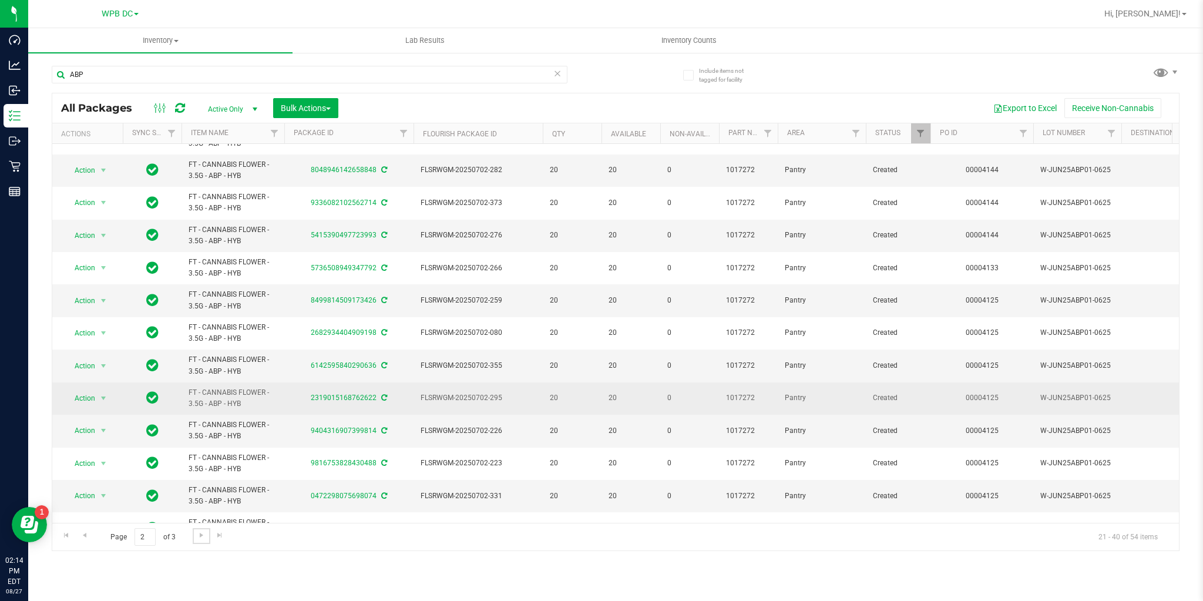
scroll to position [276, 0]
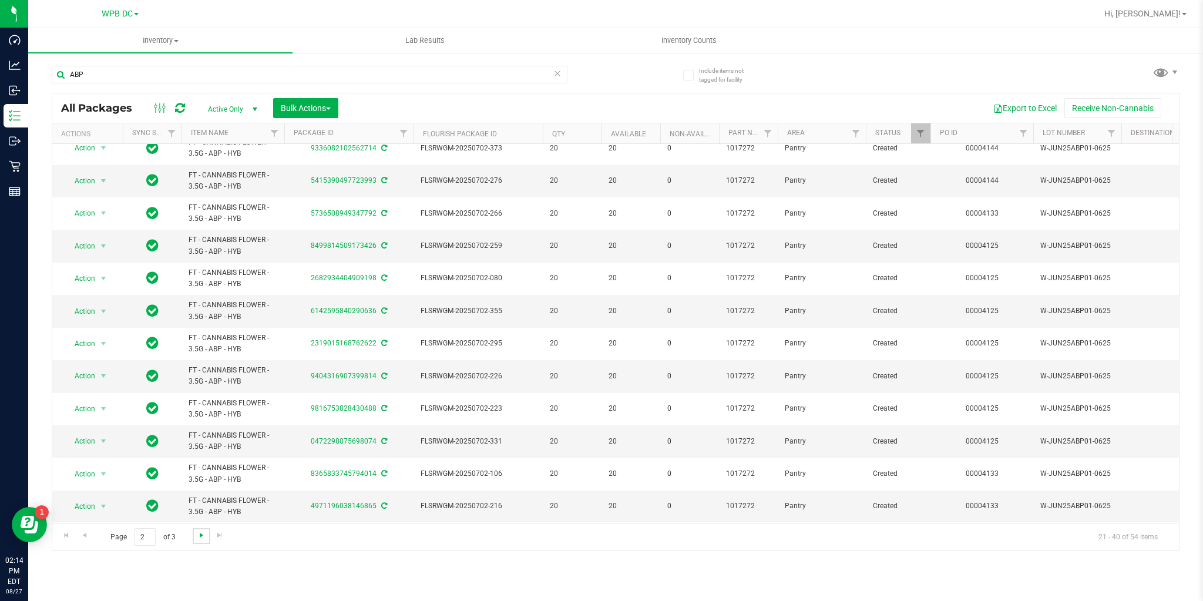
click at [202, 538] on span "Go to the next page" at bounding box center [201, 535] width 9 height 9
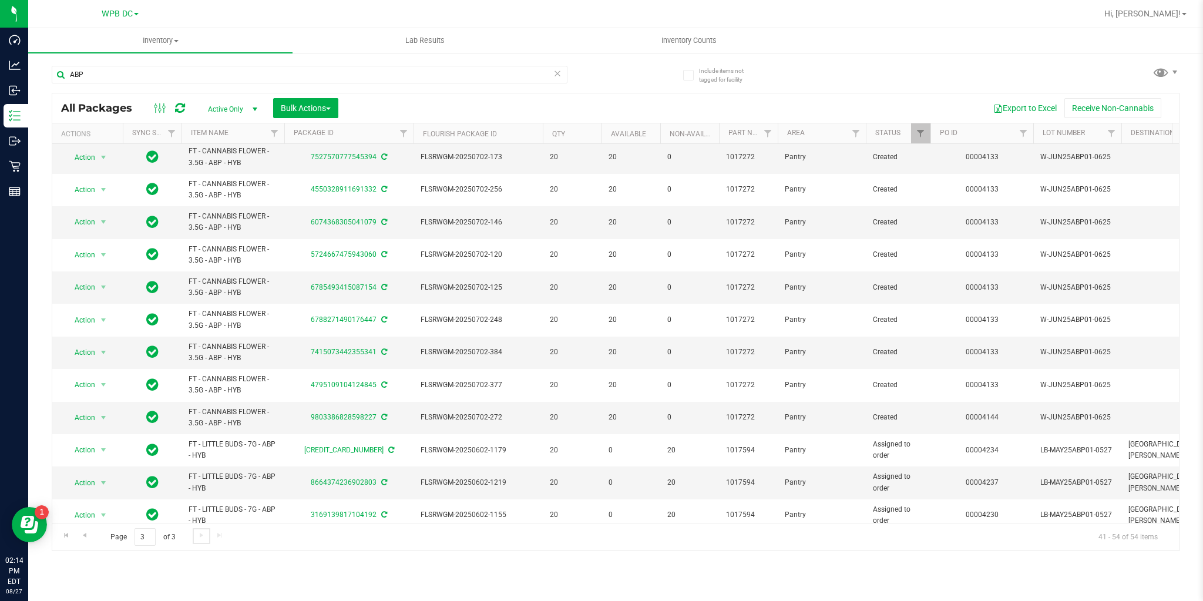
scroll to position [82, 0]
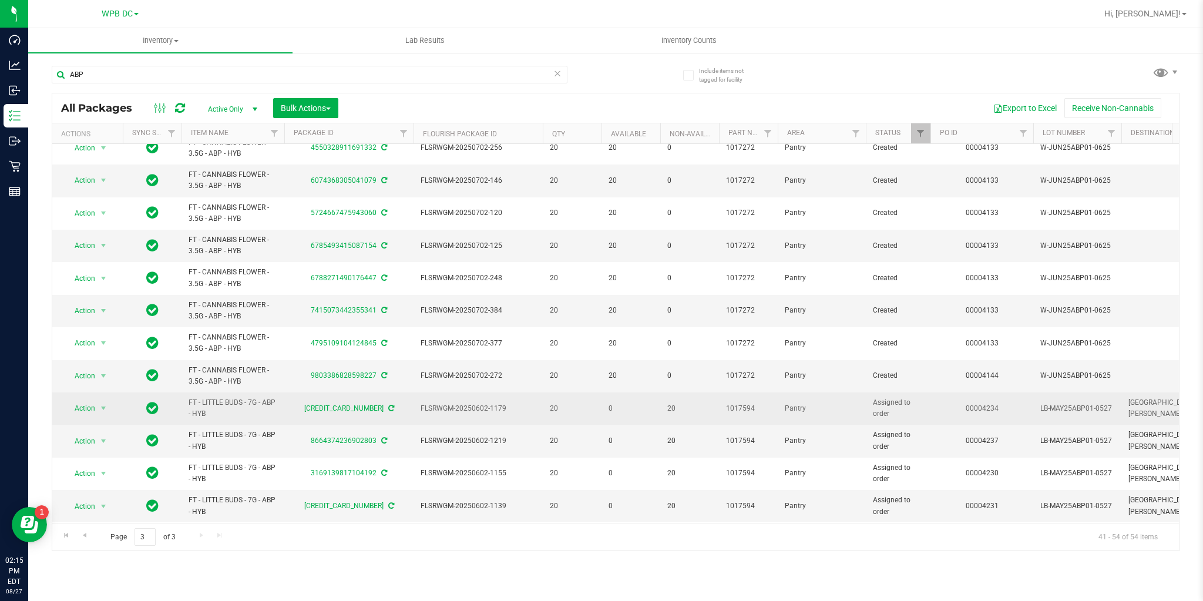
click at [185, 397] on td "FT - LITTLE BUDS - 7G - ABP - HYB" at bounding box center [233, 409] width 103 height 32
drag, startPoint x: 185, startPoint y: 397, endPoint x: 273, endPoint y: 417, distance: 89.8
click at [273, 417] on td "FT - LITTLE BUDS - 7G - ABP - HYB" at bounding box center [233, 409] width 103 height 32
copy span "FT - LITTLE BUDS - 7G - ABP - HYB"
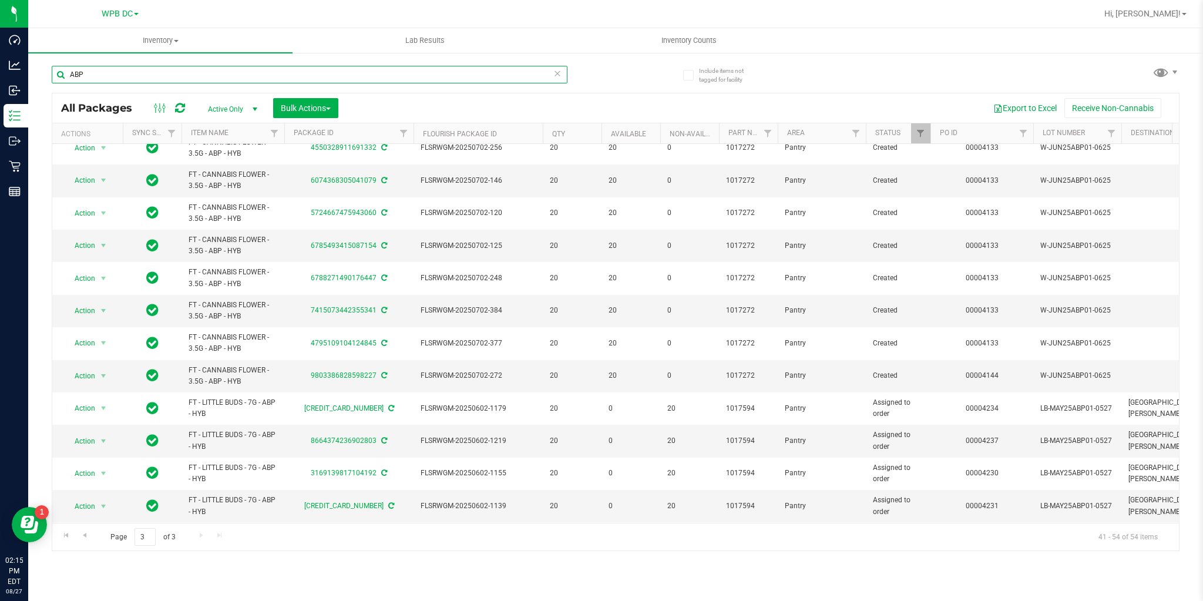
click at [109, 73] on input "ABP" at bounding box center [310, 75] width 516 height 18
paste input "FT - LITTLE BUDS - 7G - ABP - HYB"
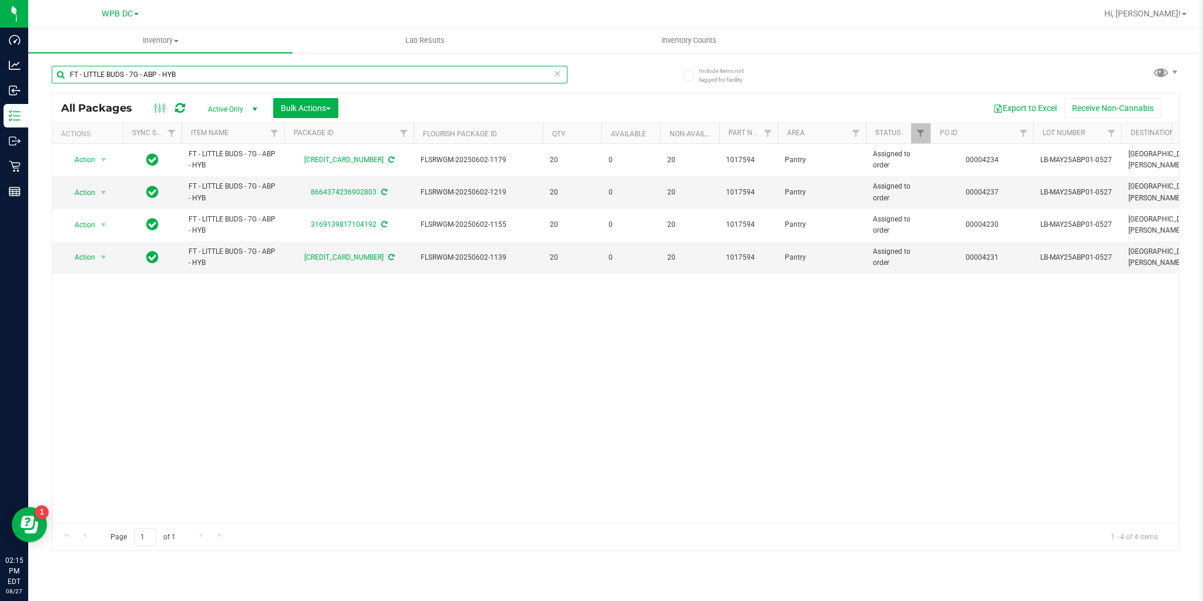
type input "FT - LITTLE BUDS - 7G - ABP - HYB"
click at [179, 108] on icon at bounding box center [180, 108] width 10 height 12
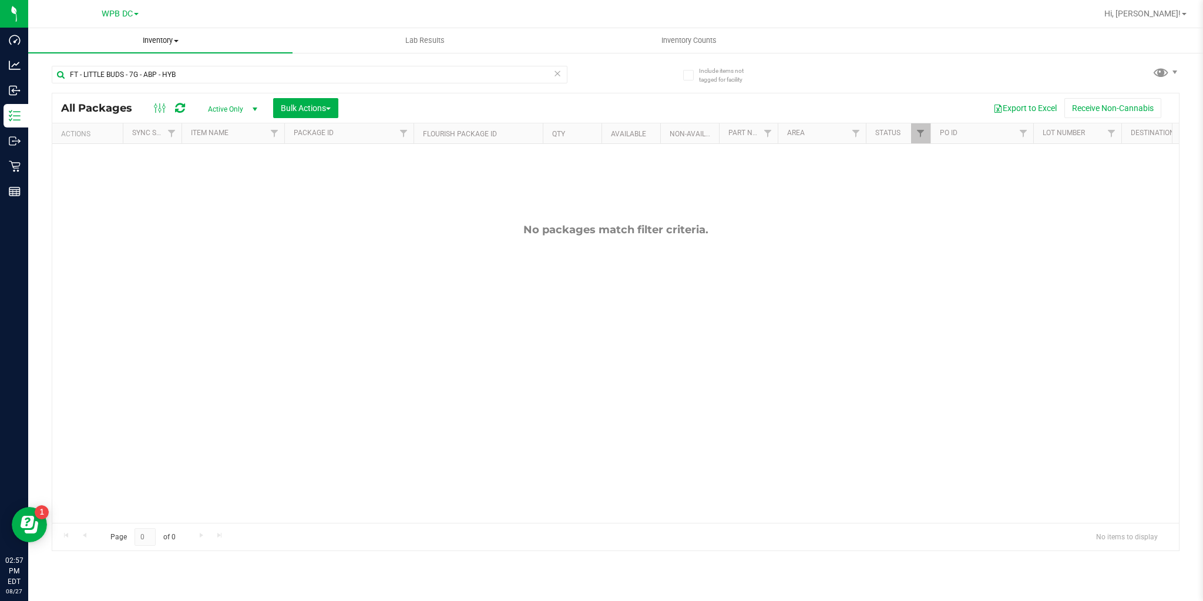
click at [149, 42] on span "Inventory" at bounding box center [160, 40] width 264 height 11
click at [122, 64] on li "All packages" at bounding box center [160, 71] width 264 height 14
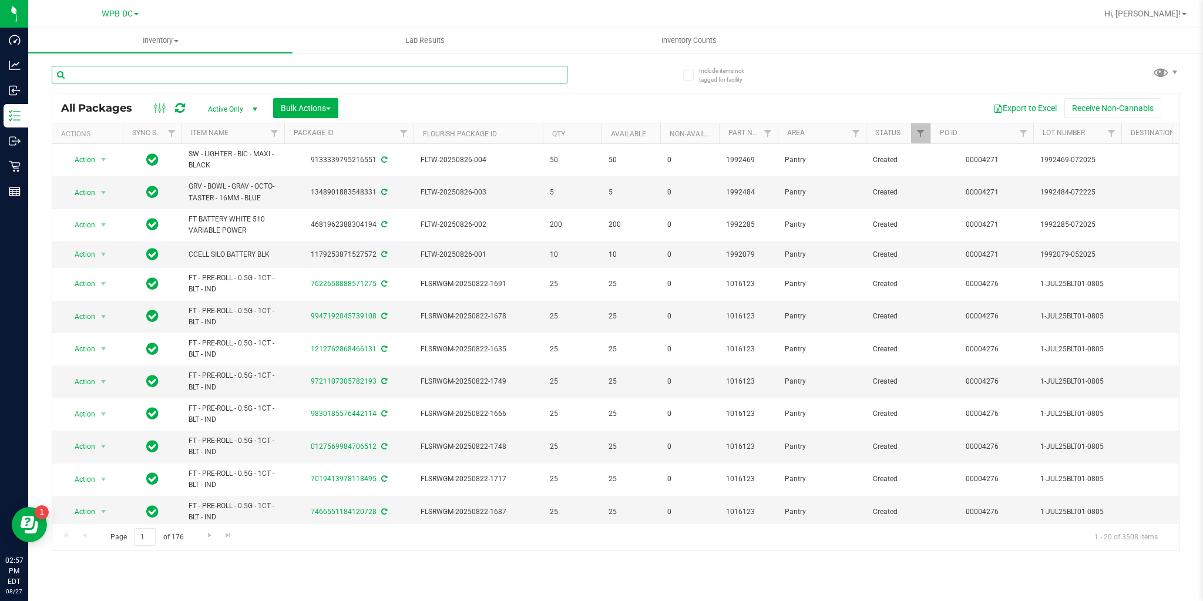
click at [232, 76] on input "text" at bounding box center [310, 75] width 516 height 18
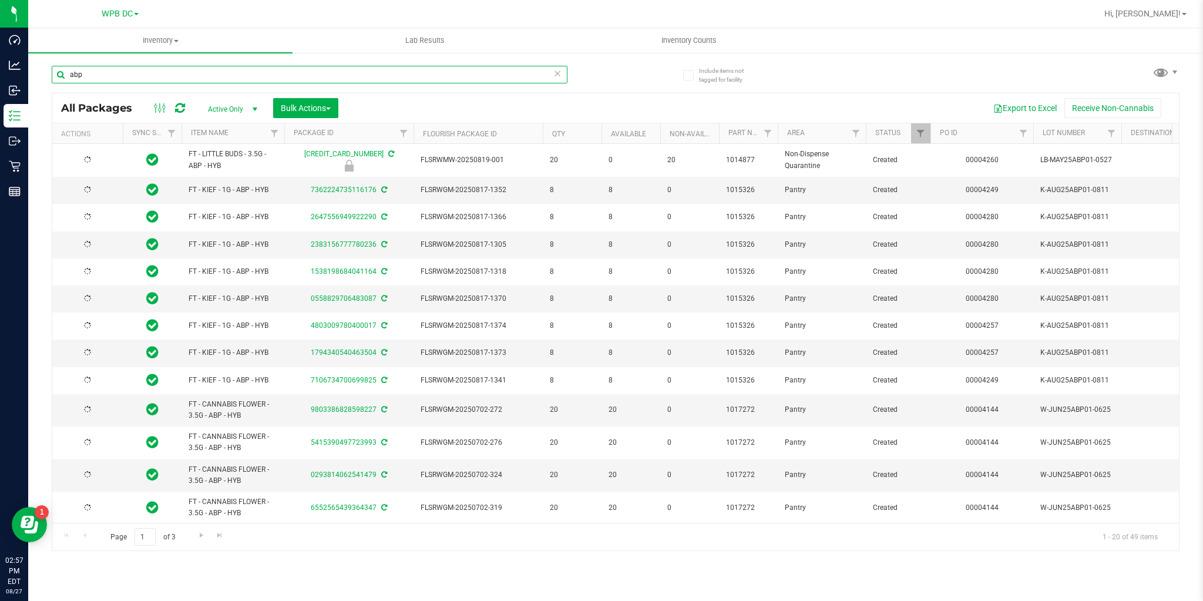
type input "abp"
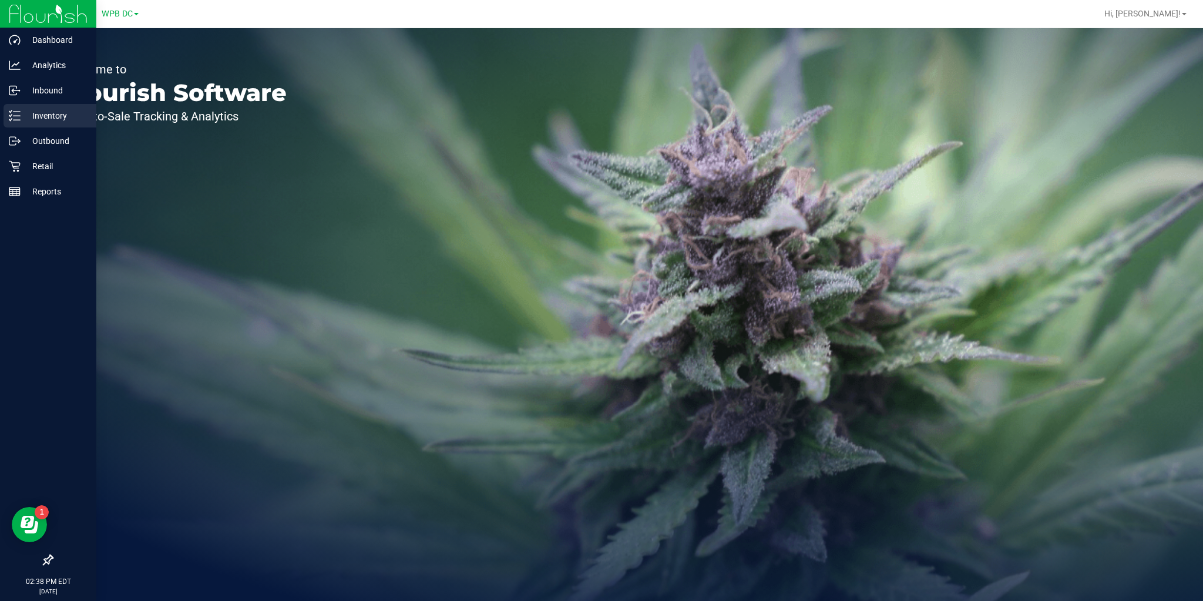
click at [26, 111] on p "Inventory" at bounding box center [56, 116] width 71 height 14
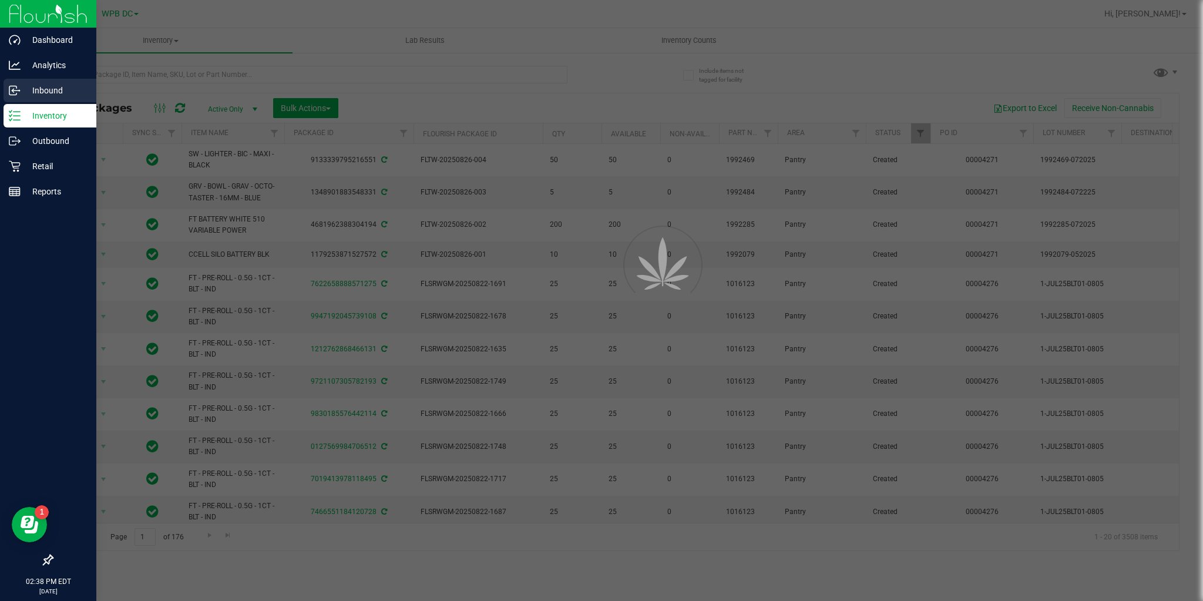
click at [46, 89] on p "Inbound" at bounding box center [56, 90] width 71 height 14
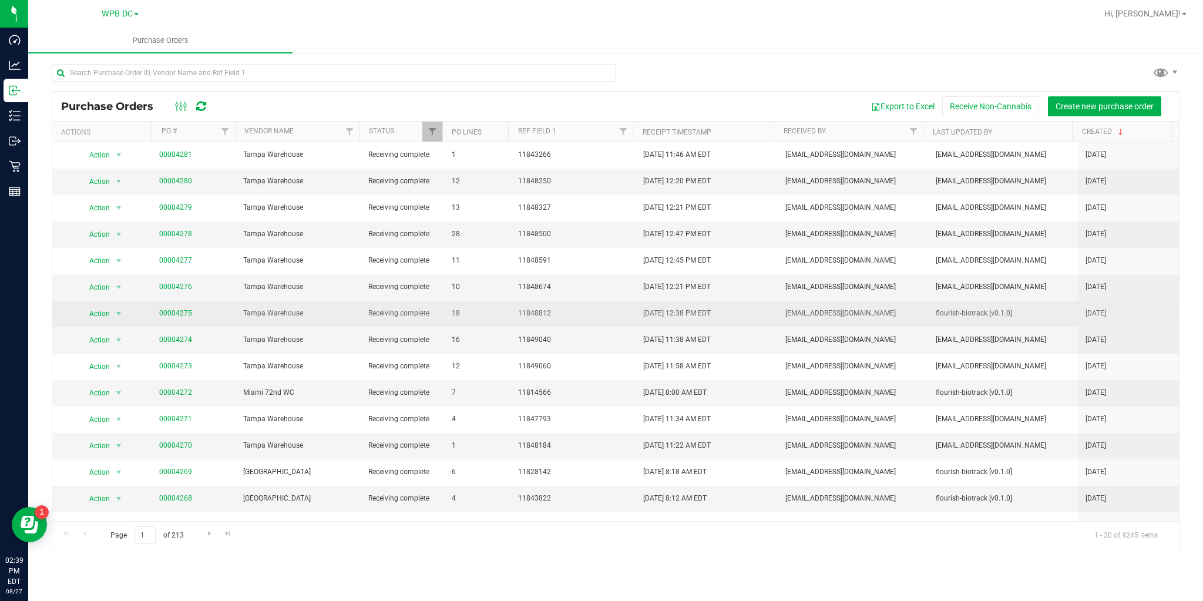
scroll to position [147, 0]
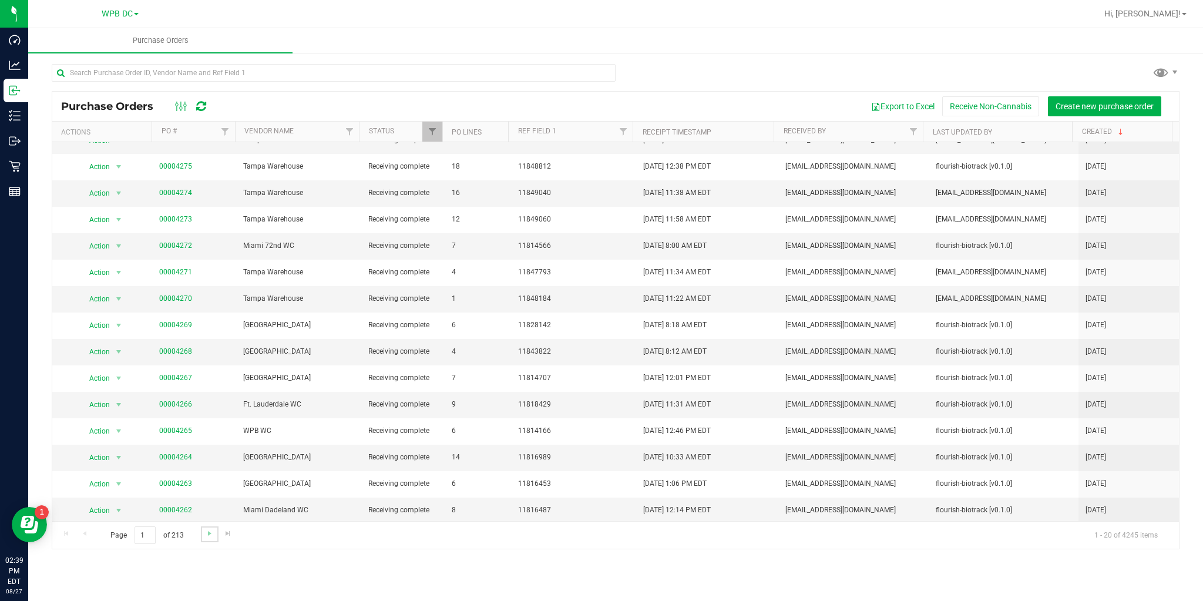
click at [205, 538] on link "Go to the next page" at bounding box center [209, 534] width 17 height 16
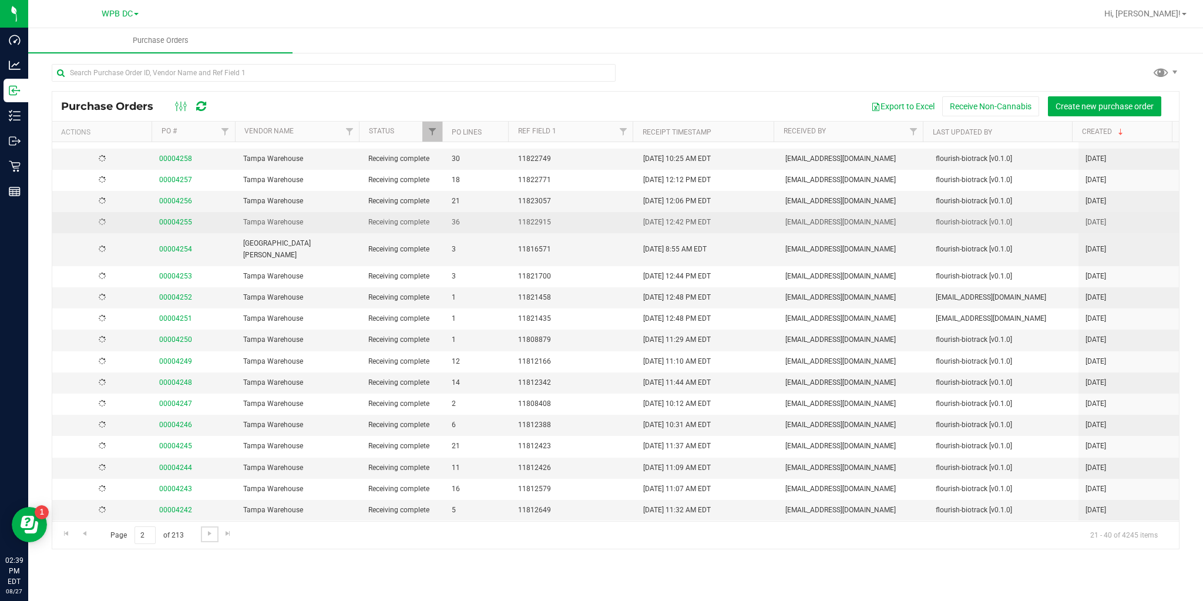
scroll to position [0, 0]
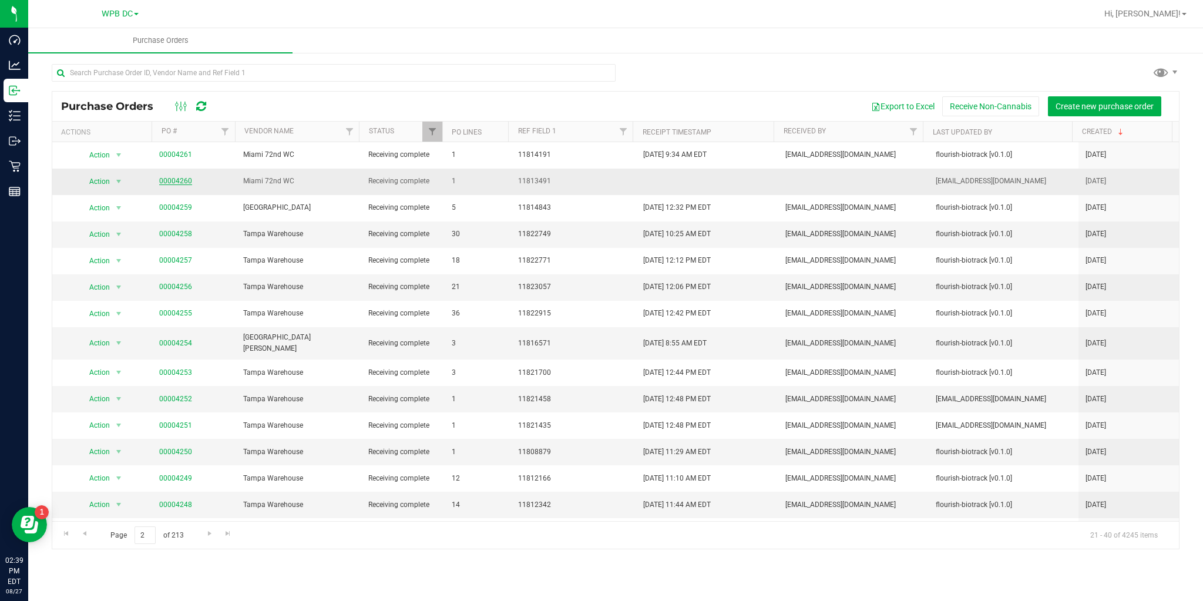
click at [176, 183] on link "00004260" at bounding box center [175, 181] width 33 height 8
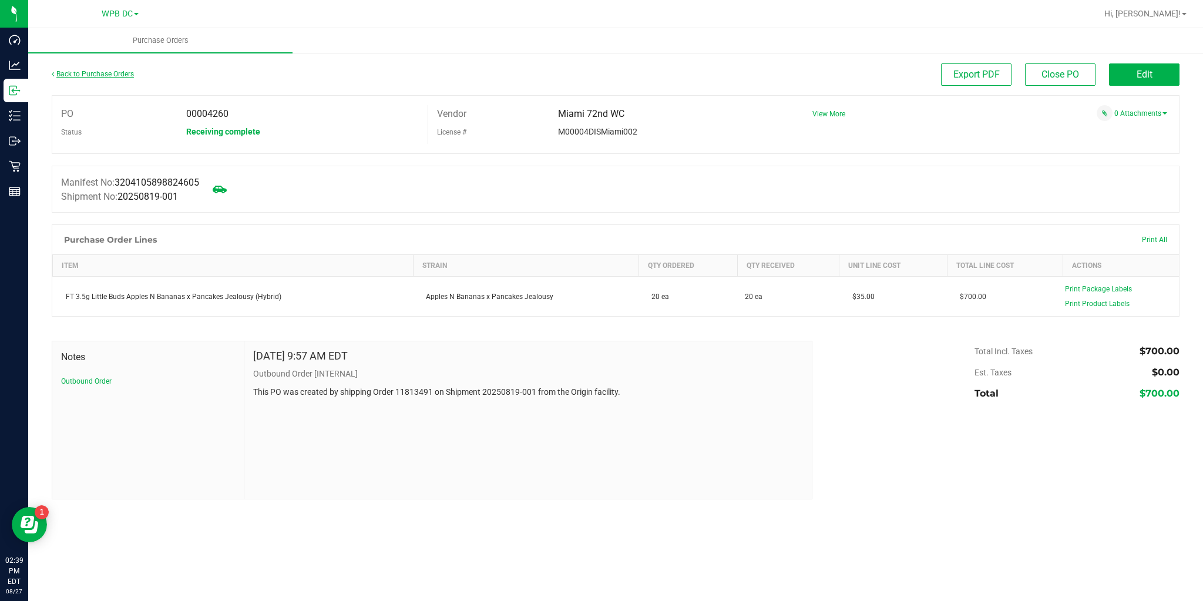
click at [114, 73] on link "Back to Purchase Orders" at bounding box center [93, 74] width 82 height 8
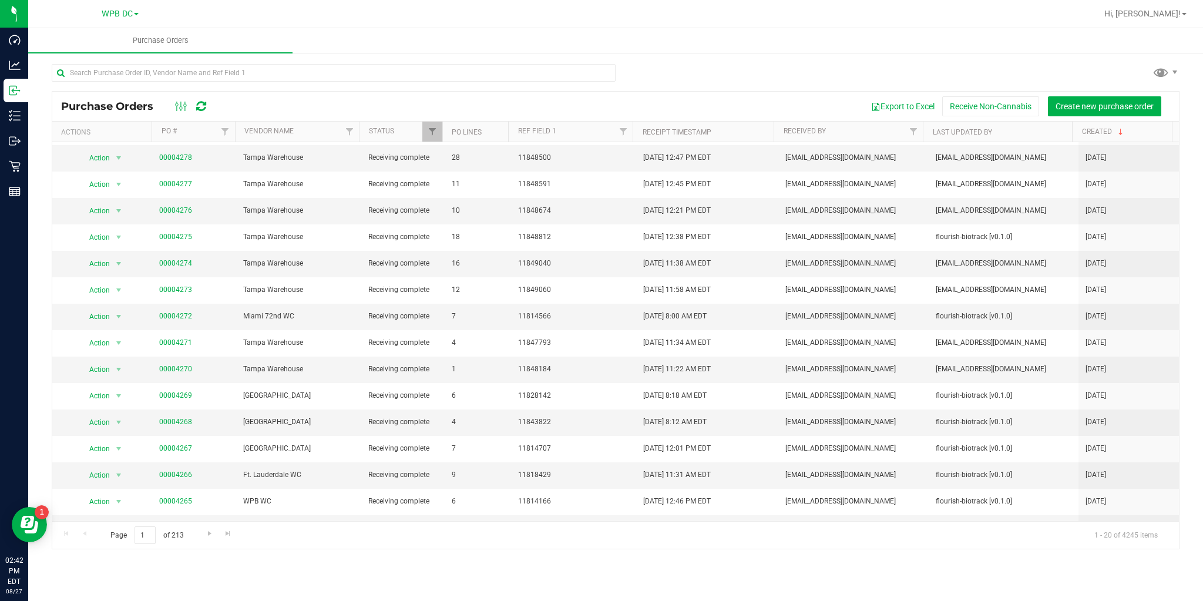
scroll to position [147, 0]
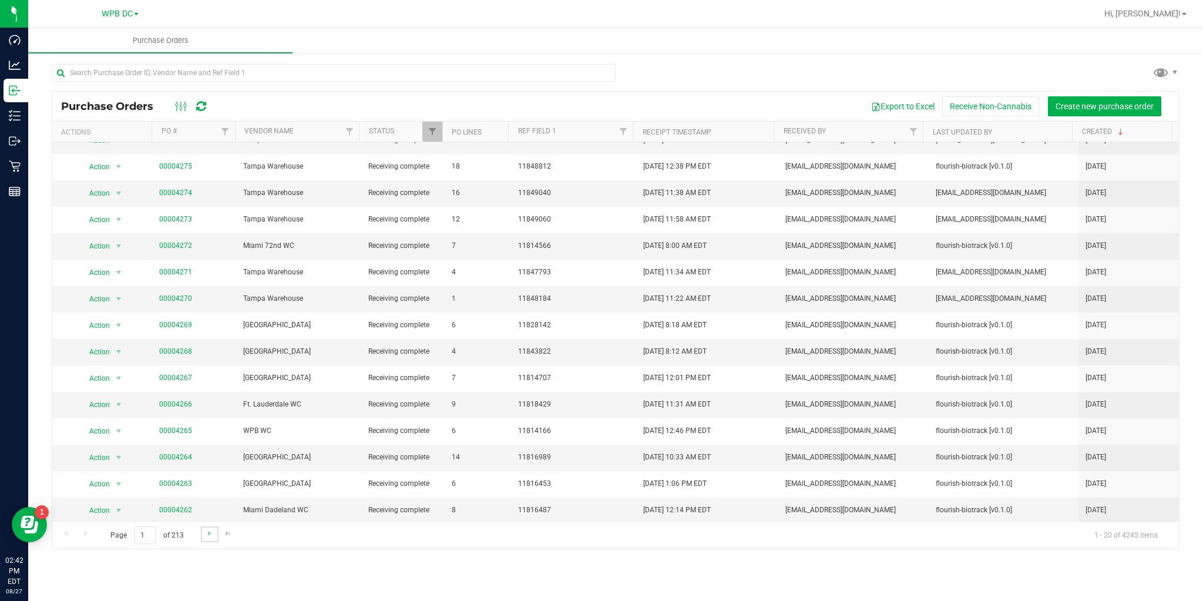
click at [214, 531] on link "Go to the next page" at bounding box center [209, 534] width 17 height 16
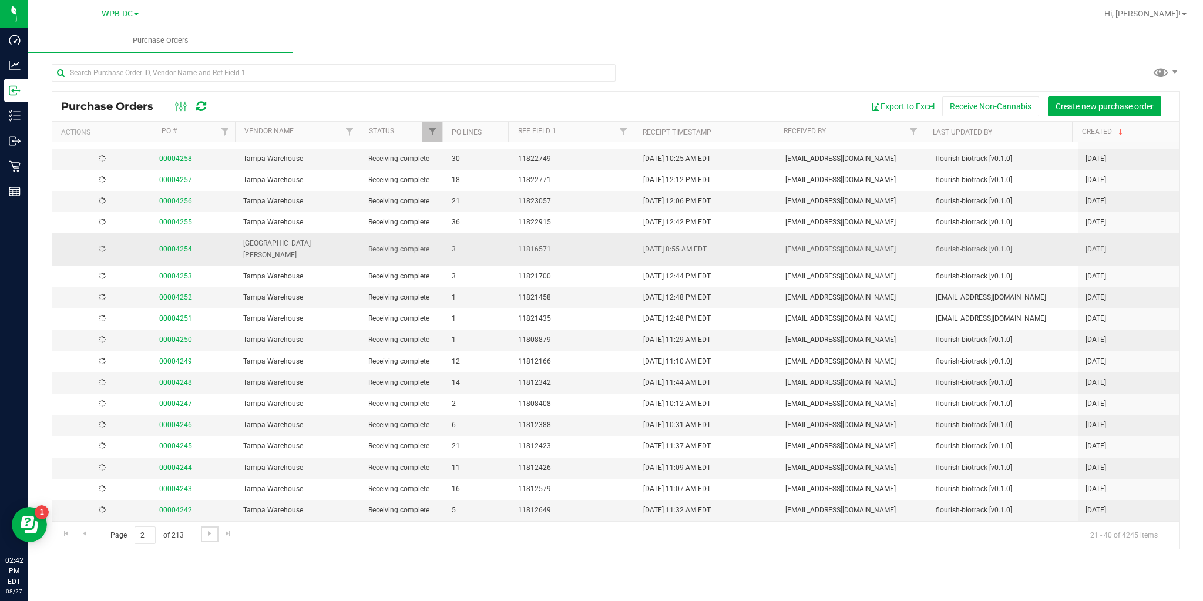
scroll to position [0, 0]
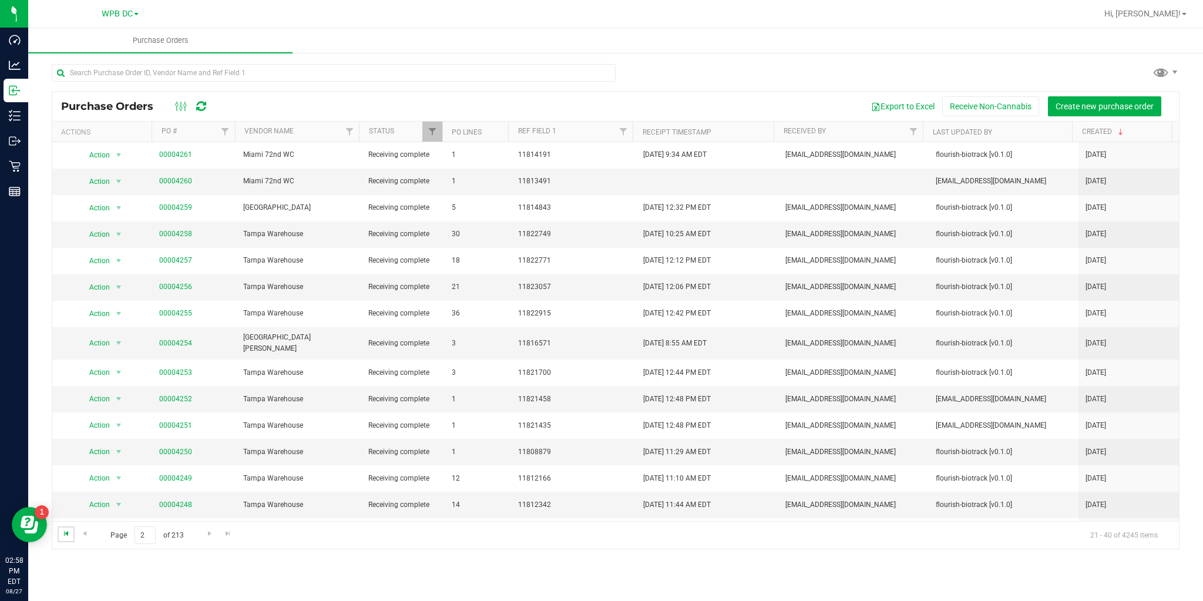
click at [71, 536] on span "Go to the first page" at bounding box center [66, 533] width 9 height 9
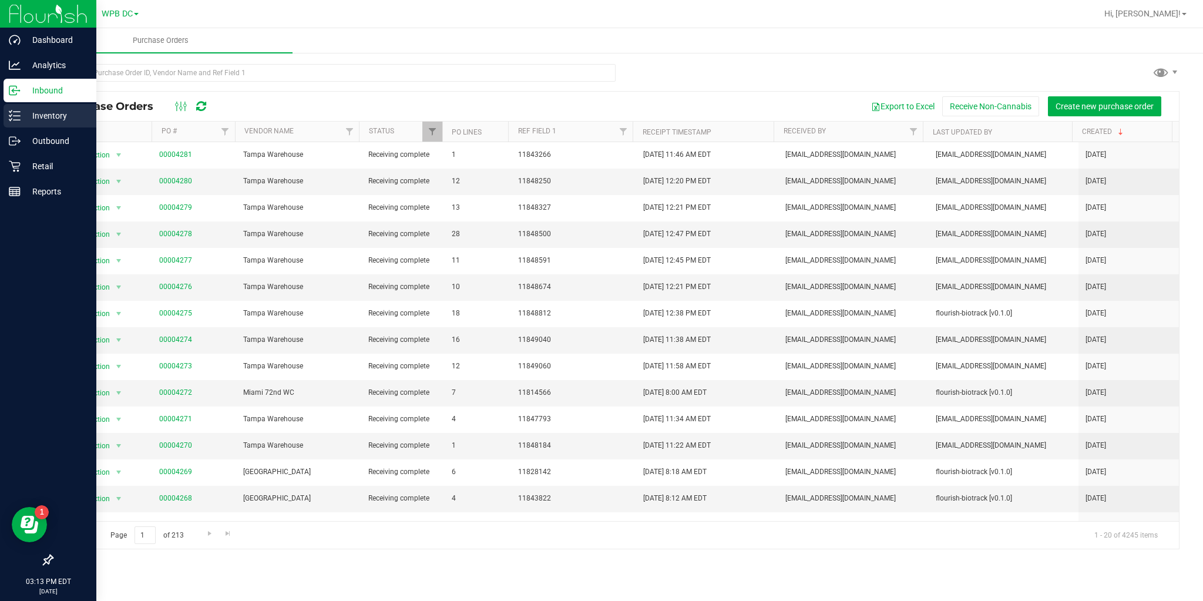
click at [15, 127] on div "Inventory" at bounding box center [50, 116] width 93 height 24
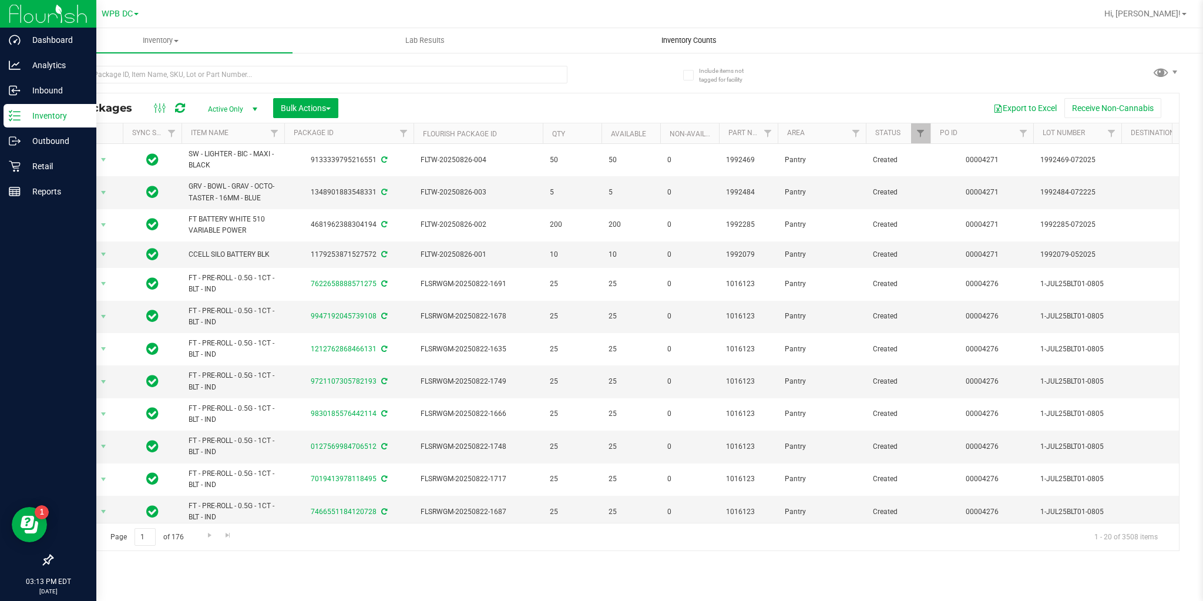
click at [665, 41] on span "Inventory Counts" at bounding box center [689, 40] width 87 height 11
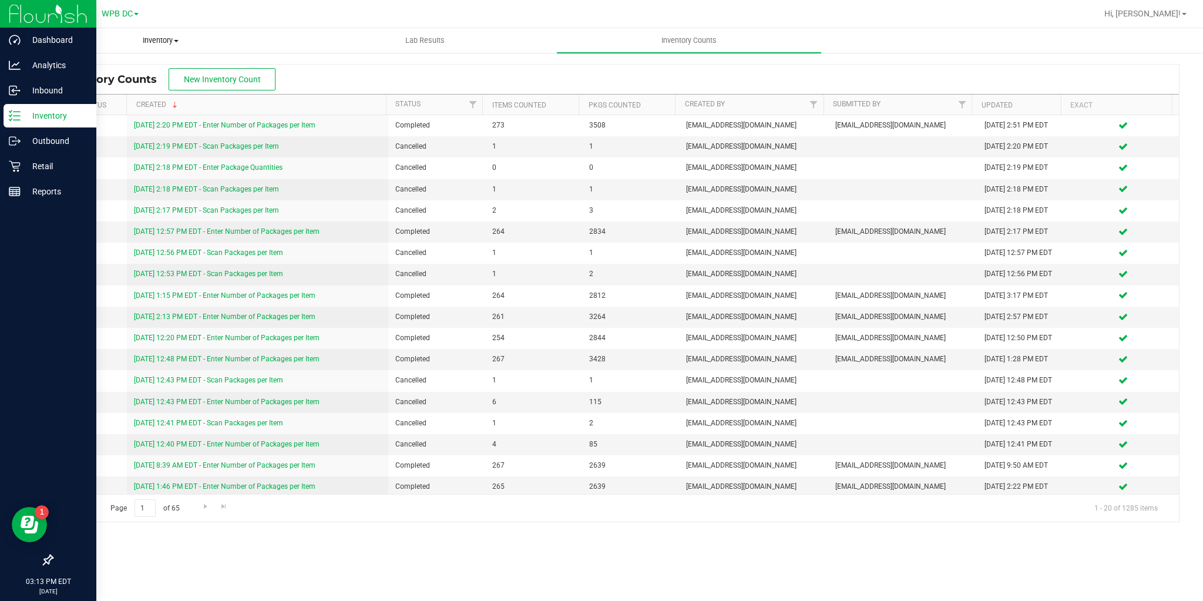
click at [164, 33] on uib-tab-heading "Inventory All packages All inventory Waste log Create inventory" at bounding box center [160, 41] width 263 height 24
click at [164, 33] on uib-tab-heading "Inventory All packages All inventory Waste log Create inventory" at bounding box center [160, 40] width 264 height 25
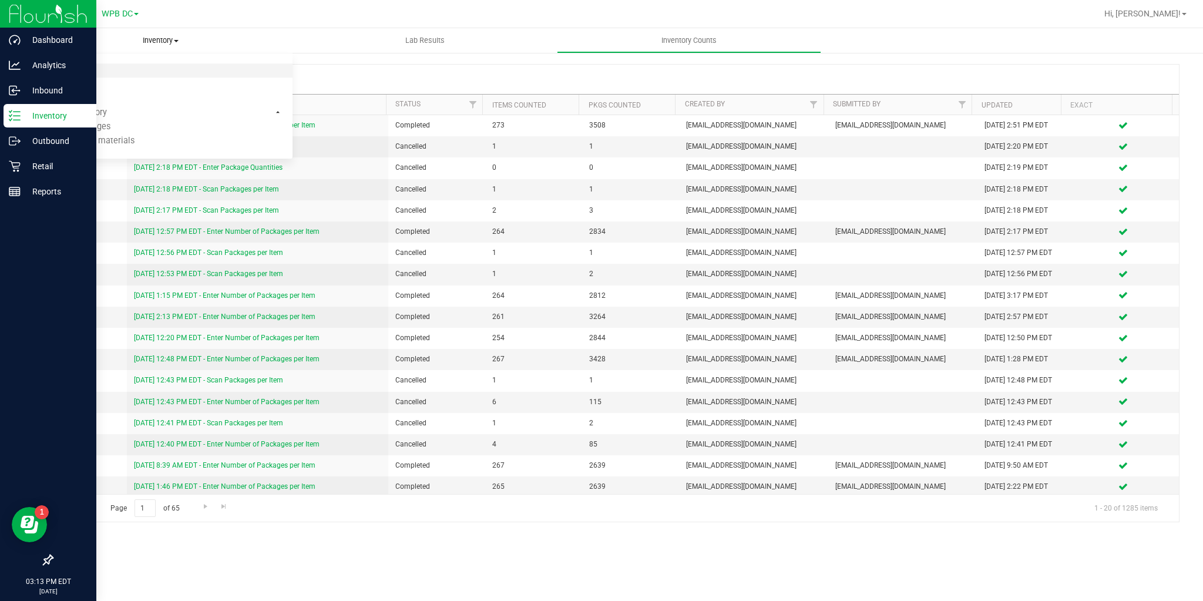
click at [123, 67] on li "All packages" at bounding box center [160, 71] width 264 height 14
